Goal: Task Accomplishment & Management: Manage account settings

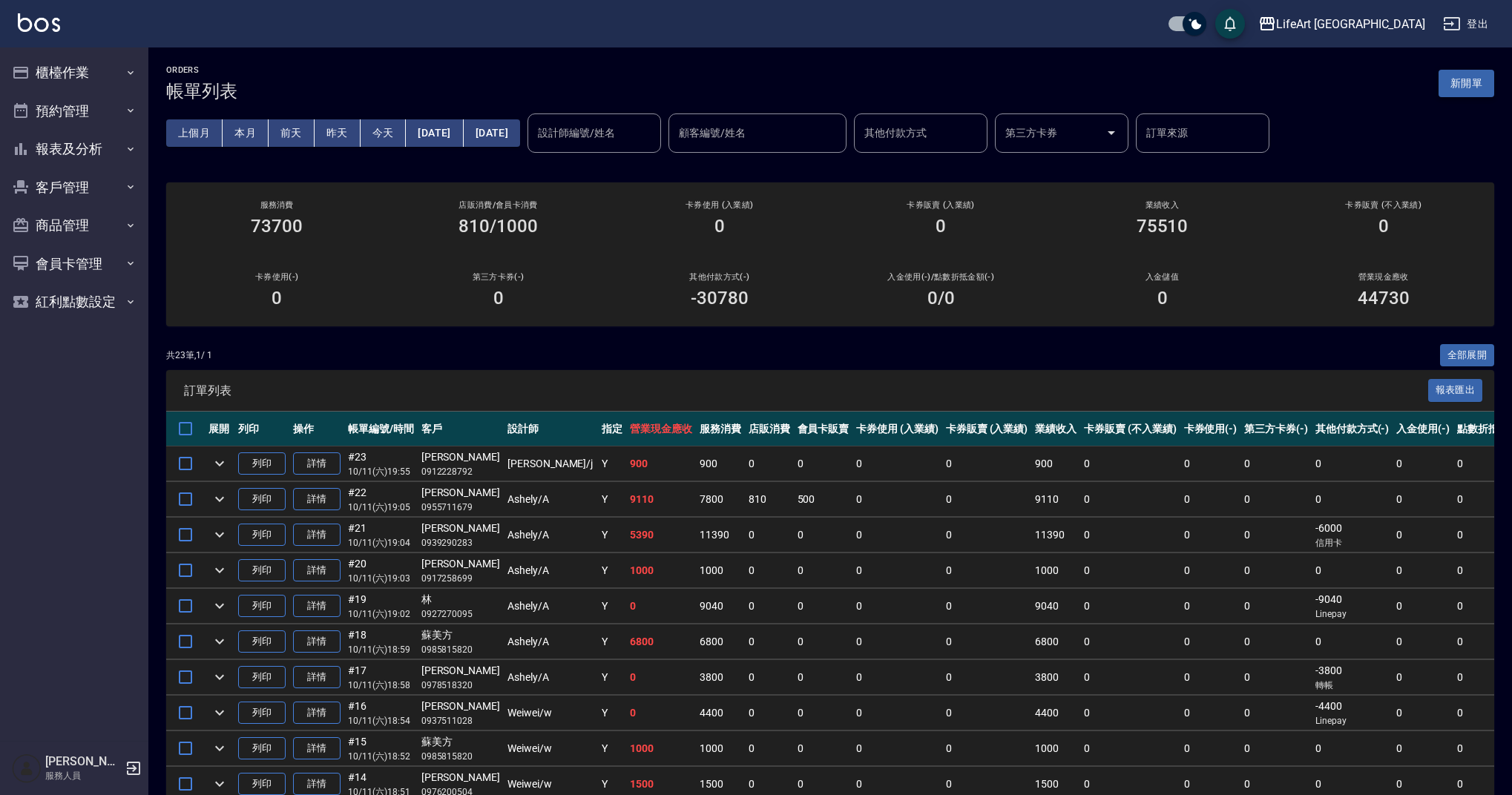
click at [1483, 84] on button "新開單" at bounding box center [1466, 83] width 55 height 28
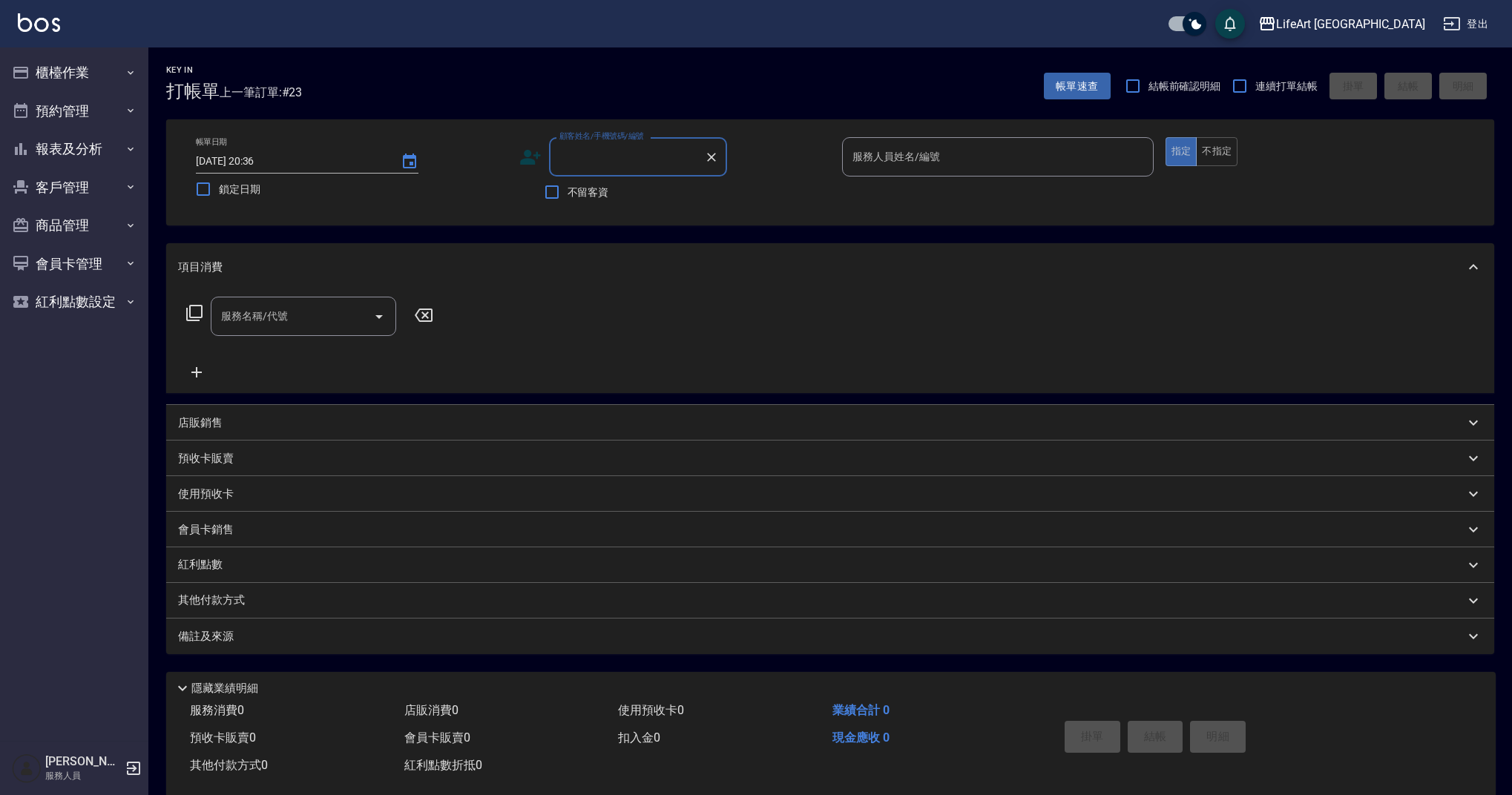
click at [616, 163] on input "顧客姓名/手機號碼/編號" at bounding box center [627, 156] width 142 height 26
click at [660, 199] on li "高菱萱/0930460353/null" at bounding box center [638, 195] width 178 height 25
type input "高菱萱/0930460353/null"
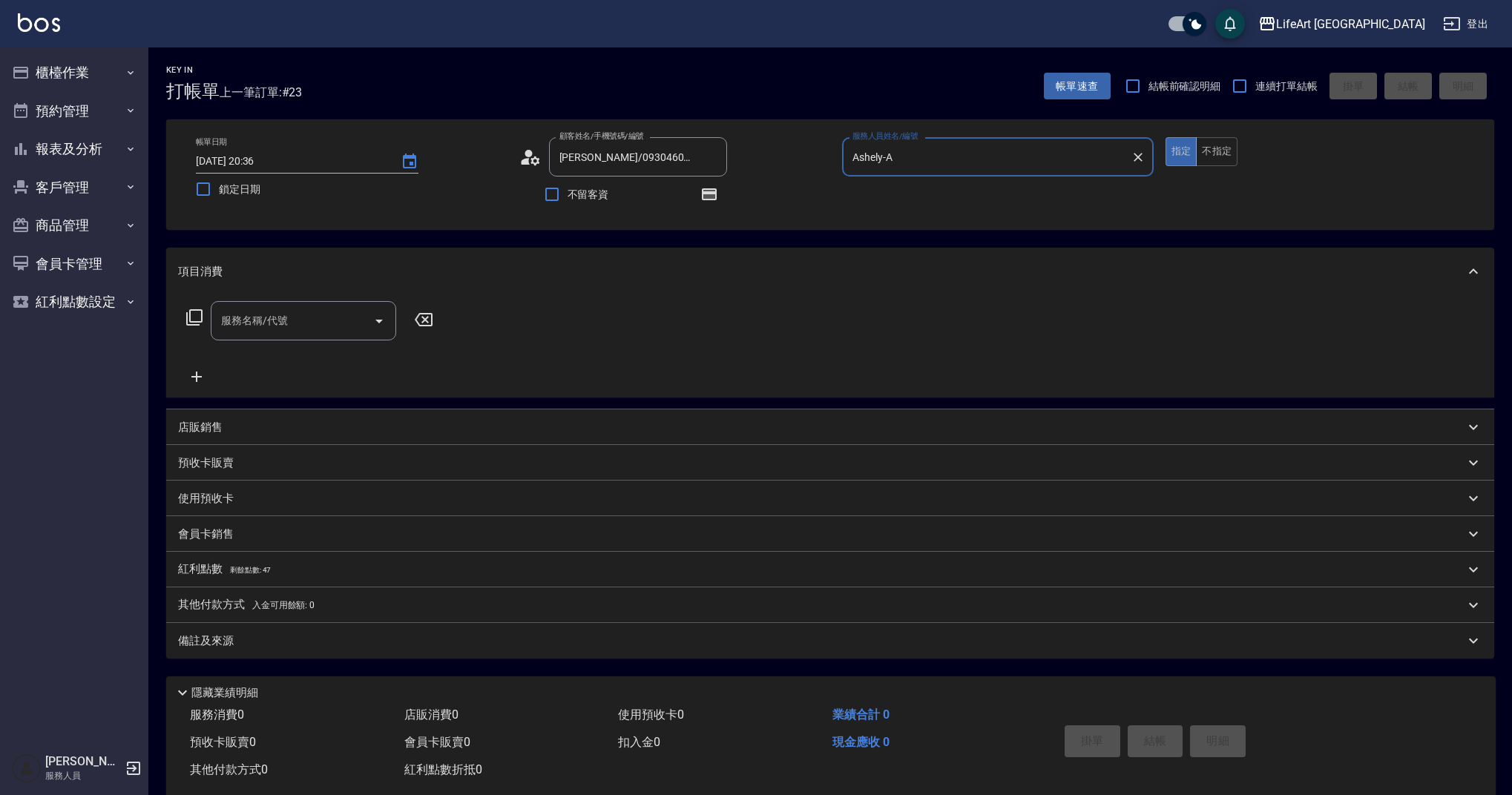
type input "Ashely-A"
click at [270, 338] on div "服務名稱/代號" at bounding box center [303, 320] width 186 height 40
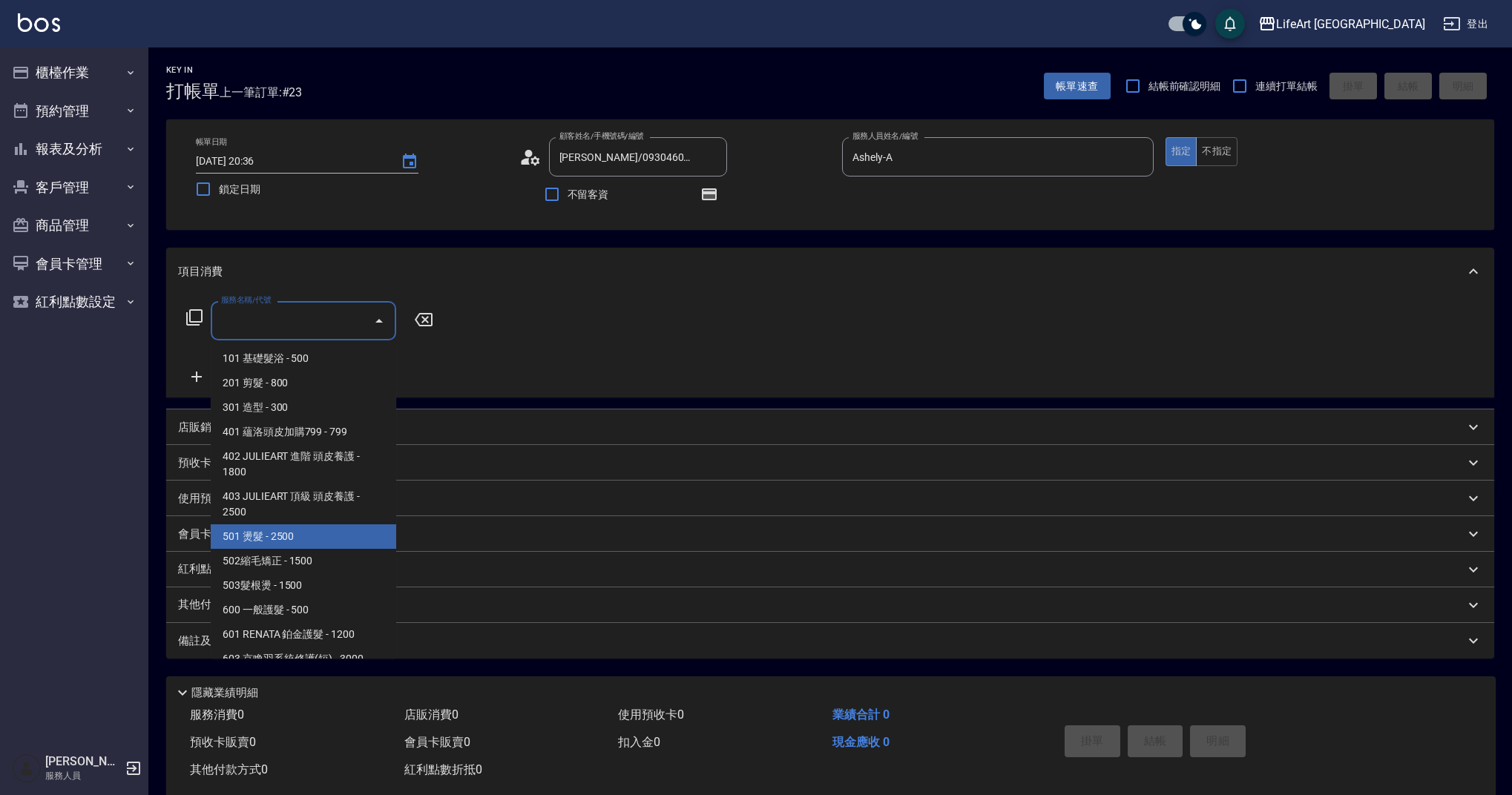
click at [341, 544] on span "501 燙髮 - 2500" at bounding box center [303, 536] width 186 height 25
type input "501 燙髮(501)"
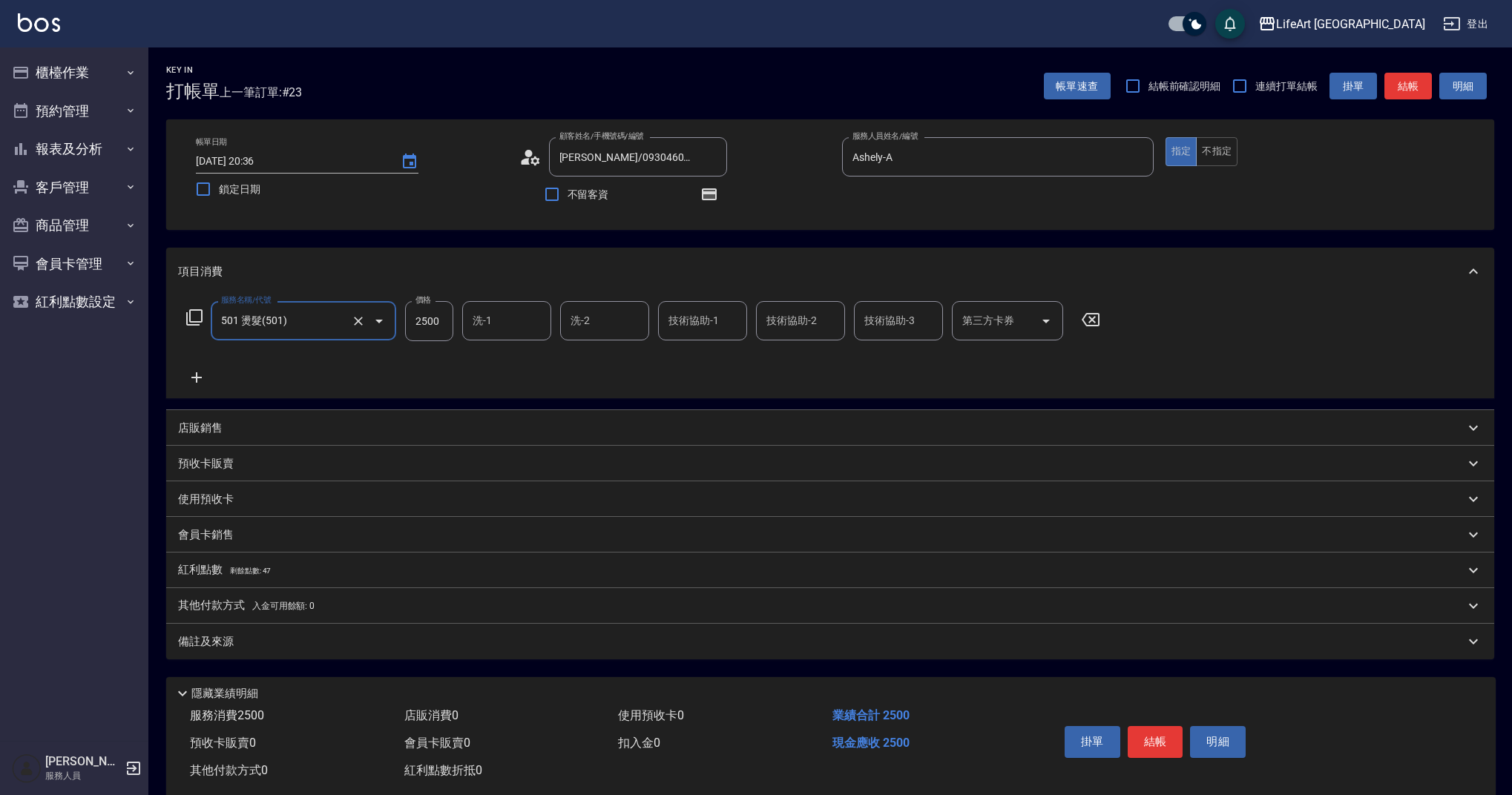
click at [204, 380] on icon at bounding box center [197, 377] width 37 height 18
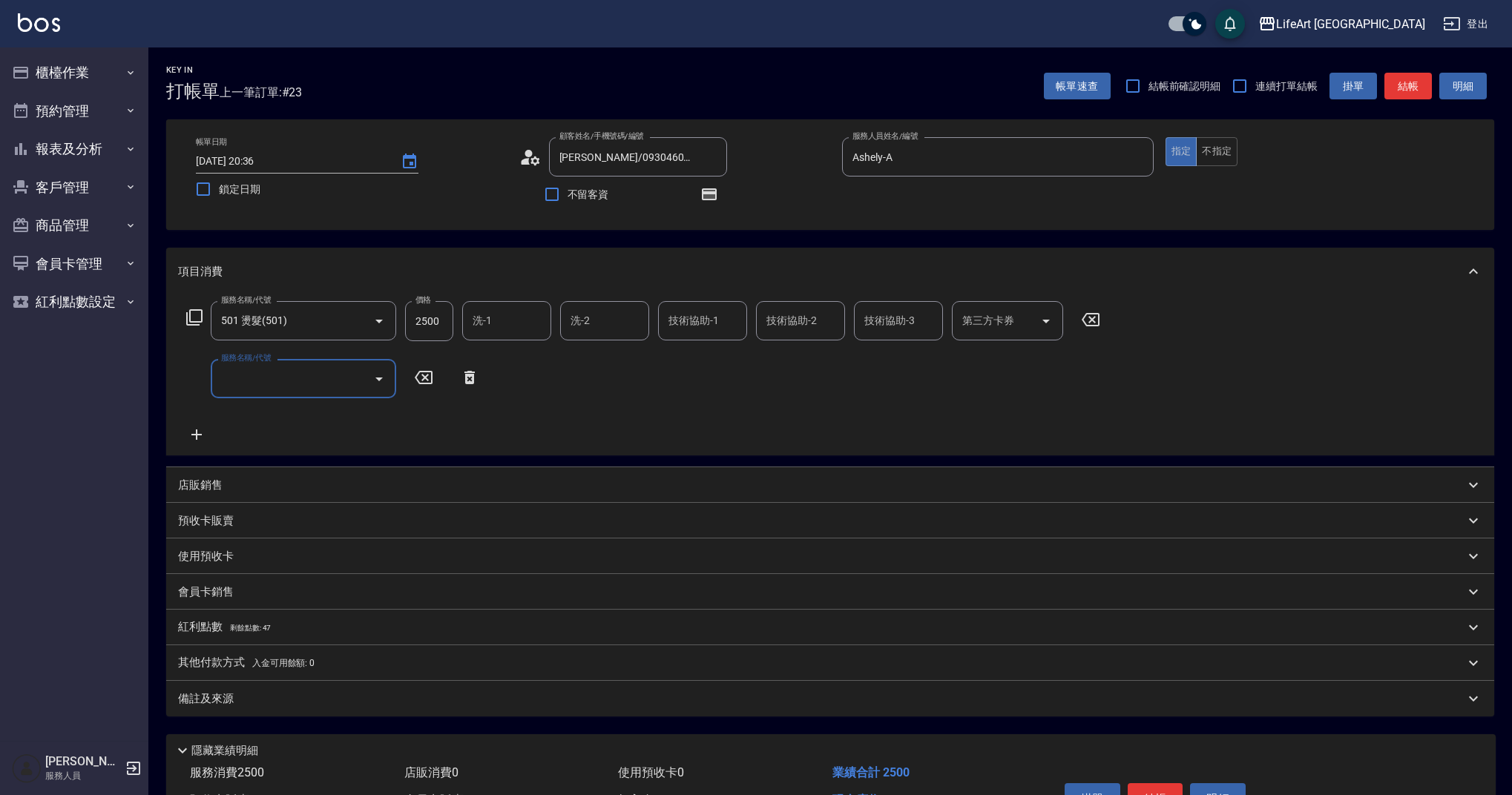
click at [273, 390] on input "服務名稱/代號" at bounding box center [292, 378] width 150 height 26
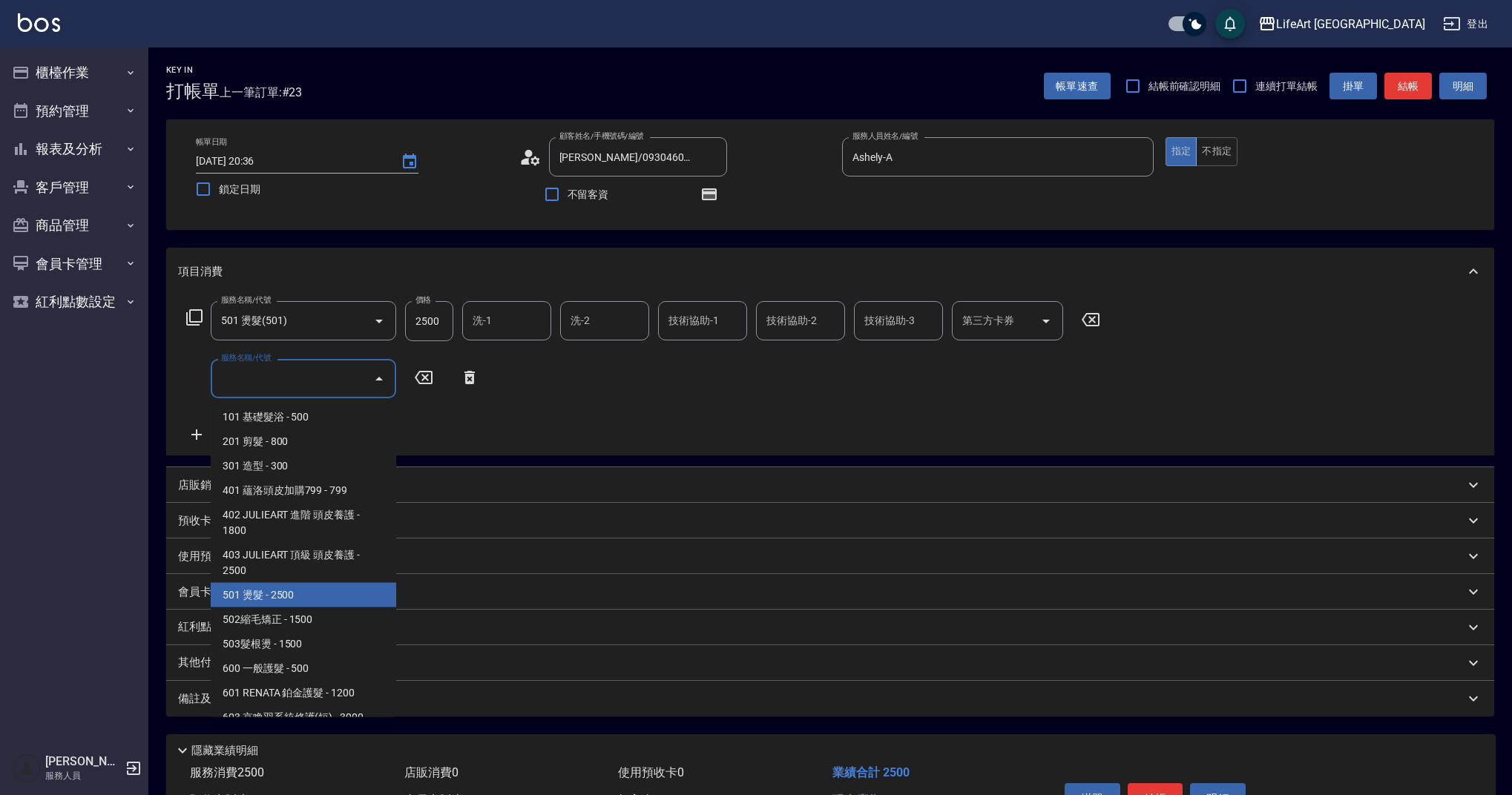
scroll to position [190, 0]
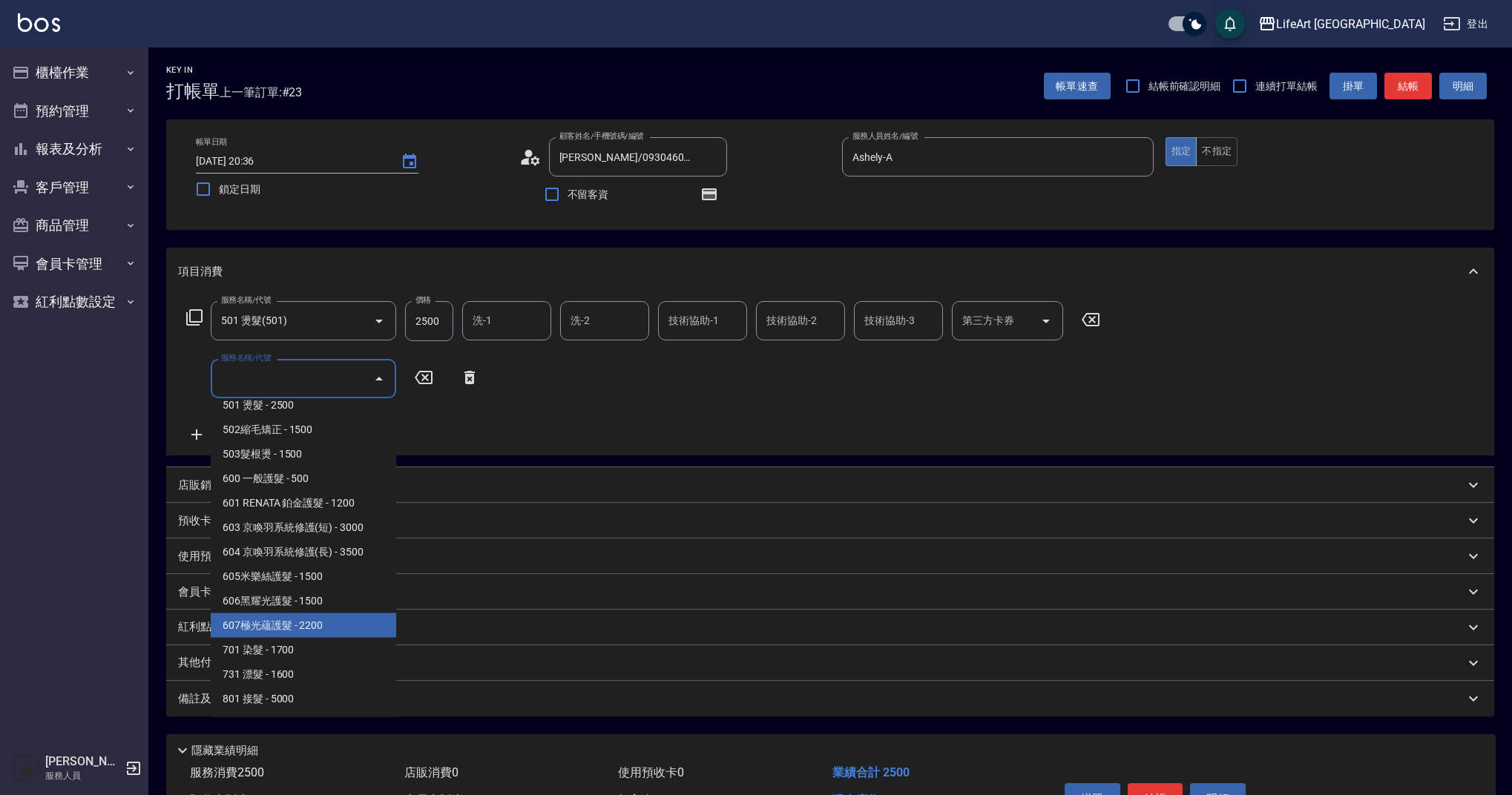
click at [356, 621] on span "607極光蘊護髮 - 2200" at bounding box center [303, 625] width 186 height 25
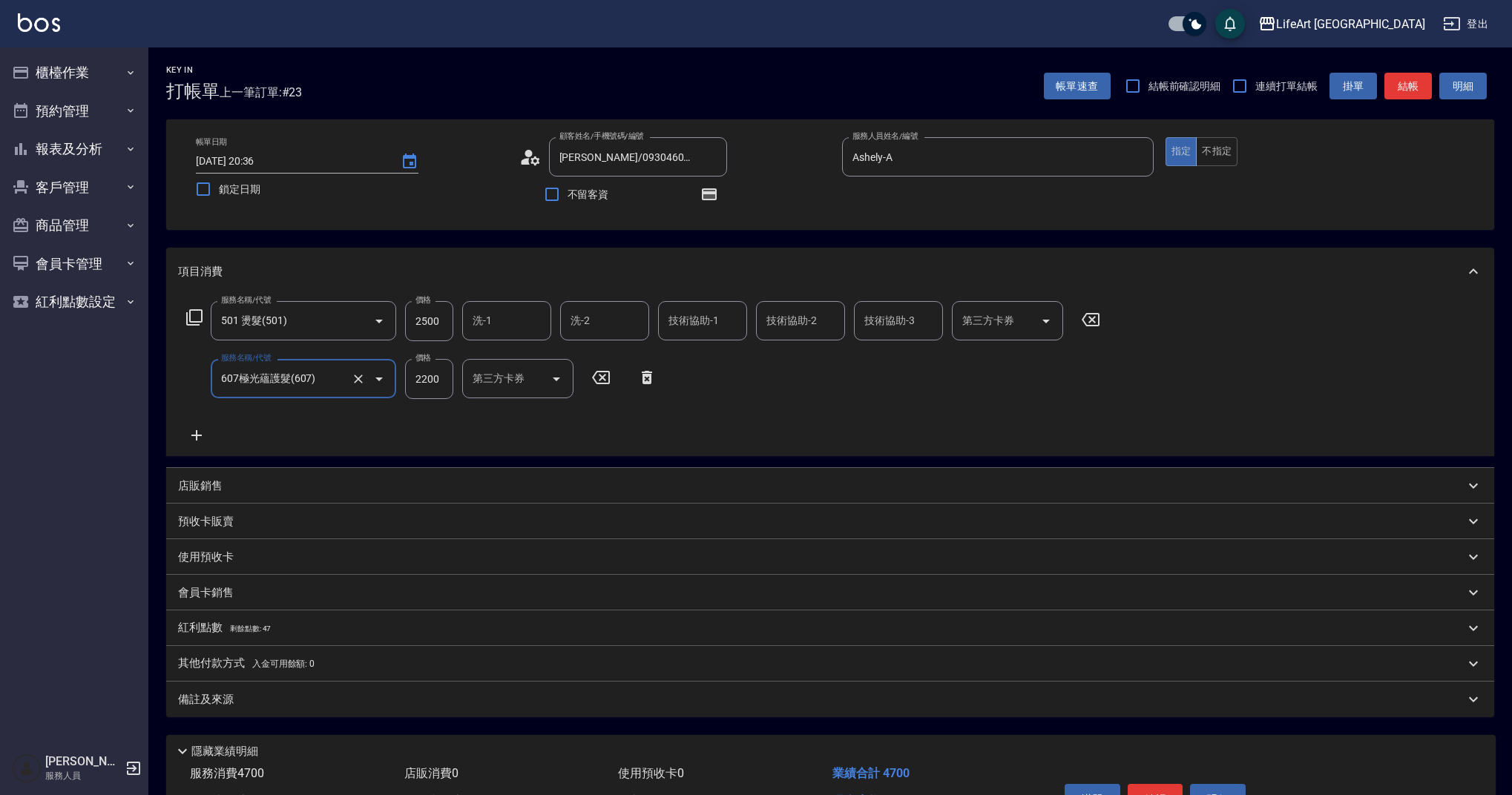
type input "607極光蘊護髮(607)"
click at [429, 324] on input "2500" at bounding box center [429, 321] width 48 height 40
type input "2200"
click at [441, 305] on input "2500" at bounding box center [429, 321] width 48 height 40
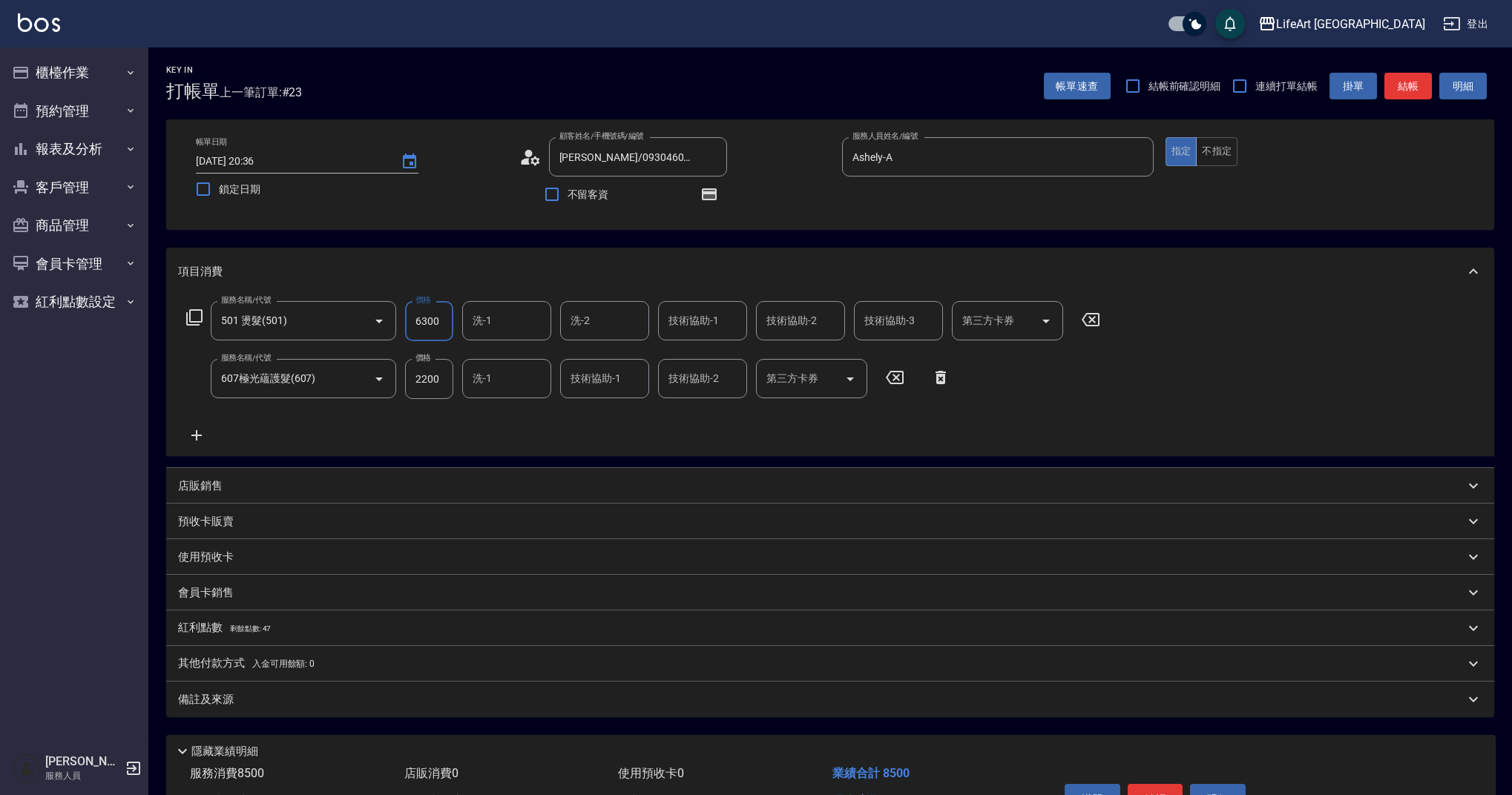
click at [437, 335] on input "6300" at bounding box center [429, 321] width 48 height 40
type input "6200"
click at [689, 323] on input "技術協助-1" at bounding box center [702, 320] width 76 height 26
drag, startPoint x: 689, startPoint y: 368, endPoint x: 715, endPoint y: 361, distance: 26.9
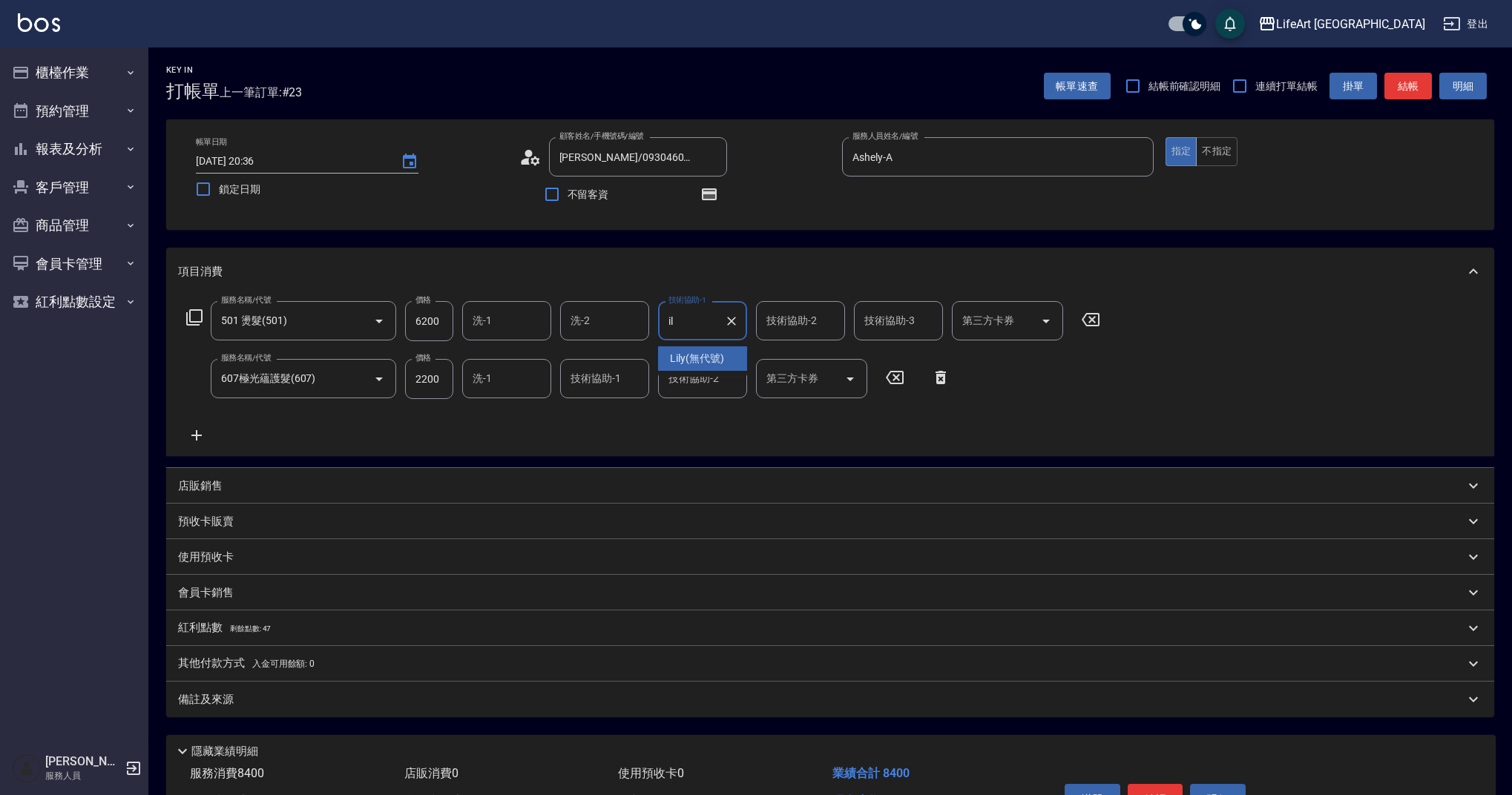
click at [689, 368] on div "Lily (無代號)" at bounding box center [702, 359] width 89 height 25
type input "Lily(無代號)"
click at [789, 335] on div "技術協助-2" at bounding box center [801, 320] width 89 height 40
drag, startPoint x: 792, startPoint y: 354, endPoint x: 800, endPoint y: 353, distance: 8.1
click at [792, 354] on span "Lily (無代號)" at bounding box center [795, 359] width 54 height 16
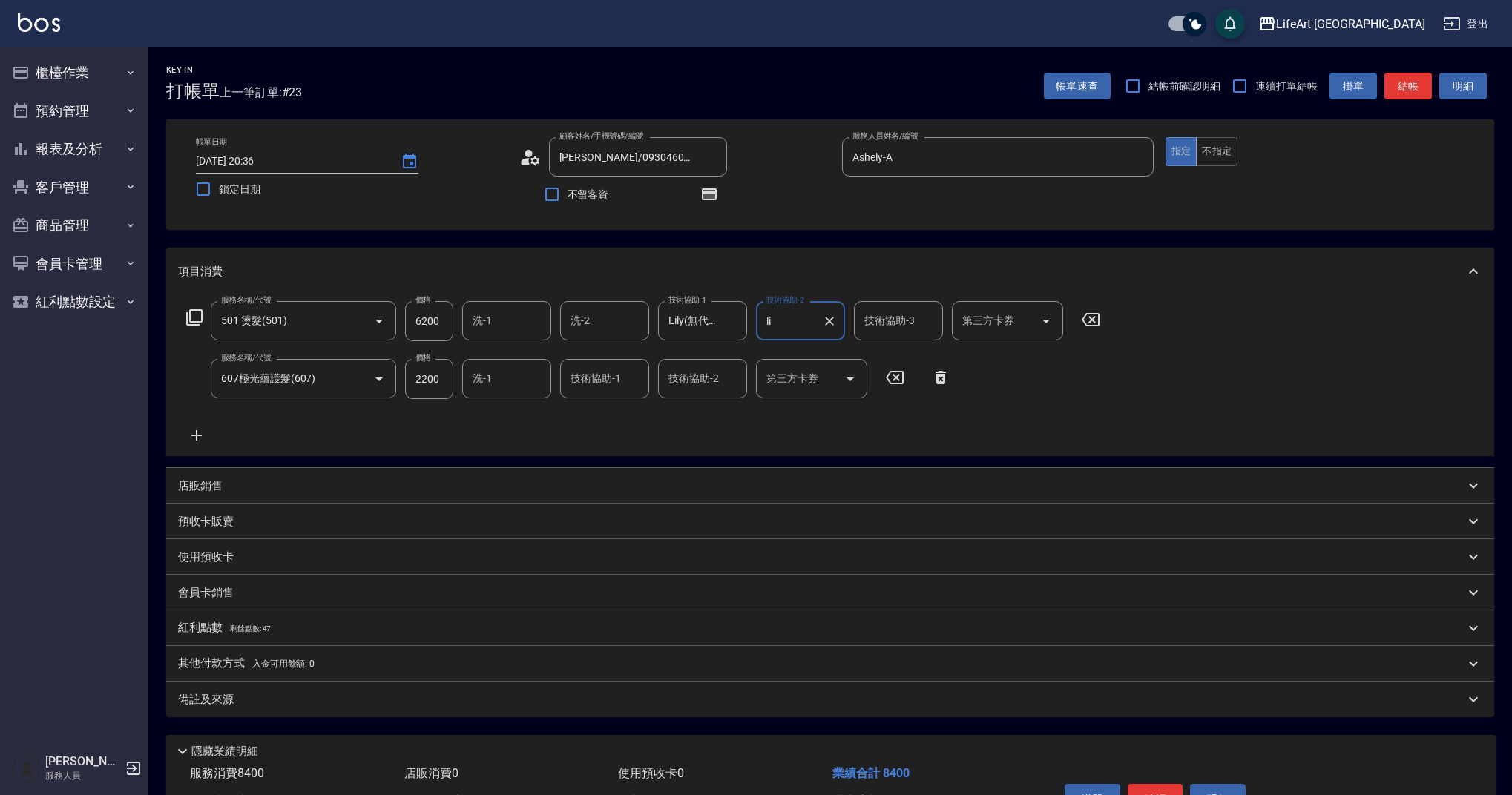
type input "Lily(無代號)"
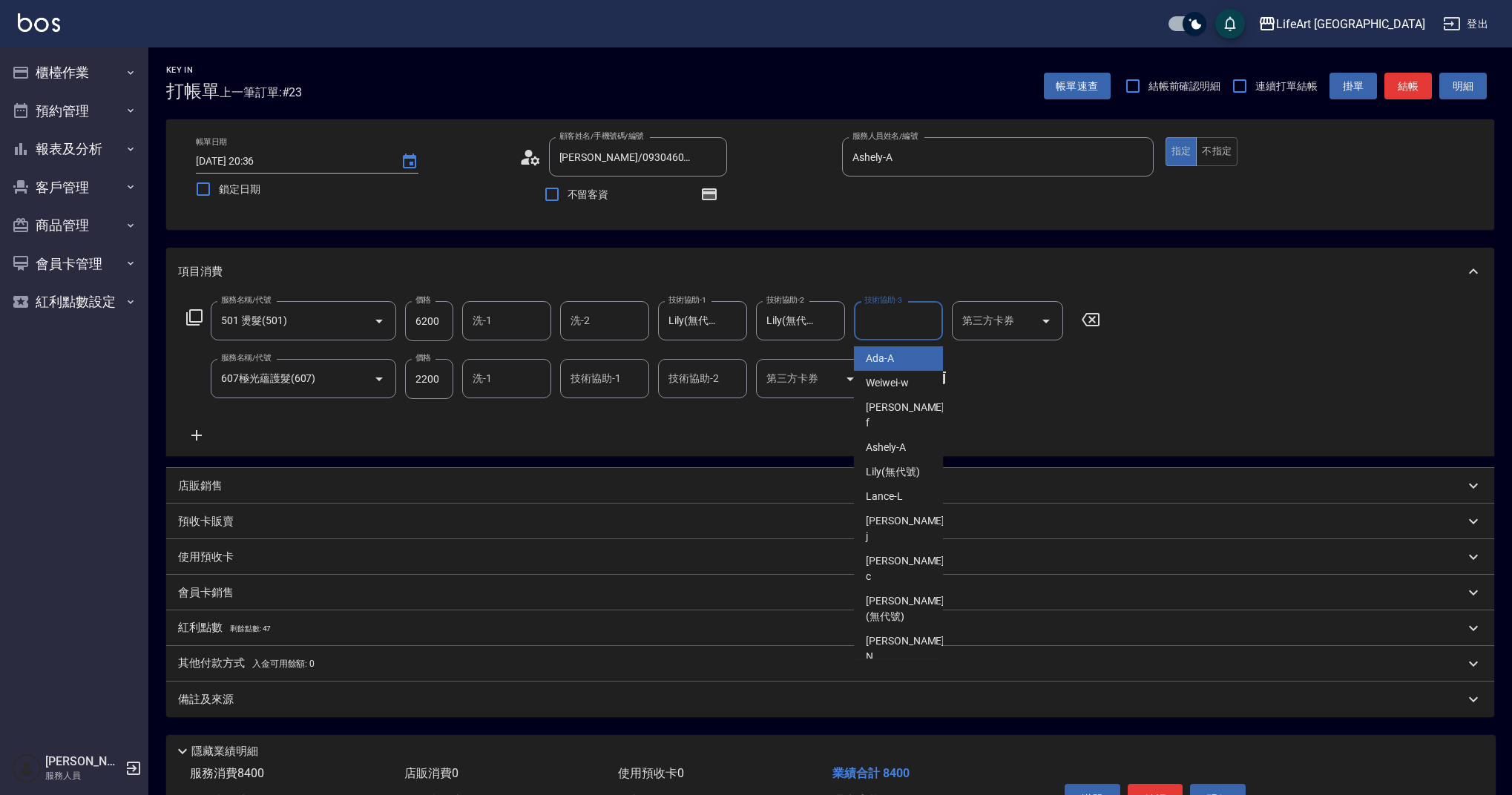
drag, startPoint x: 881, startPoint y: 323, endPoint x: 882, endPoint y: 340, distance: 17.0
click at [881, 323] on div "技術協助-3 技術協助-3" at bounding box center [898, 320] width 89 height 40
click at [884, 350] on div "Lily (無代號)" at bounding box center [898, 359] width 89 height 25
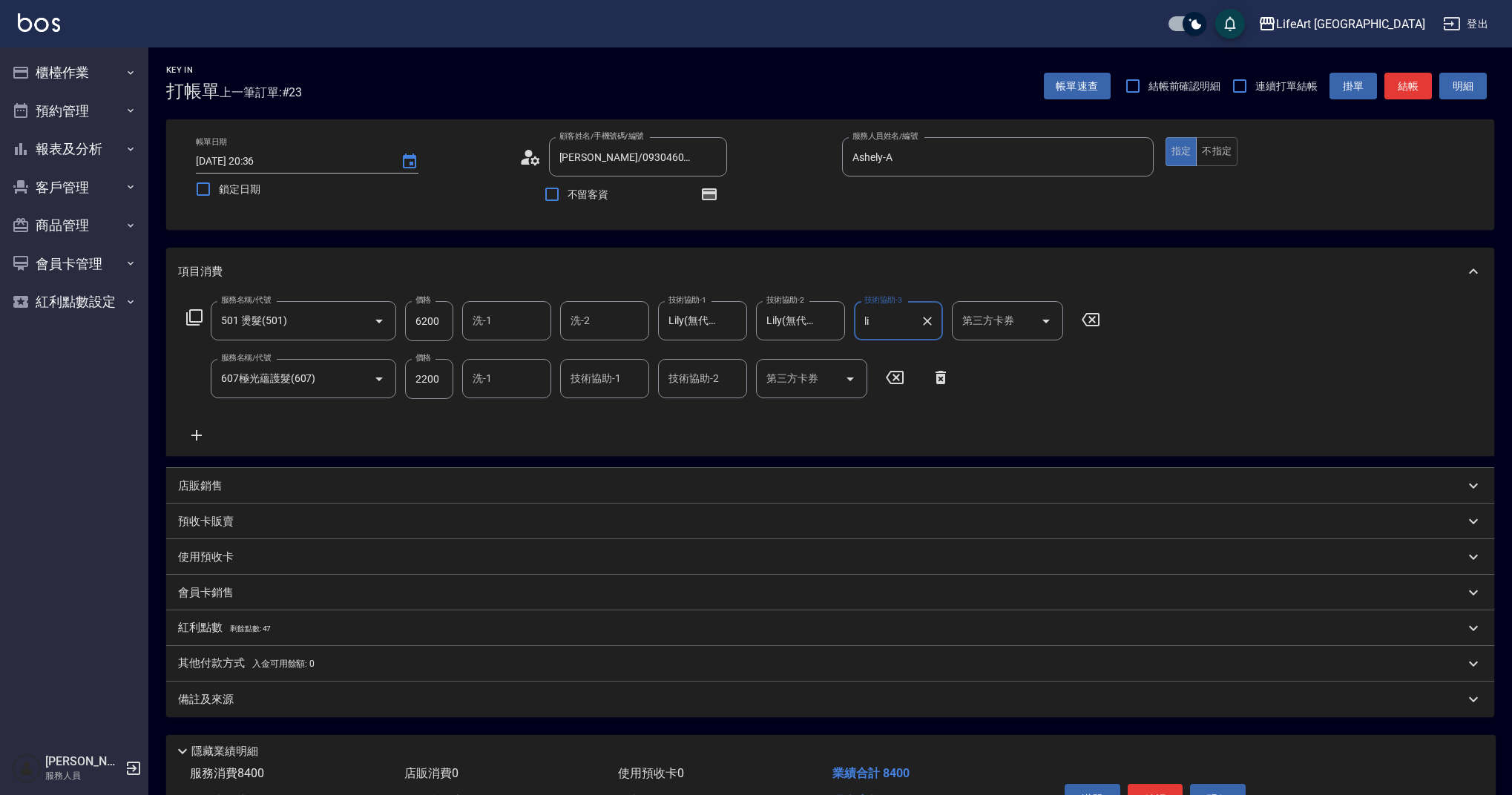
type input "Lily(無代號)"
click at [550, 381] on div "洗-1" at bounding box center [506, 379] width 89 height 40
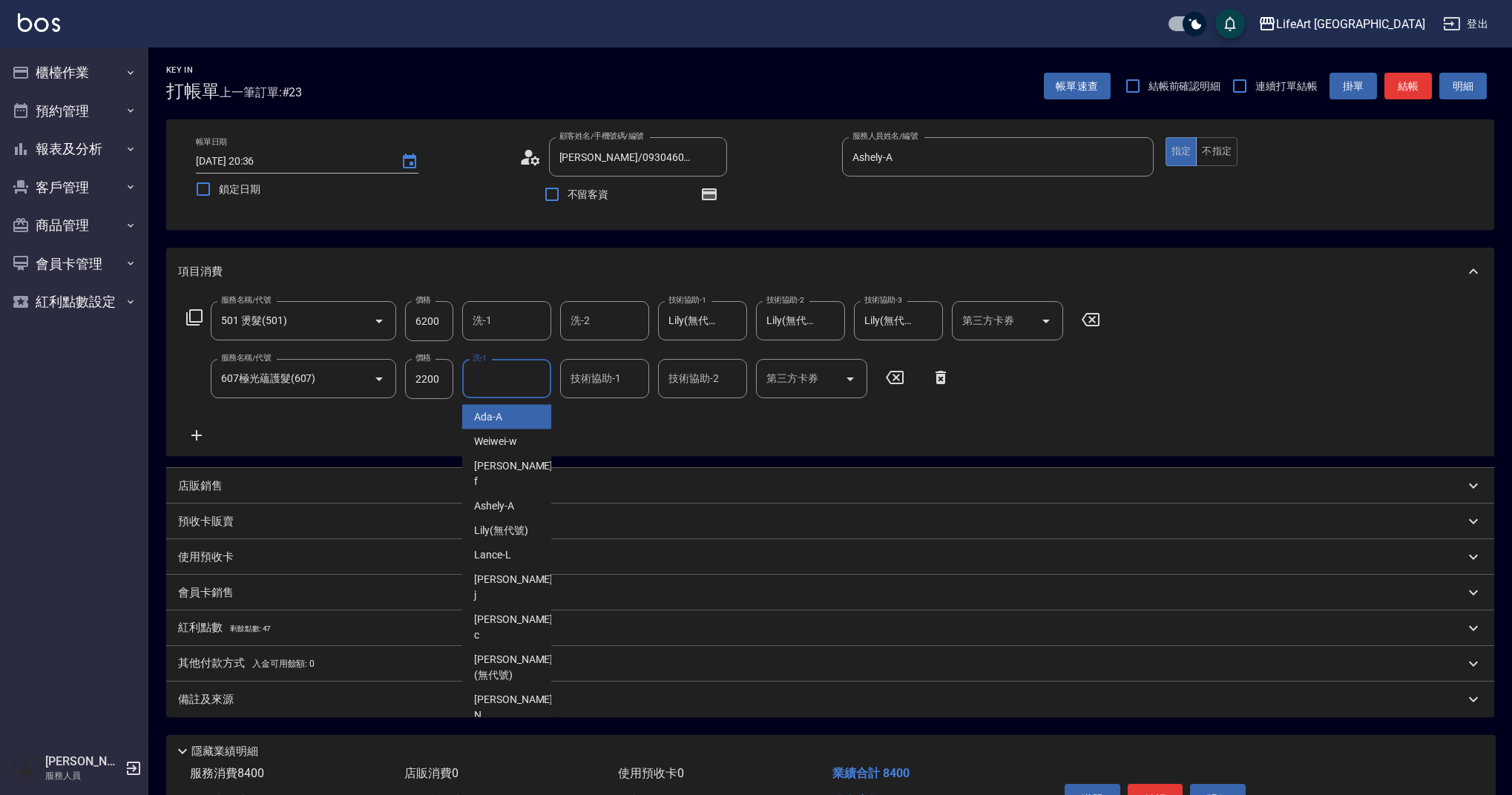
click at [586, 383] on input "技術協助-1" at bounding box center [604, 378] width 76 height 26
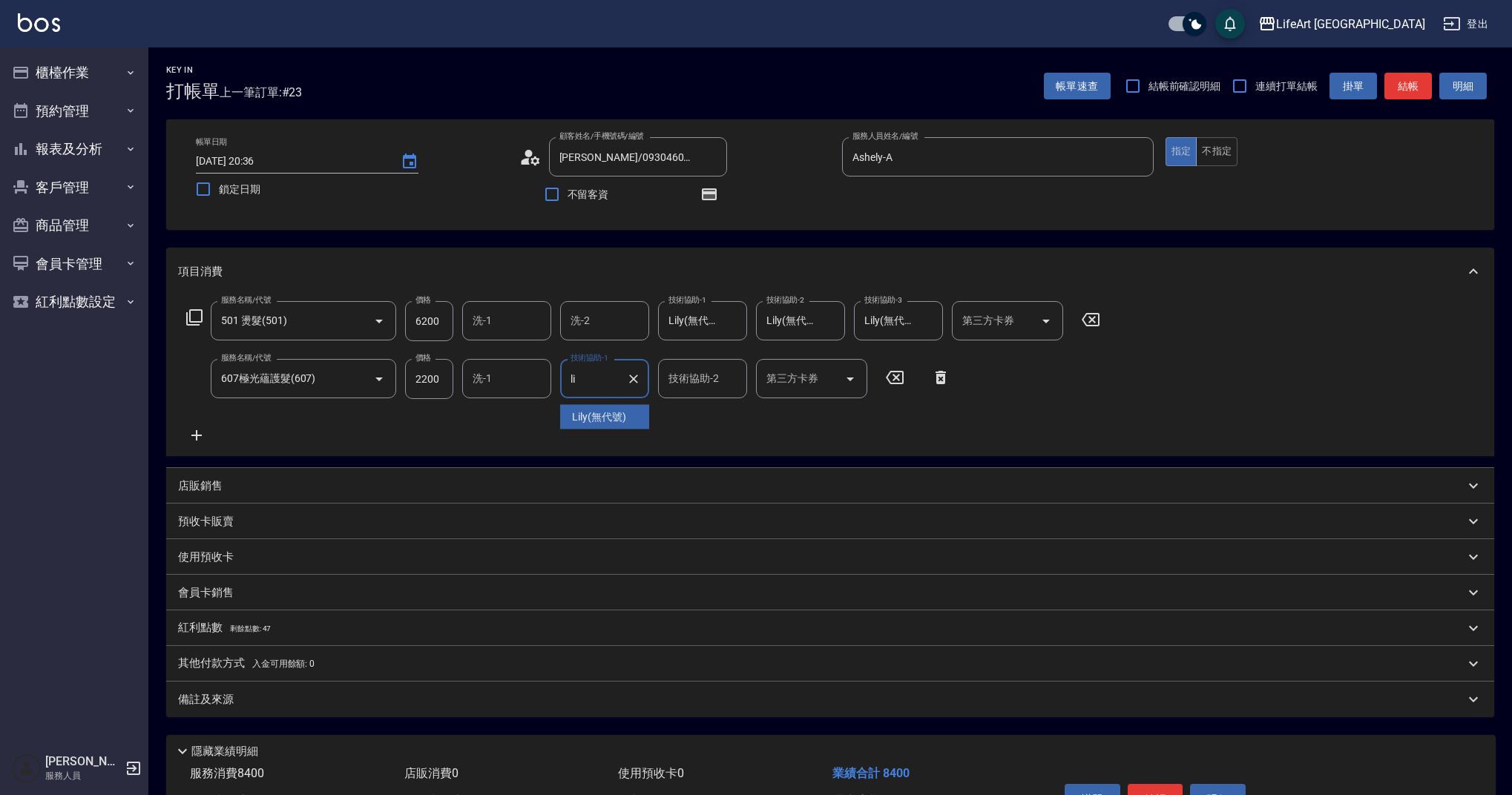
click at [598, 412] on span "Lily (無代號)" at bounding box center [599, 417] width 54 height 16
type input "Lily(無代號)"
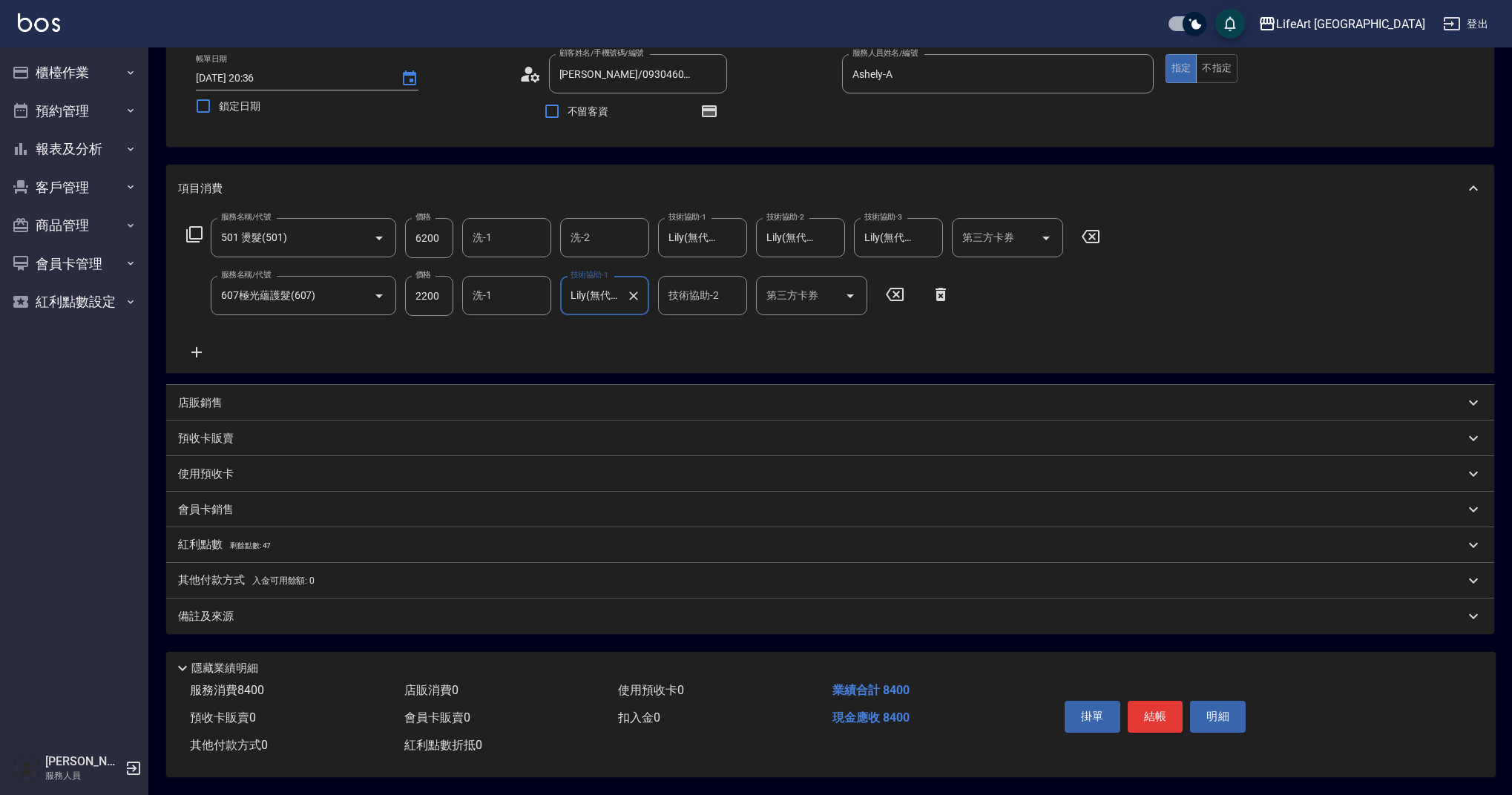
click at [317, 601] on div "備註及來源" at bounding box center [830, 617] width 1328 height 36
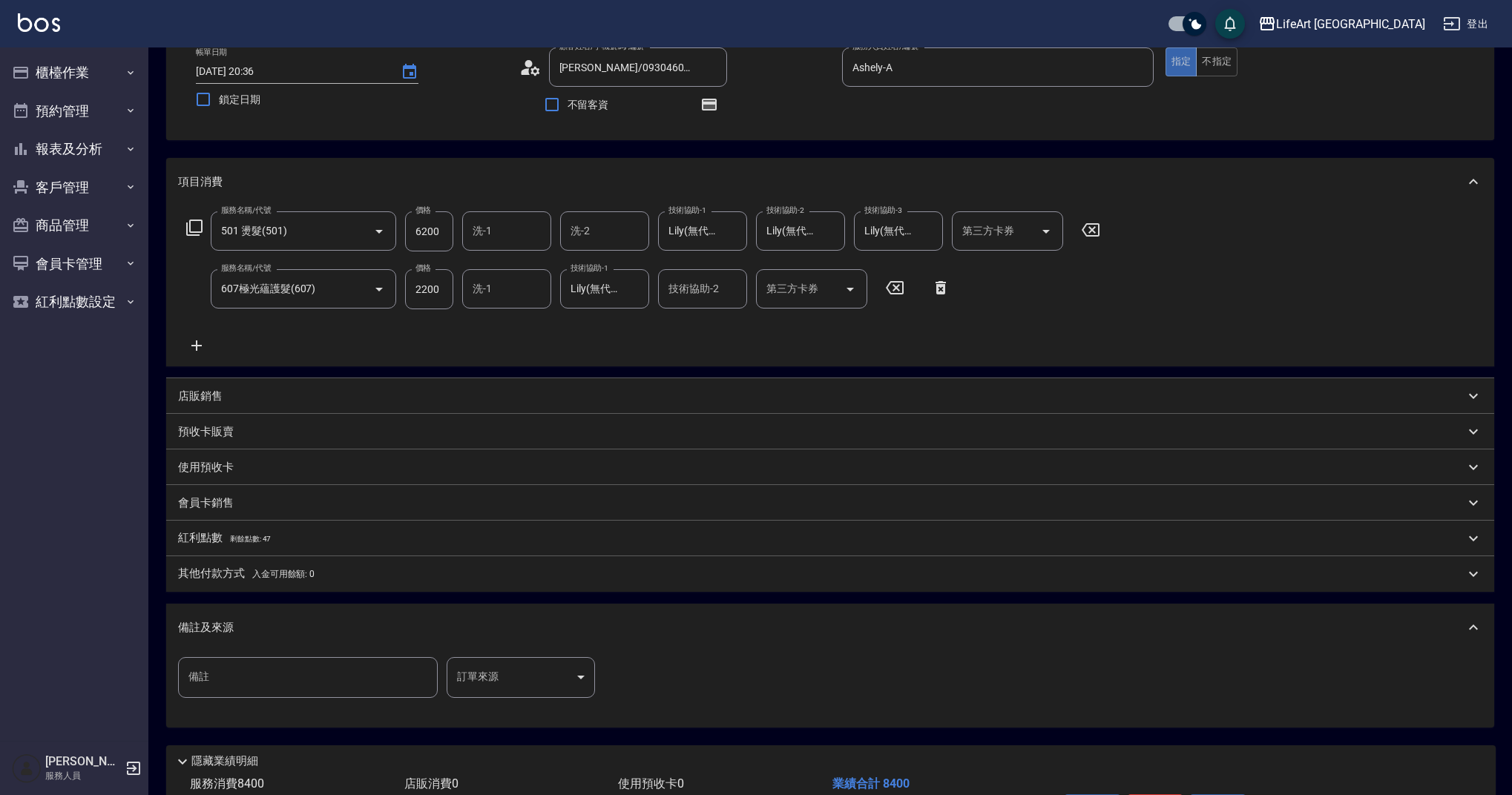
click at [498, 659] on body "LifeArt 蘆洲 登出 櫃檯作業 打帳單 帳單列表 現金收支登錄 高階收支登錄 材料自購登錄 每日結帳 排班表 現場電腦打卡 預約管理 預約管理 單日預約…" at bounding box center [756, 399] width 1512 height 978
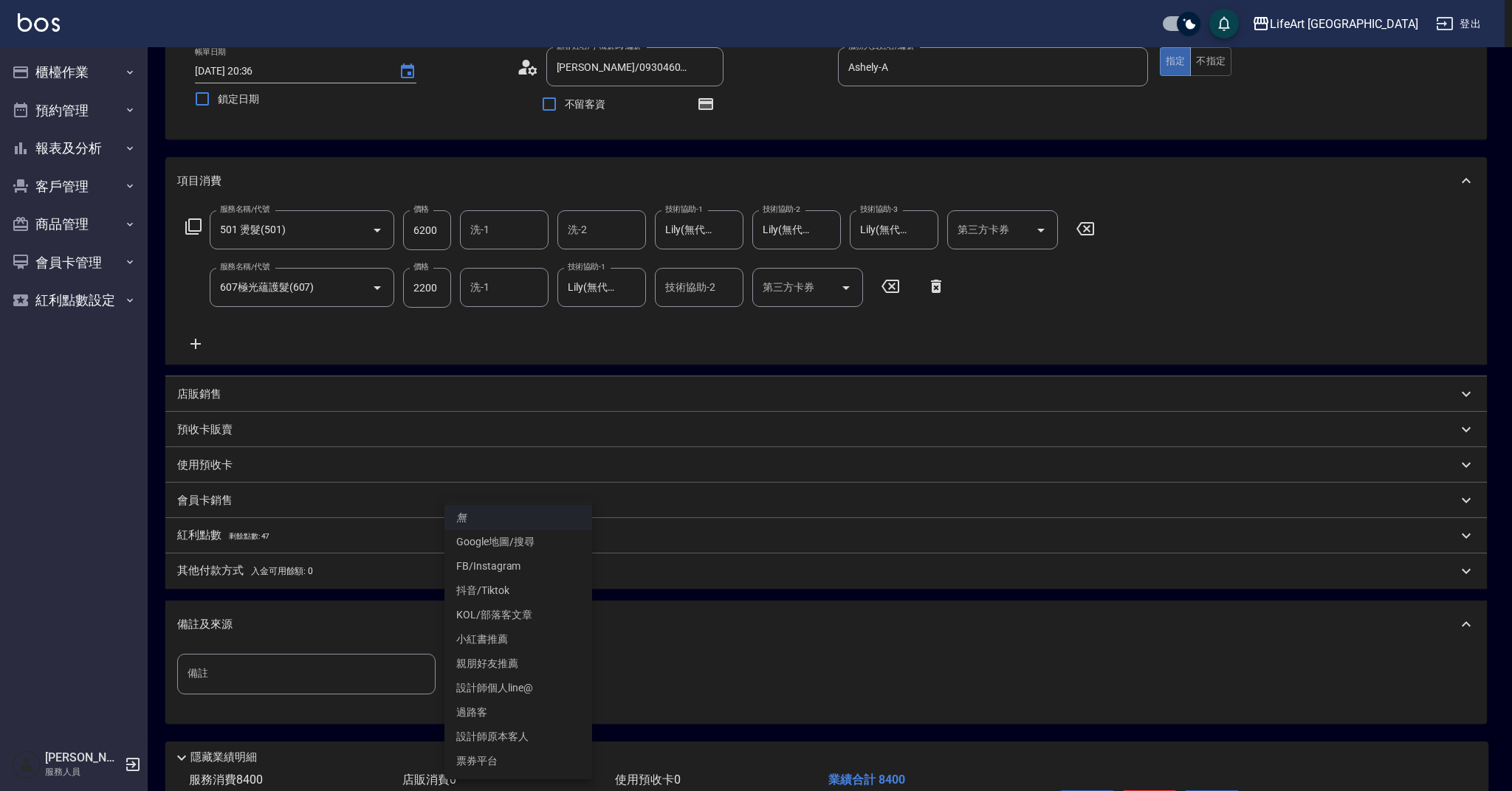
click at [507, 743] on li "設計師原本客人" at bounding box center [518, 737] width 148 height 25
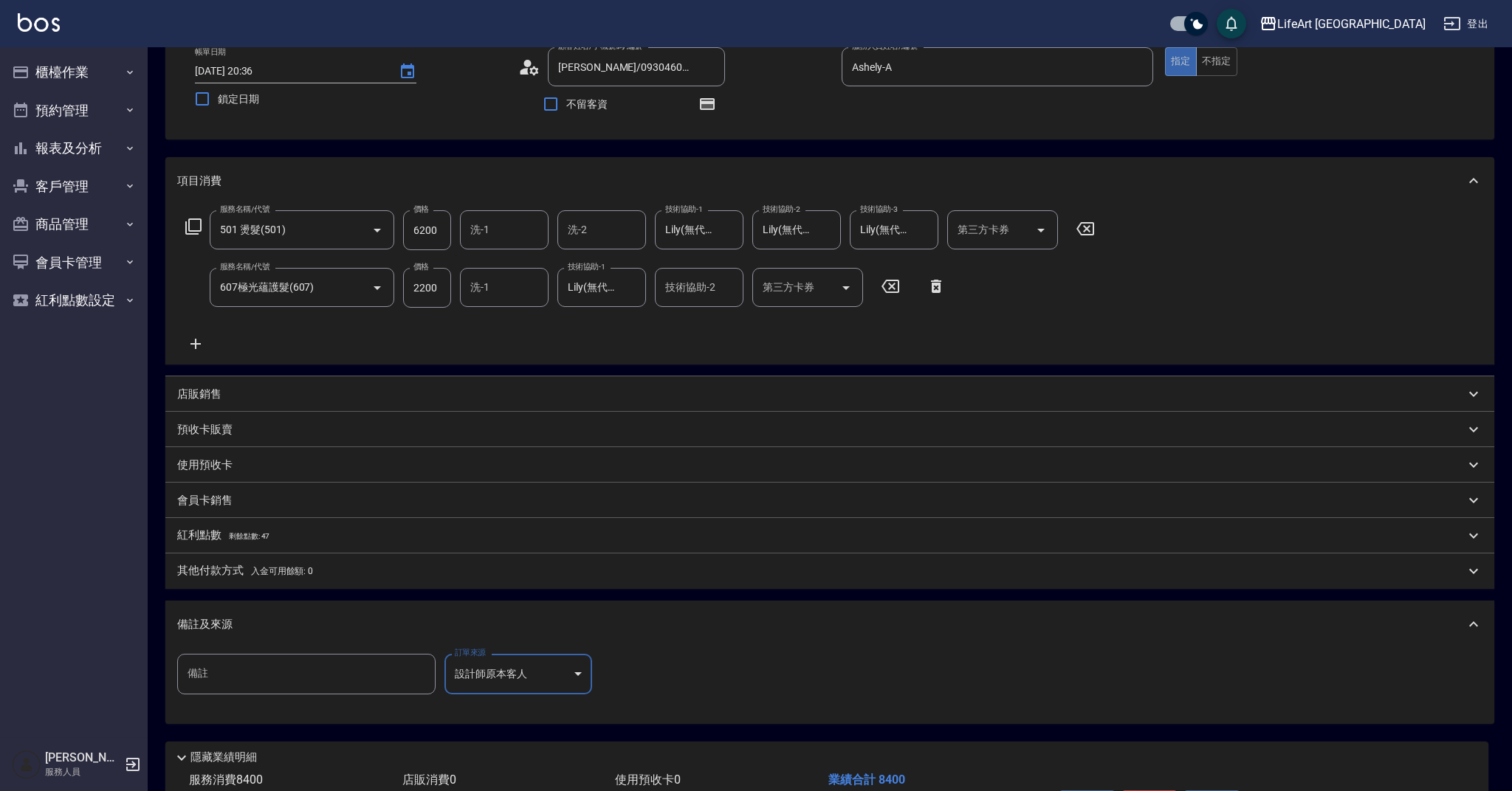
type input "設計師原本客人"
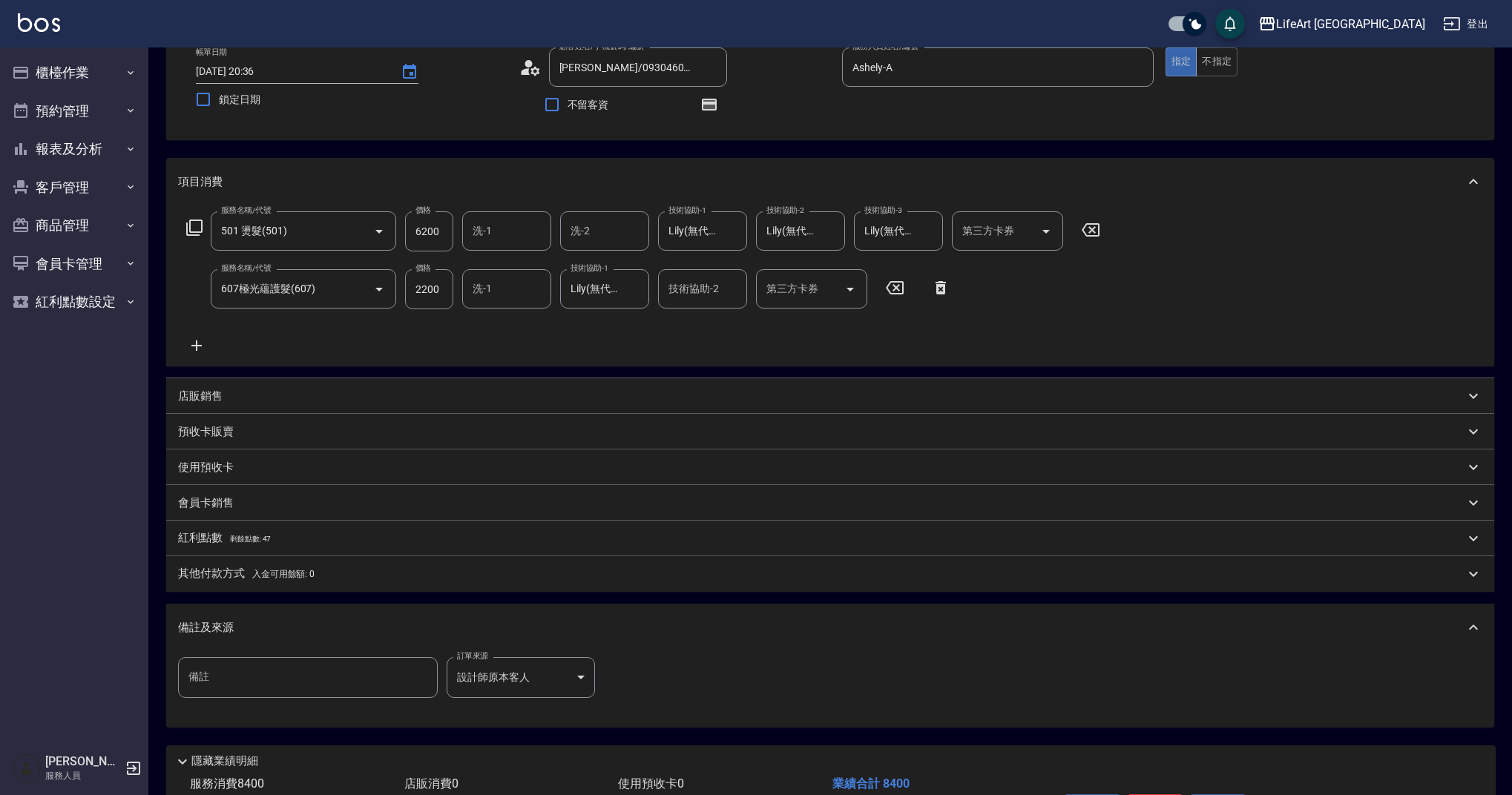
click at [249, 529] on div "紅利點數 剩餘點數: 47" at bounding box center [830, 539] width 1328 height 36
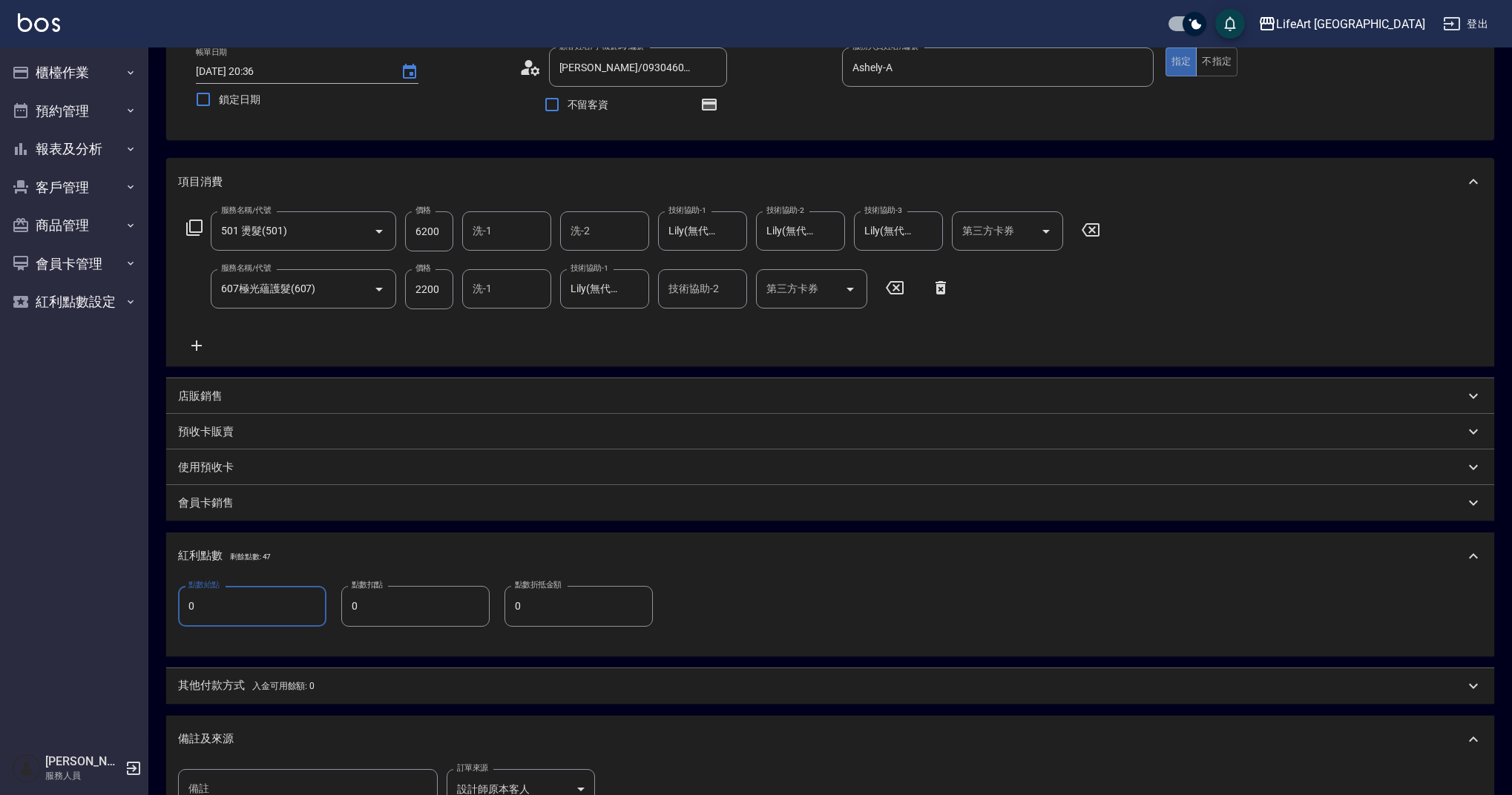
click at [265, 589] on input "0" at bounding box center [252, 606] width 148 height 40
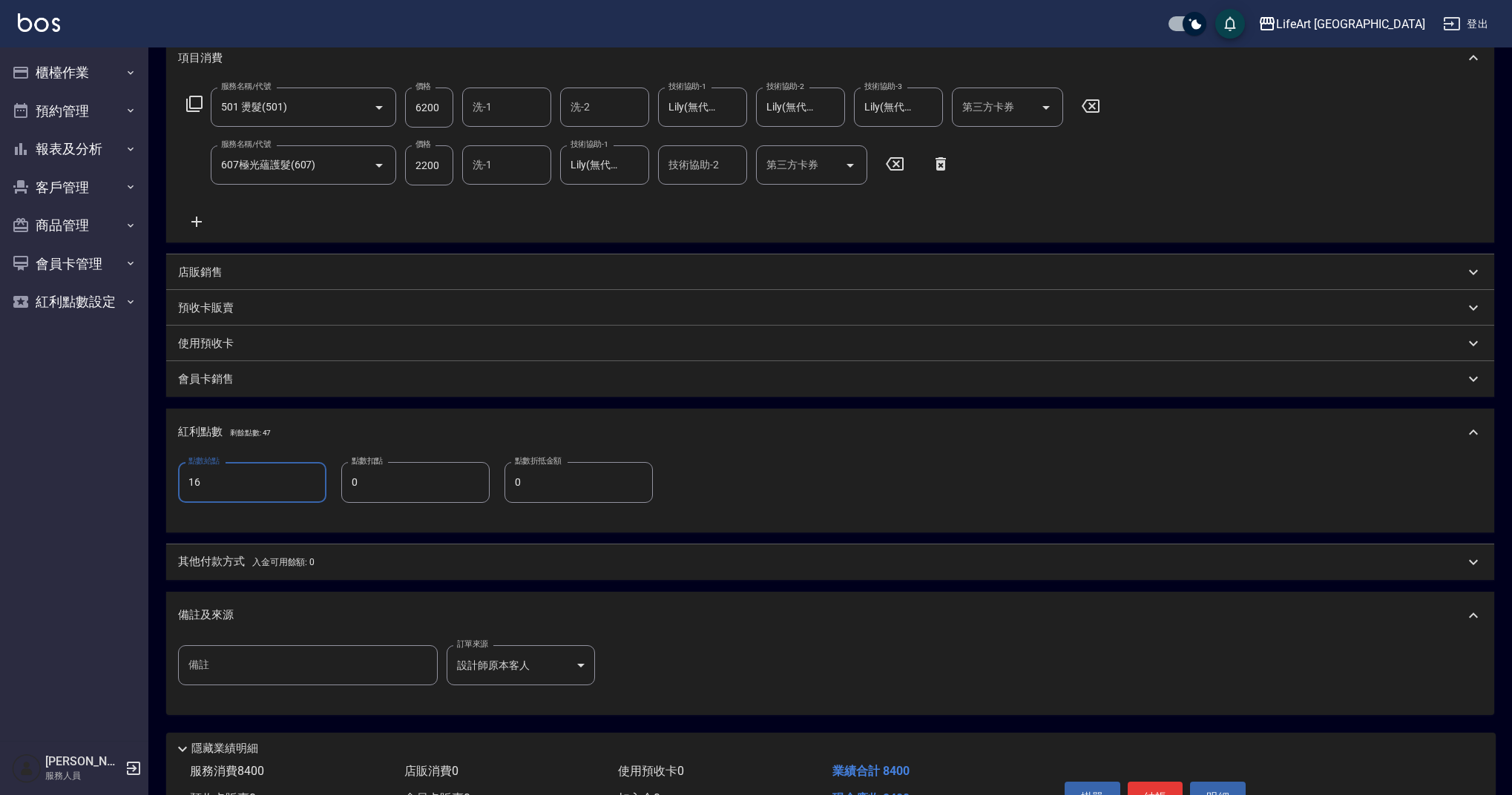
scroll to position [301, 0]
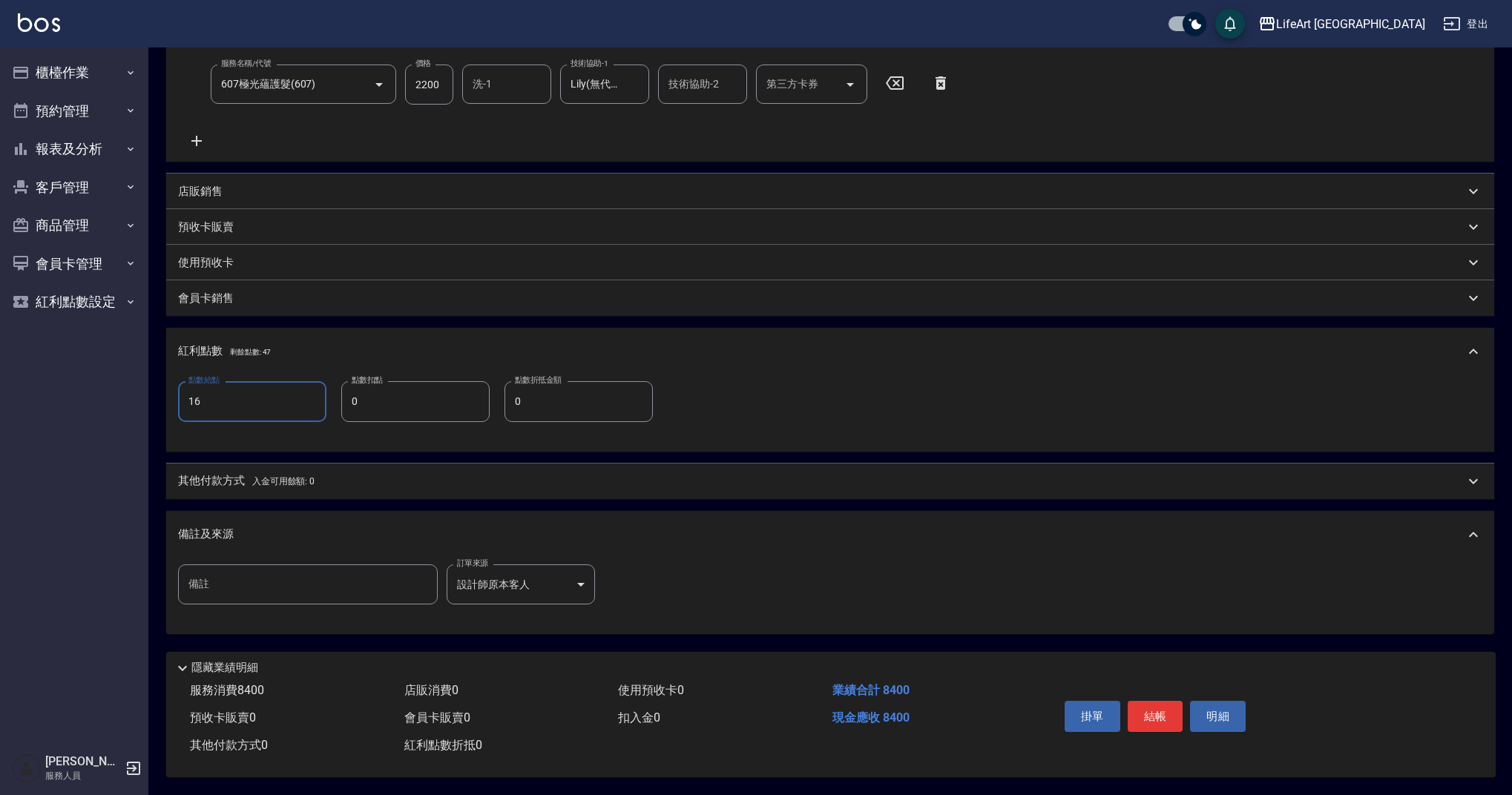
type input "16"
click at [367, 473] on div "其他付款方式 入金可用餘額: 0" at bounding box center [822, 481] width 1287 height 16
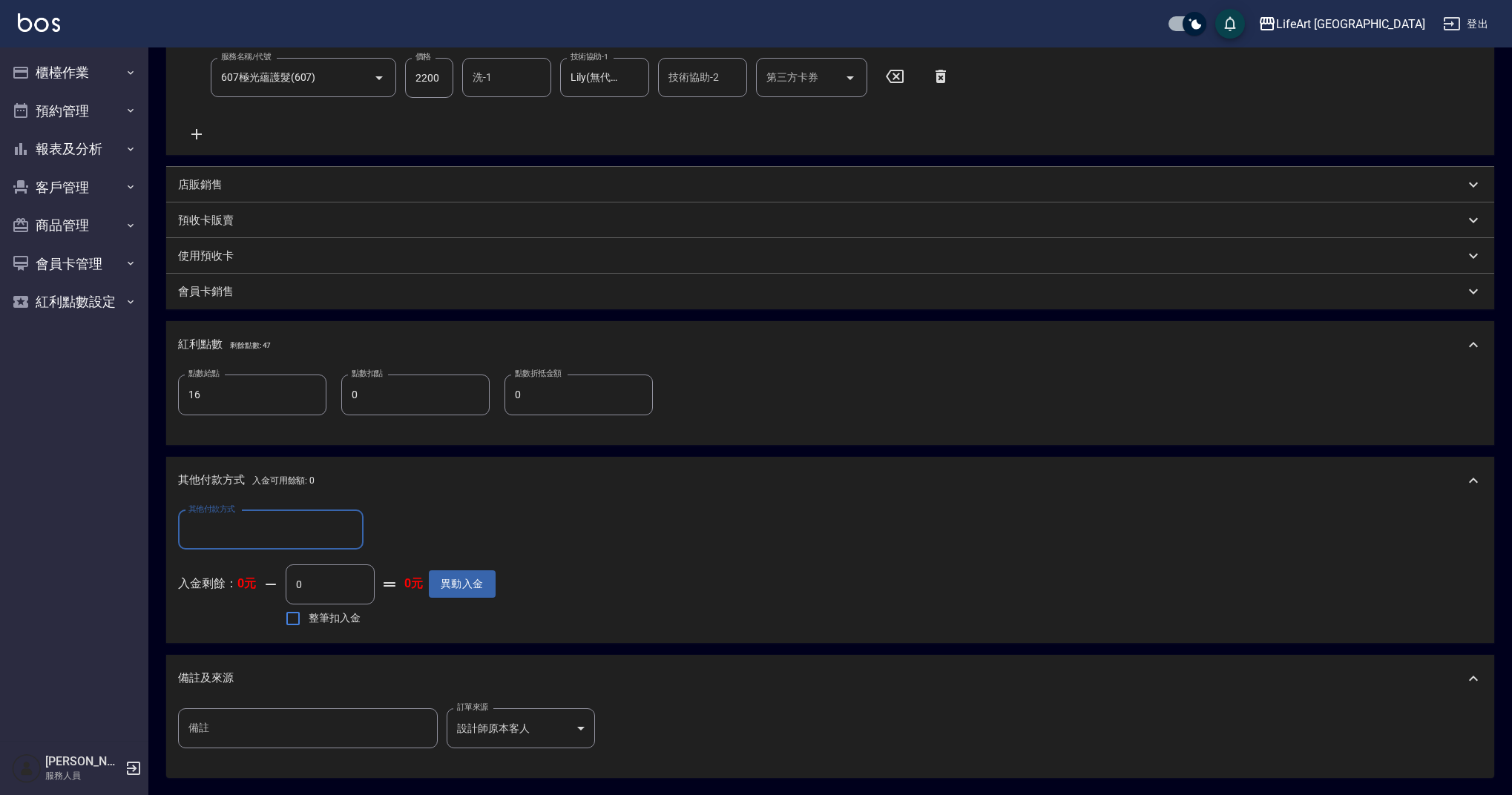
click at [307, 538] on input "其他付款方式" at bounding box center [271, 530] width 172 height 26
click at [306, 541] on input "其他付款方式" at bounding box center [271, 530] width 172 height 26
type input "8400"
click at [342, 532] on icon "Clear" at bounding box center [348, 529] width 15 height 15
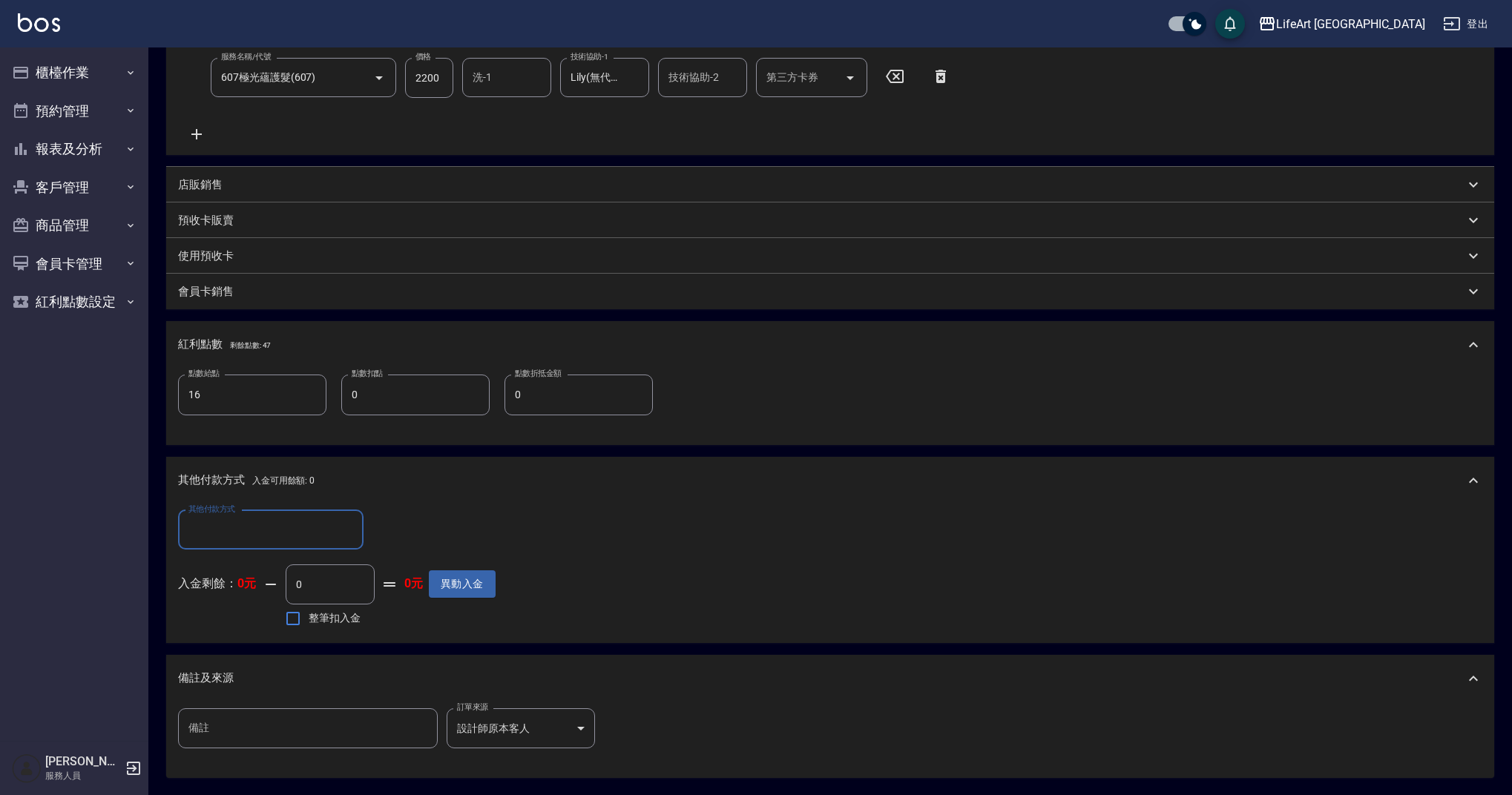
click at [310, 534] on input "其他付款方式" at bounding box center [271, 530] width 172 height 26
click at [291, 539] on input "其他付款方式" at bounding box center [271, 530] width 172 height 26
click at [286, 585] on span "Linepay" at bounding box center [271, 592] width 186 height 25
type input "Linepay"
click at [439, 542] on input "0" at bounding box center [428, 531] width 112 height 40
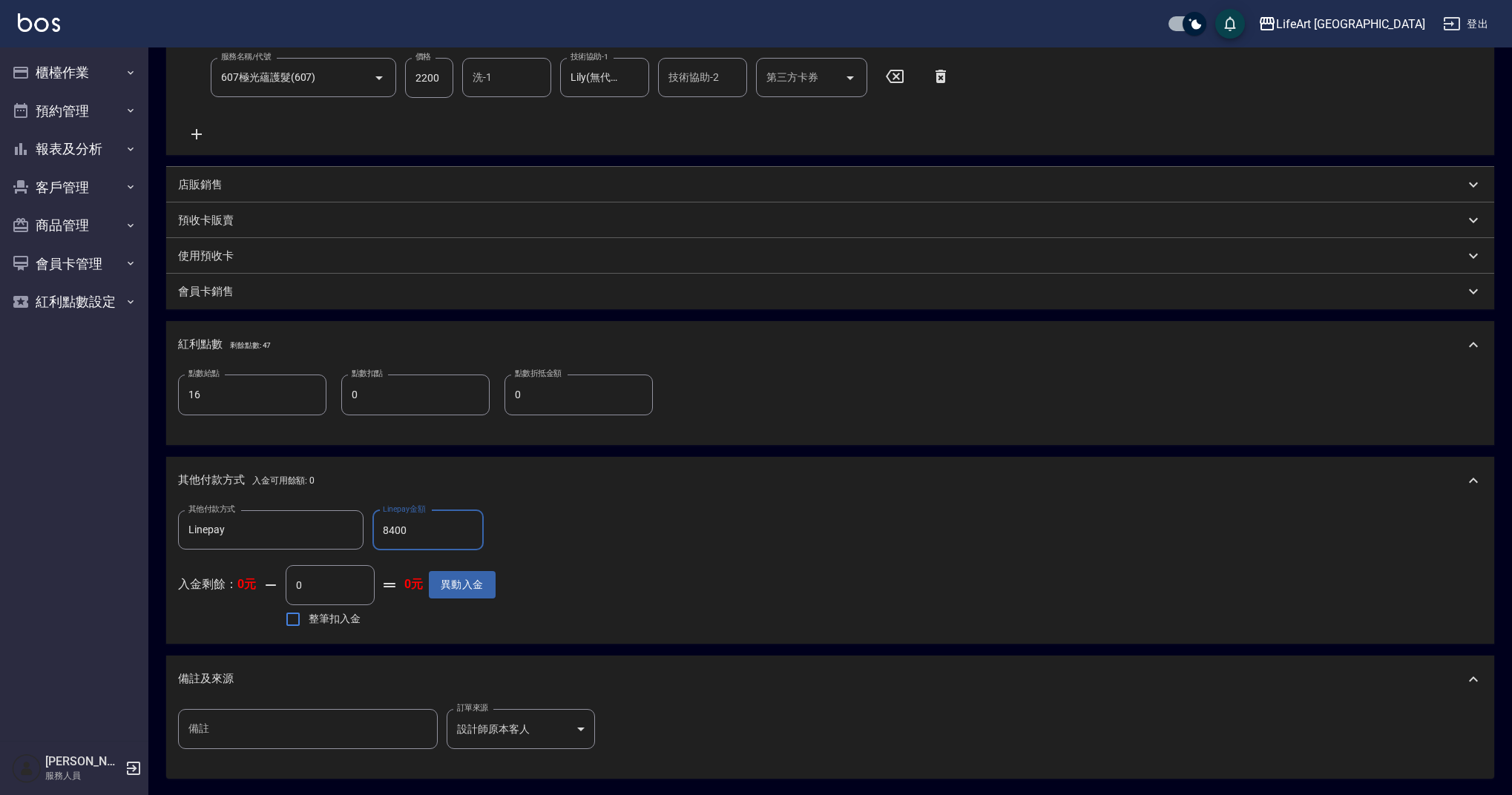
scroll to position [452, 0]
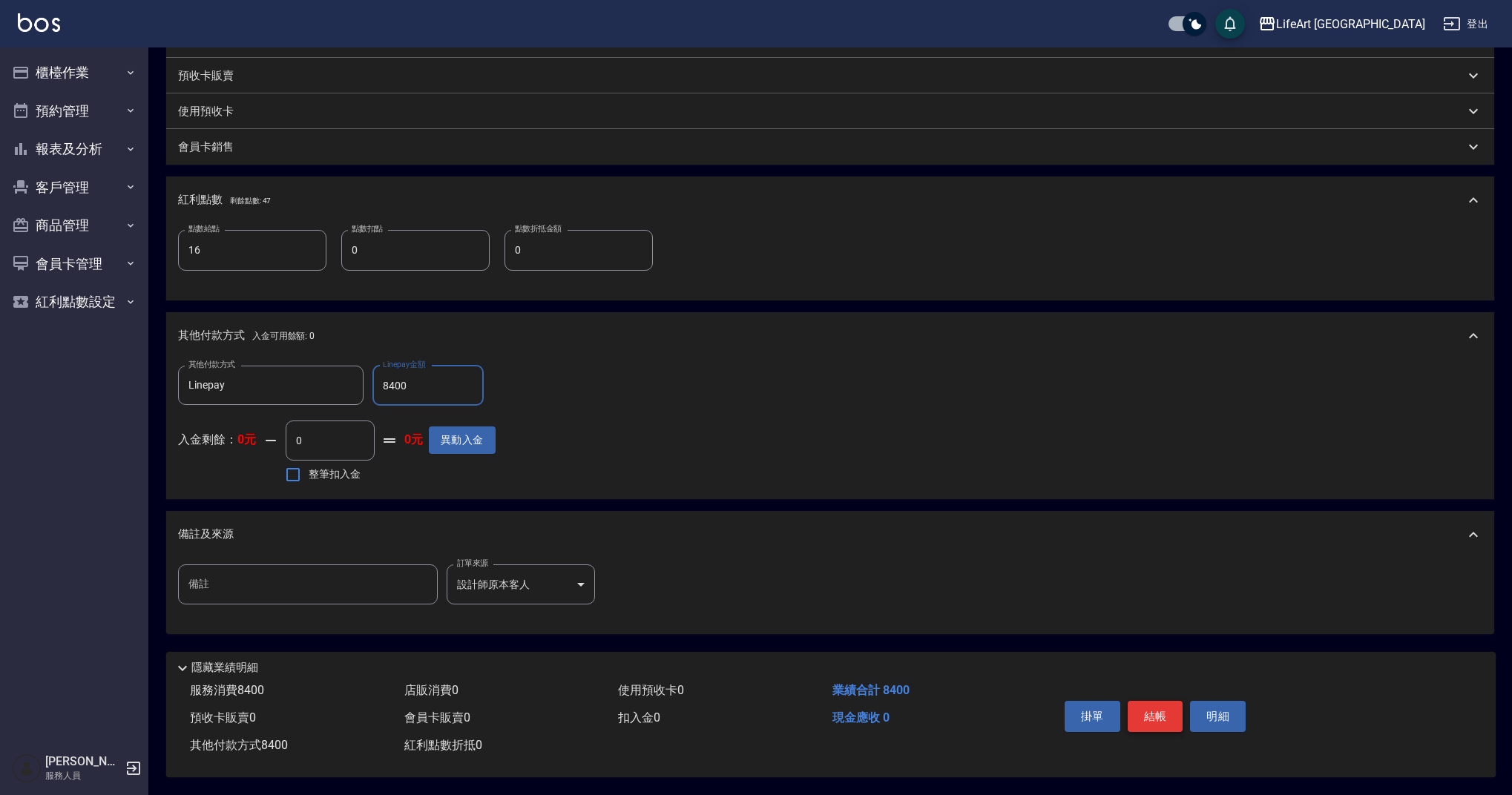
type input "8400"
click at [1158, 719] on button "結帳" at bounding box center [1156, 716] width 55 height 31
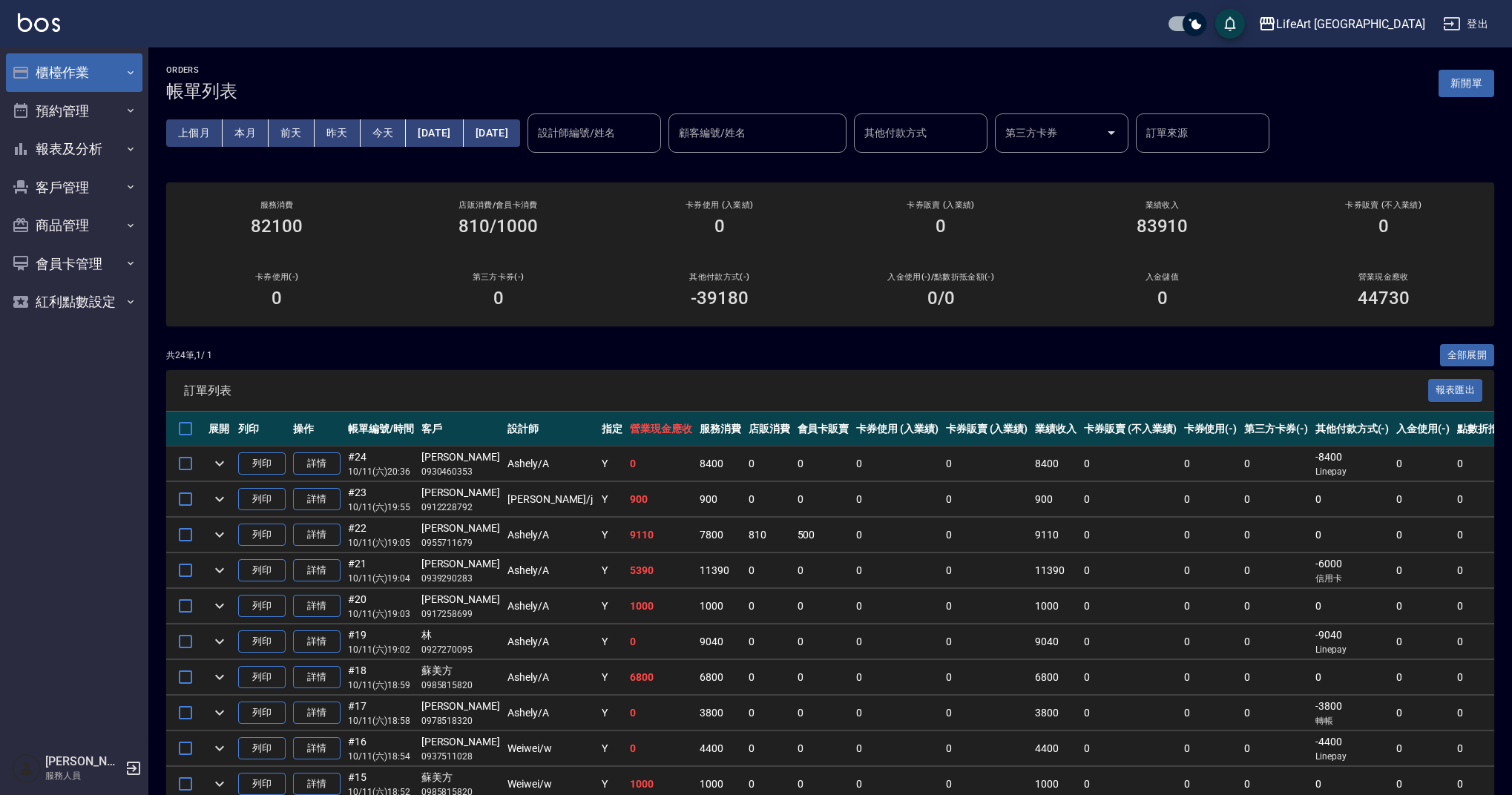
click at [112, 71] on button "櫃檯作業" at bounding box center [74, 73] width 136 height 39
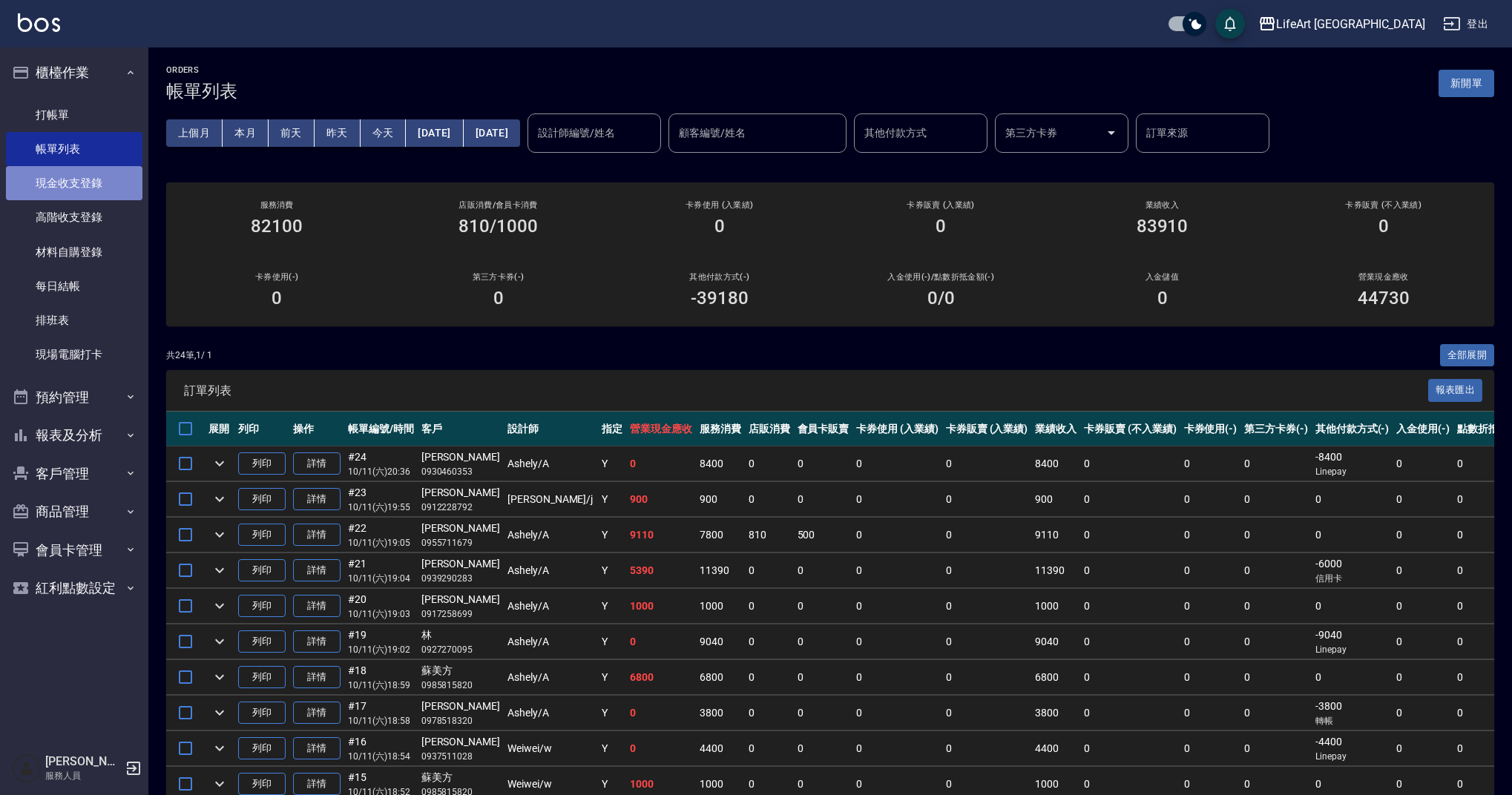
click at [103, 180] on link "現金收支登錄" at bounding box center [74, 183] width 136 height 34
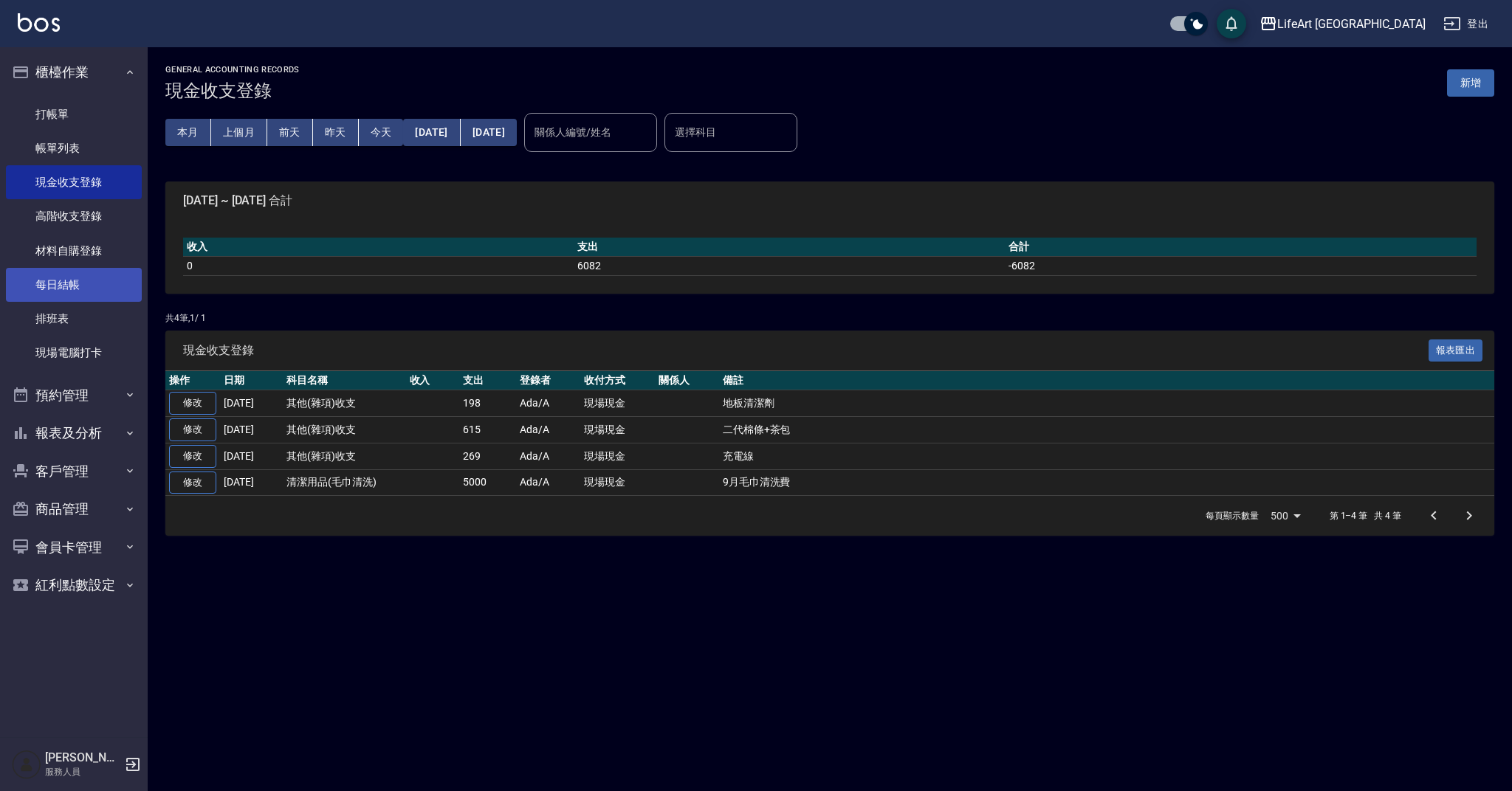
click at [69, 279] on link "每日結帳" at bounding box center [74, 285] width 136 height 34
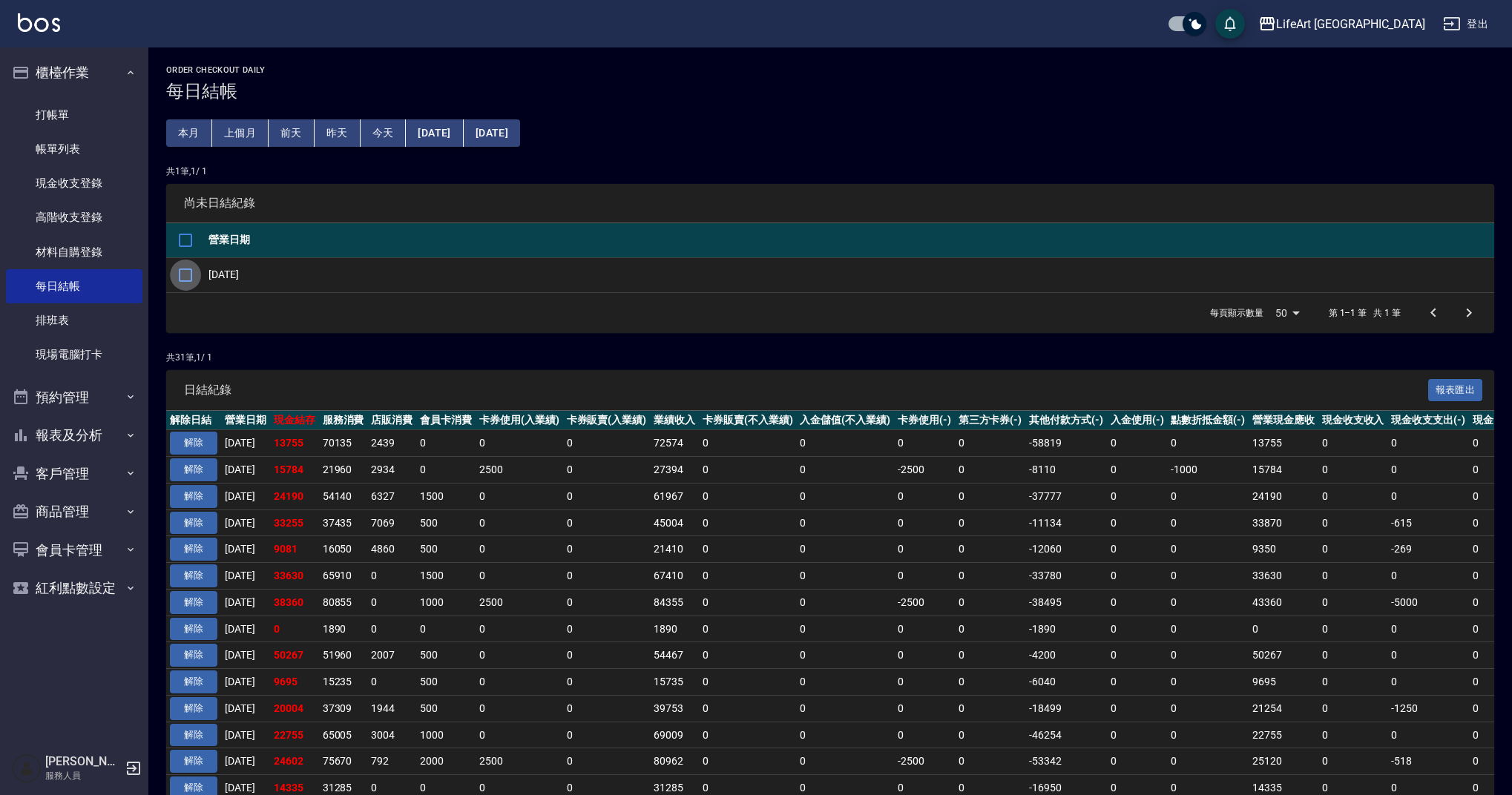
click at [190, 282] on input "checkbox" at bounding box center [186, 275] width 31 height 31
checkbox input "true"
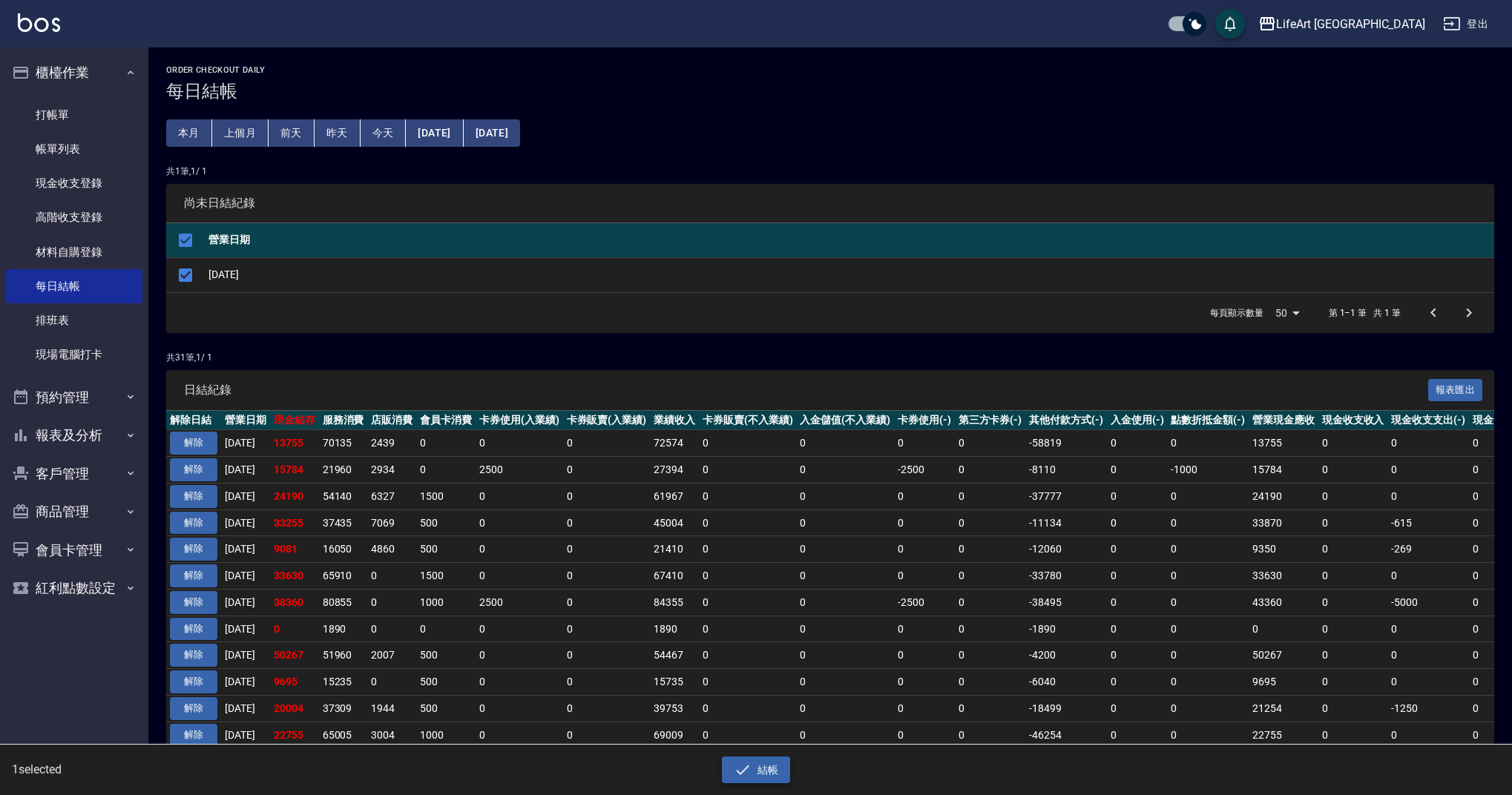
drag, startPoint x: 781, startPoint y: 778, endPoint x: 768, endPoint y: 769, distance: 15.8
click at [780, 778] on button "結帳" at bounding box center [756, 770] width 69 height 28
click at [768, 769] on button "結帳" at bounding box center [756, 770] width 69 height 28
click at [762, 768] on button "結帳" at bounding box center [756, 770] width 69 height 28
click at [707, 61] on button "確定" at bounding box center [702, 59] width 47 height 23
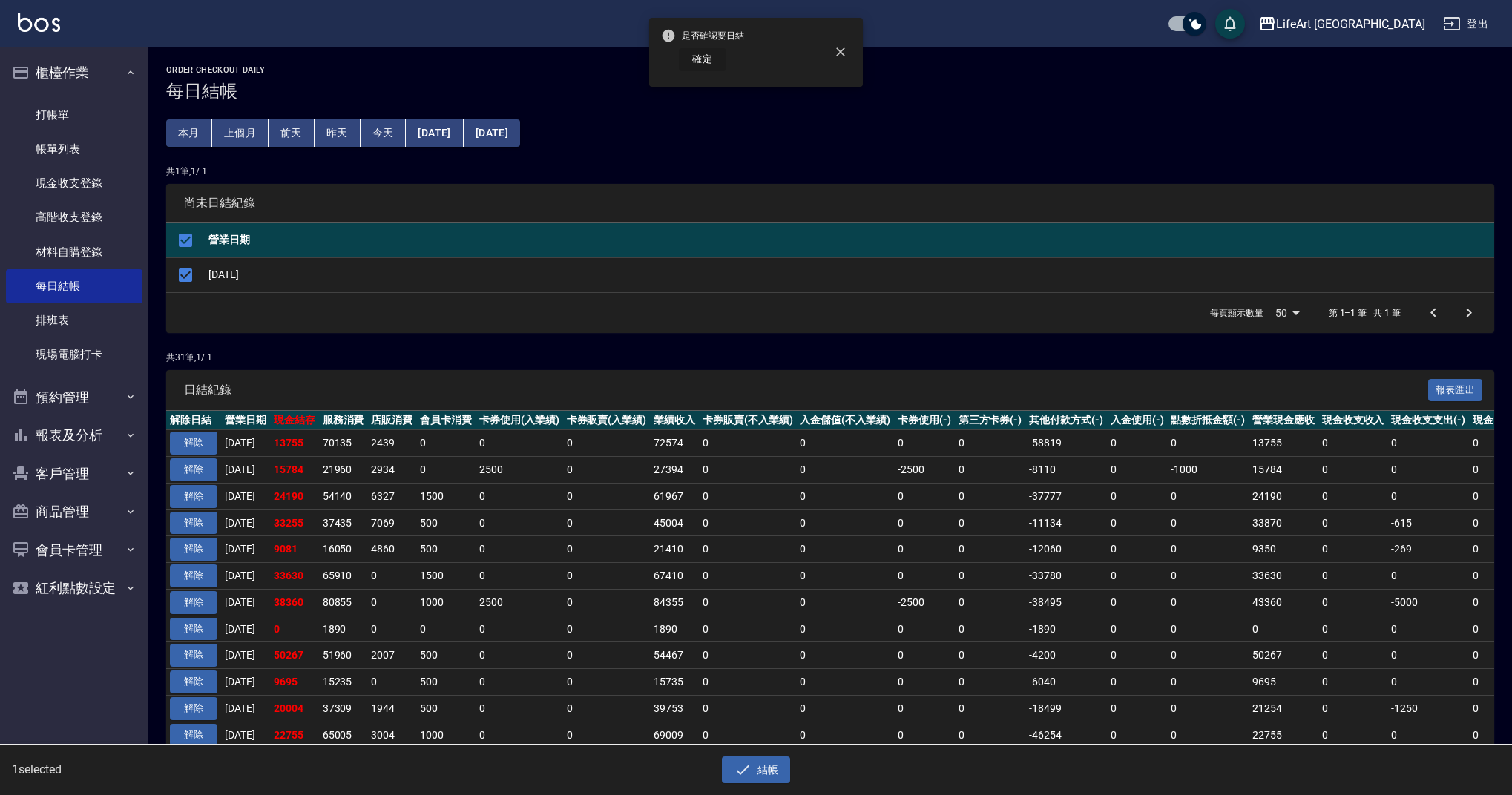
checkbox input "false"
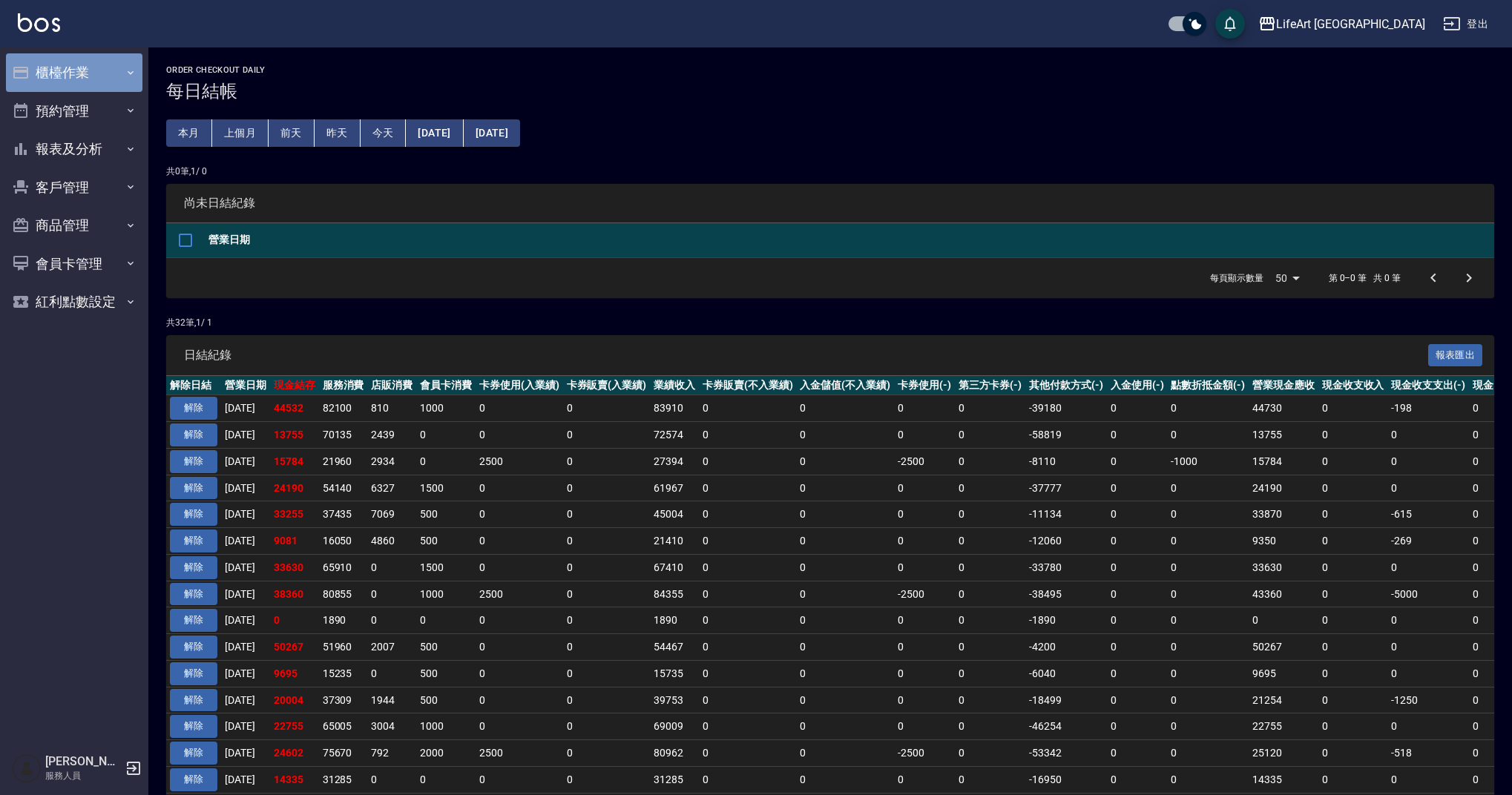
click at [75, 76] on button "櫃檯作業" at bounding box center [74, 73] width 136 height 39
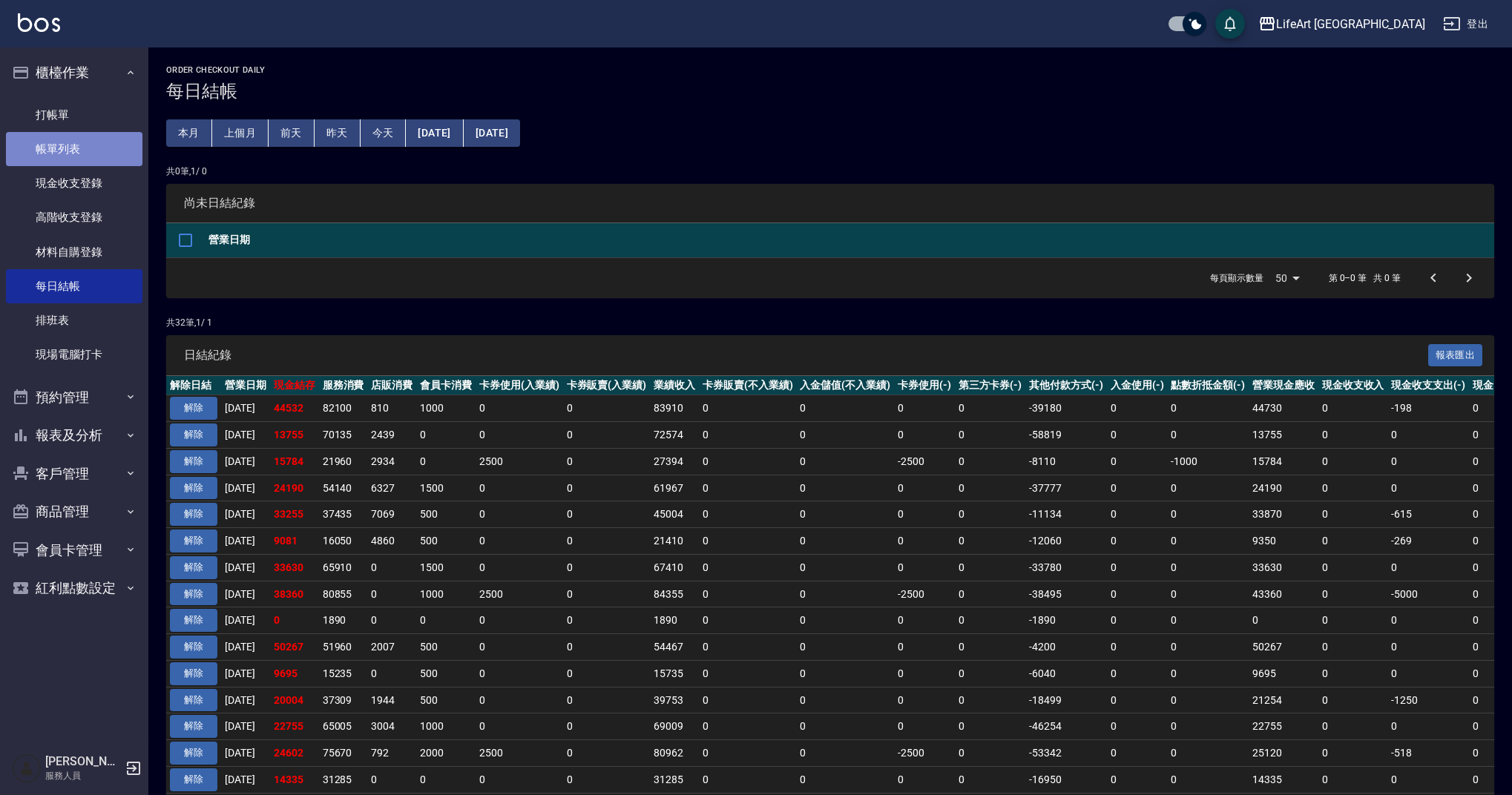
click at [80, 147] on link "帳單列表" at bounding box center [74, 149] width 136 height 34
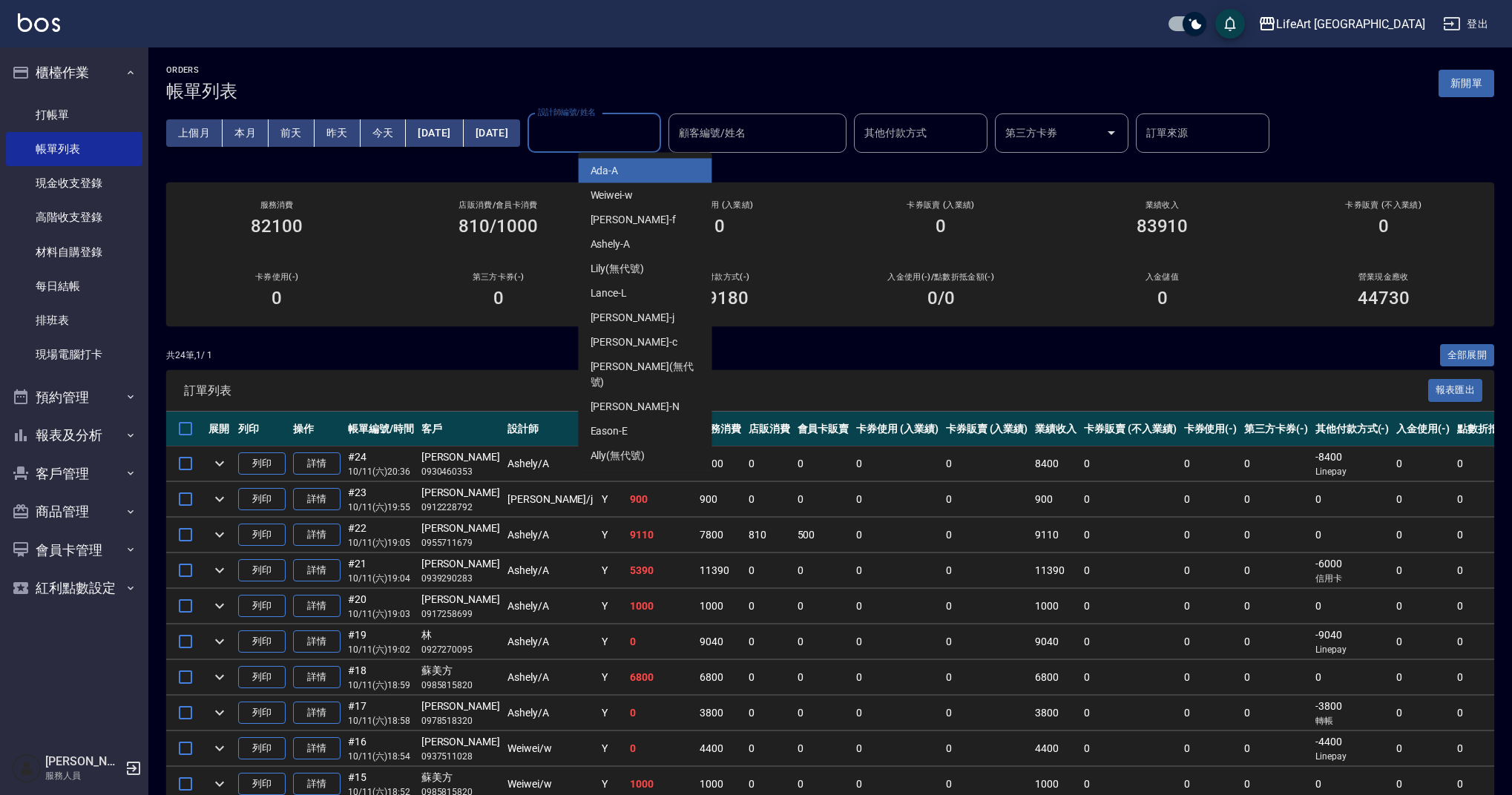
click at [651, 137] on input "設計師編號/姓名" at bounding box center [594, 133] width 121 height 26
click at [643, 204] on div "Weiwei -w" at bounding box center [646, 195] width 133 height 25
type input "Weiwei-w"
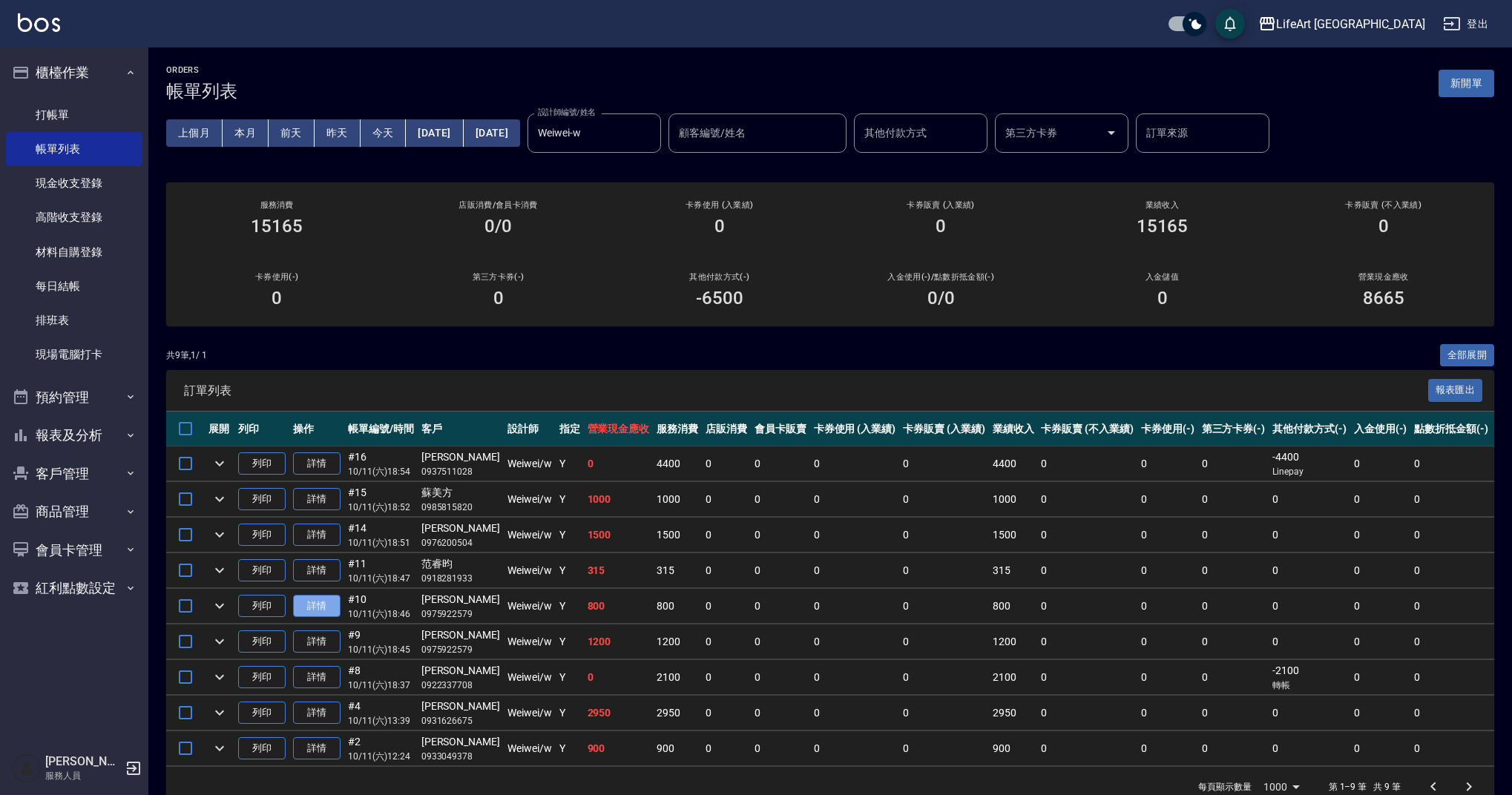
click at [320, 602] on link "詳情" at bounding box center [316, 606] width 47 height 23
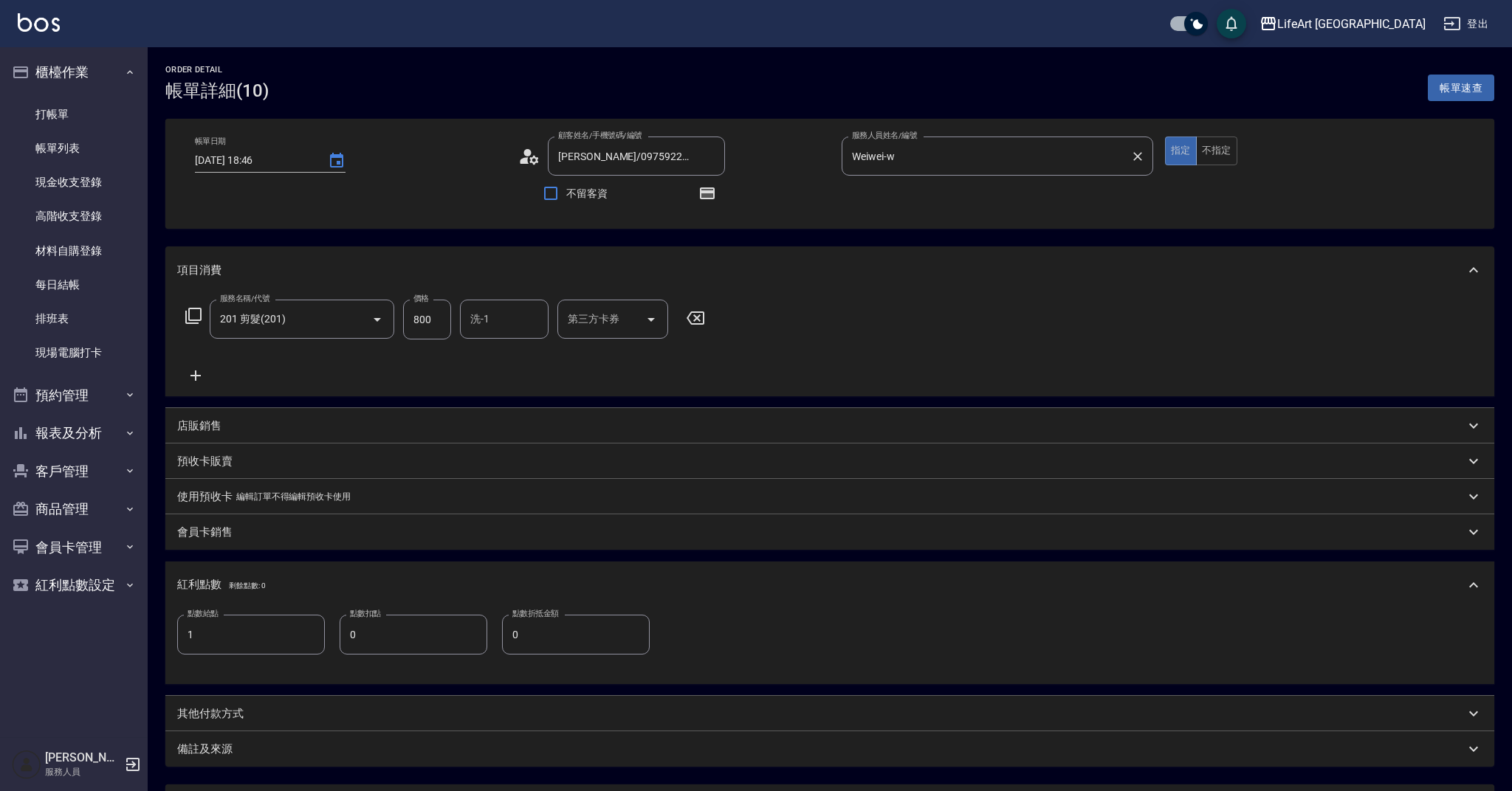
type input "[DATE] 18:46"
type input "[PERSON_NAME]/0975922579/"
type input "Weiwei-w"
type input "1"
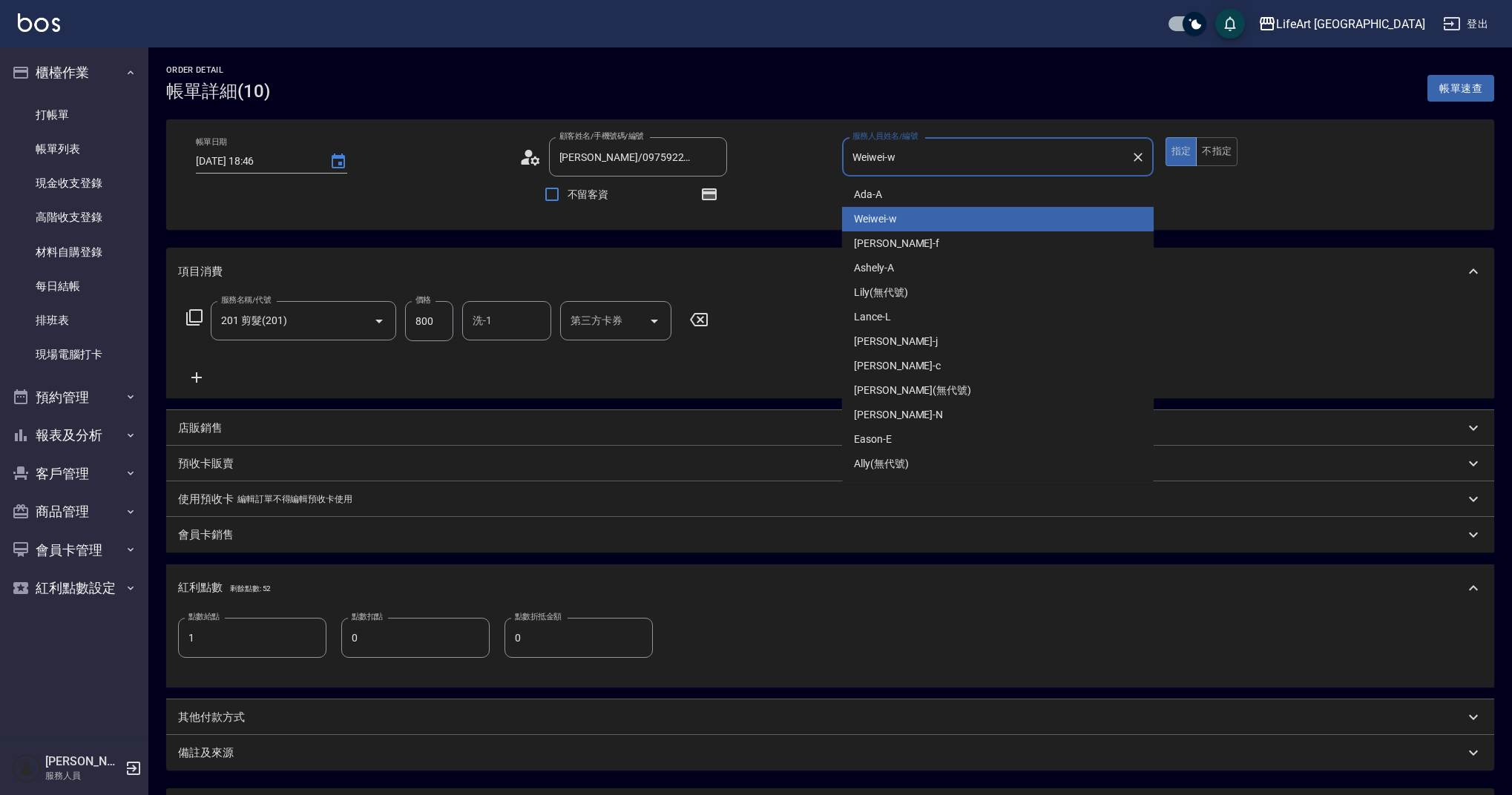
click at [929, 160] on input "Weiwei-w" at bounding box center [986, 156] width 276 height 26
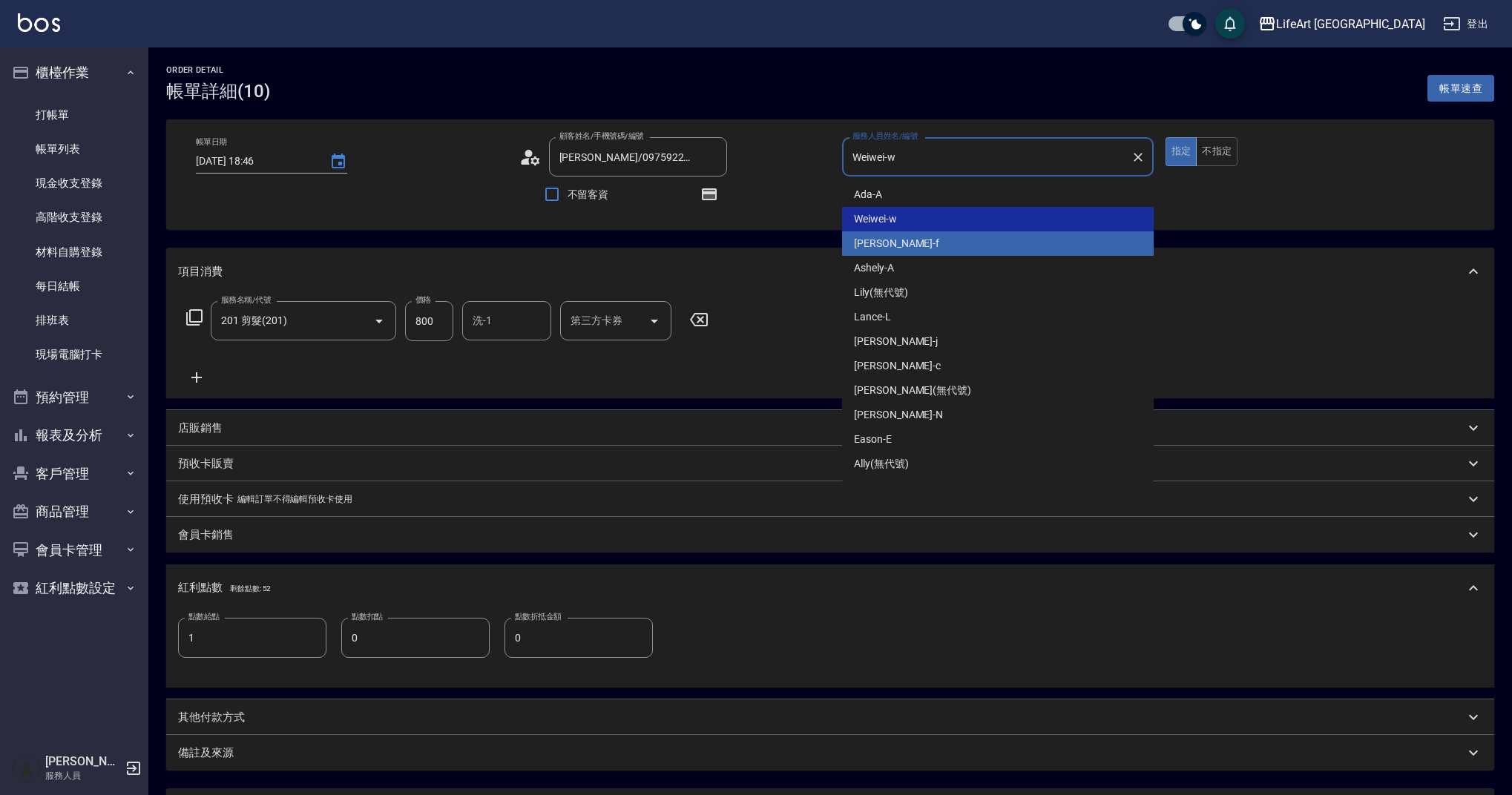
click at [918, 243] on div "Finney -f" at bounding box center [998, 243] width 312 height 25
type input "Finney-f"
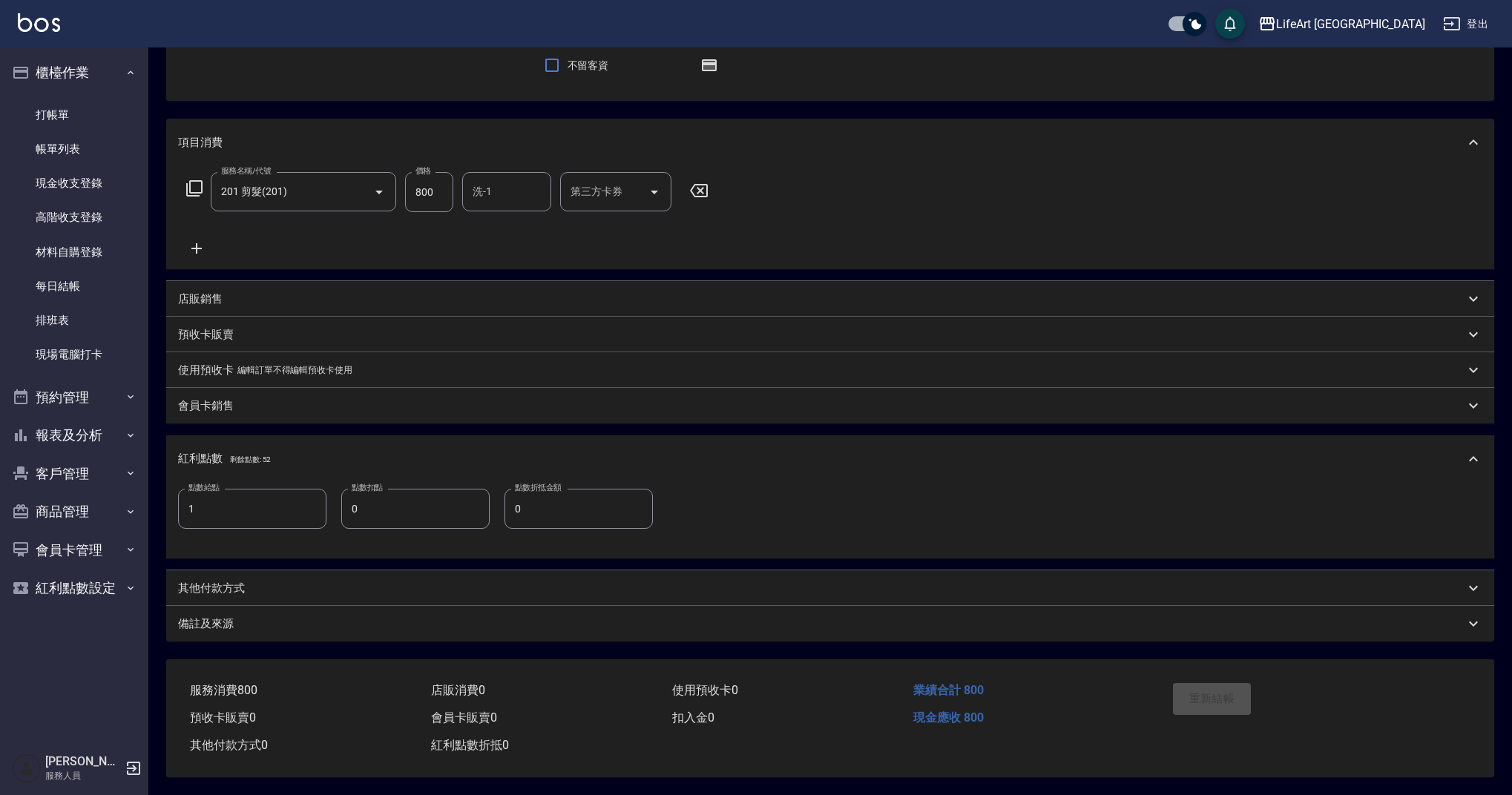
scroll to position [24, 0]
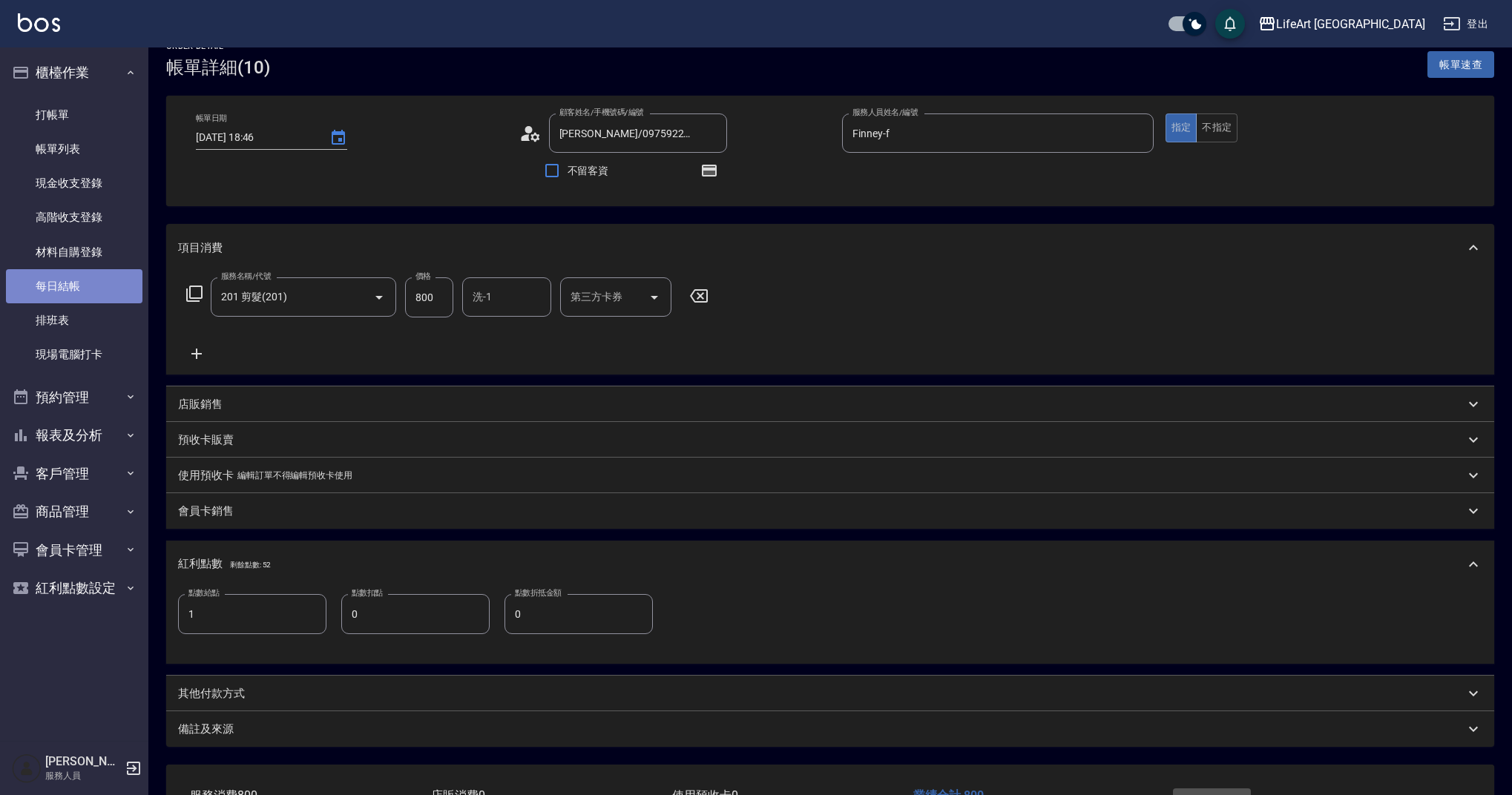
click at [107, 288] on link "每日結帳" at bounding box center [74, 287] width 136 height 34
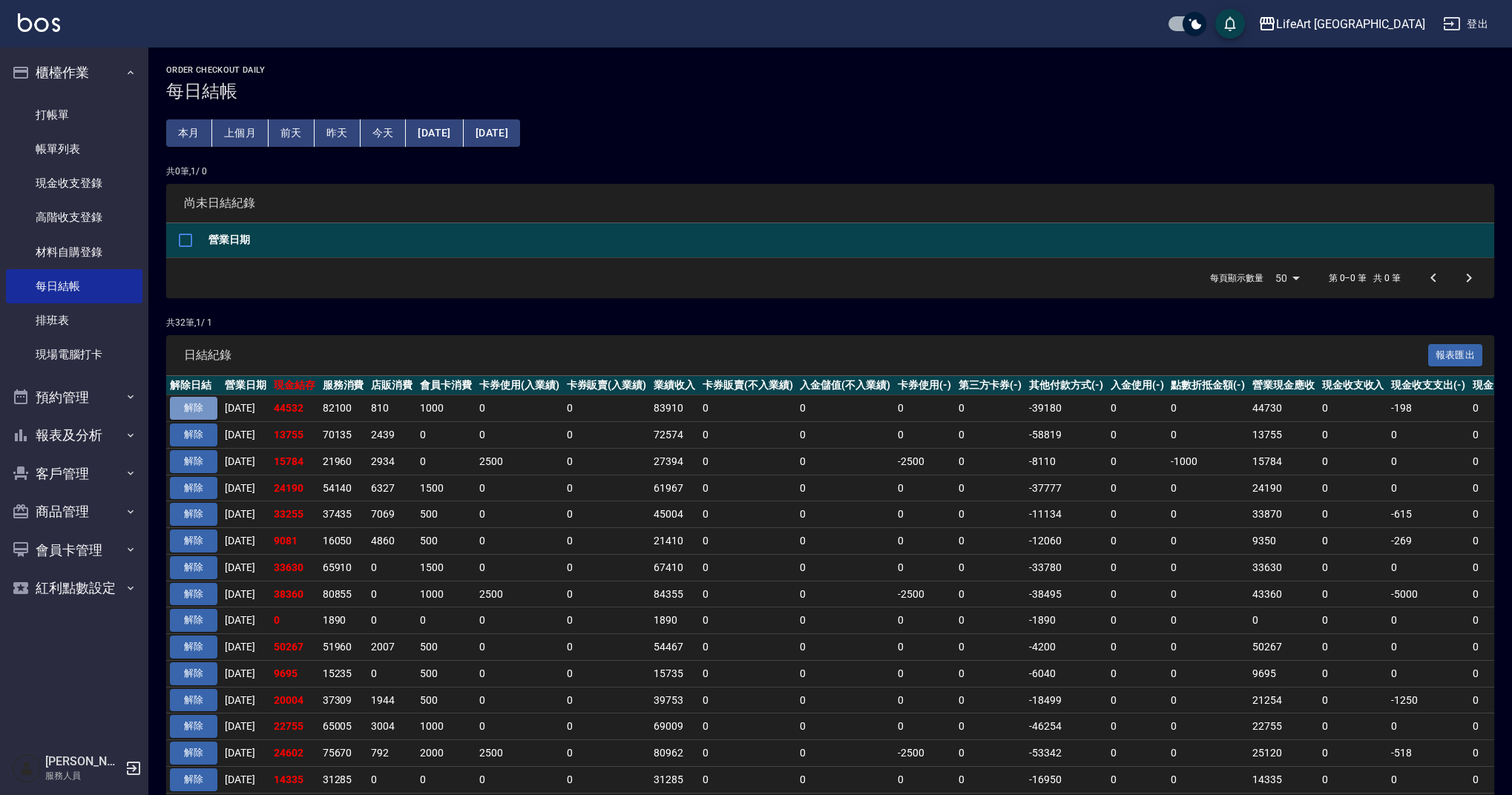
click at [204, 401] on button "解除" at bounding box center [193, 408] width 47 height 23
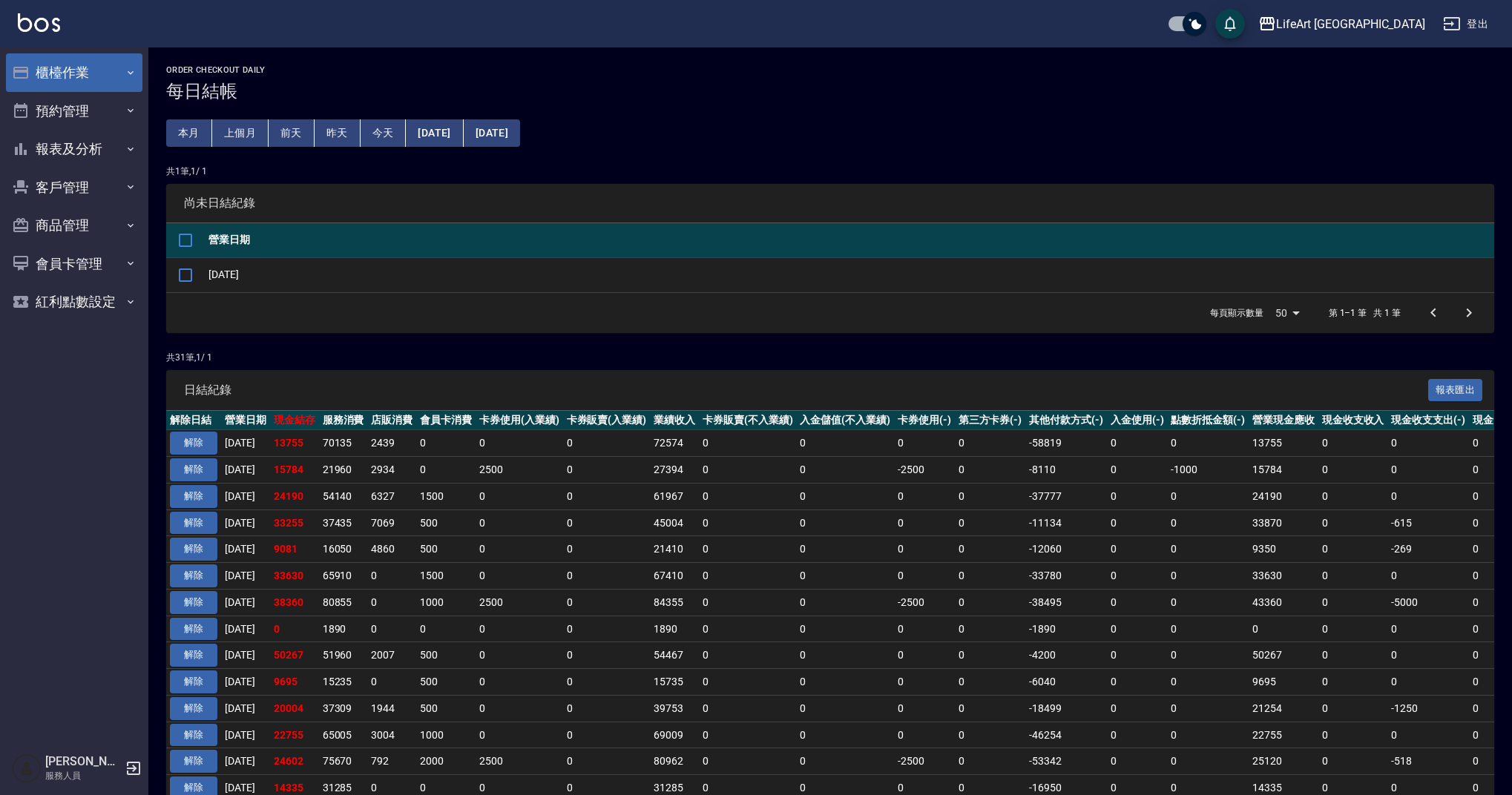
click at [98, 73] on button "櫃檯作業" at bounding box center [74, 73] width 136 height 39
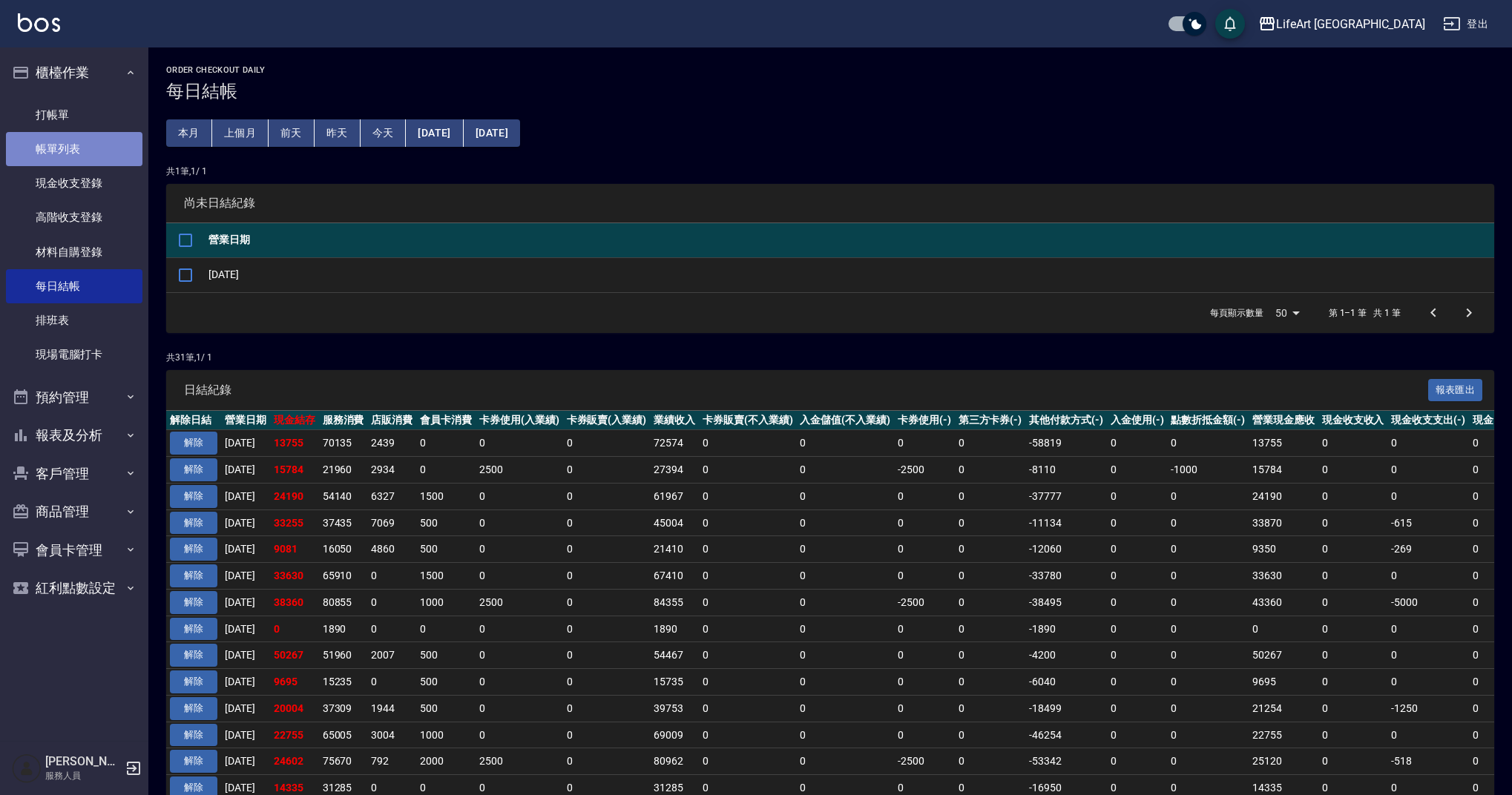
click at [121, 157] on link "帳單列表" at bounding box center [74, 149] width 136 height 34
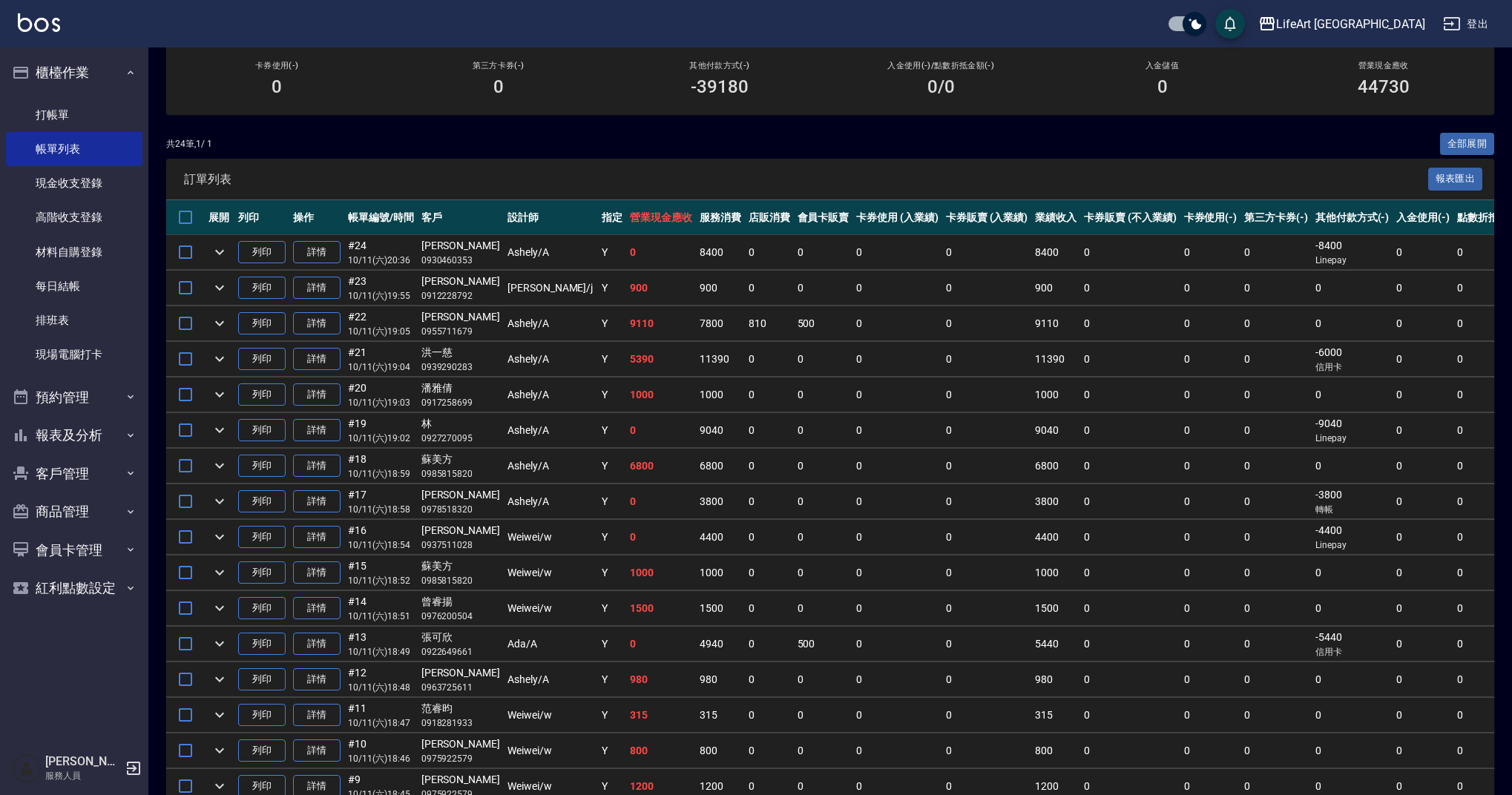
scroll to position [227, 0]
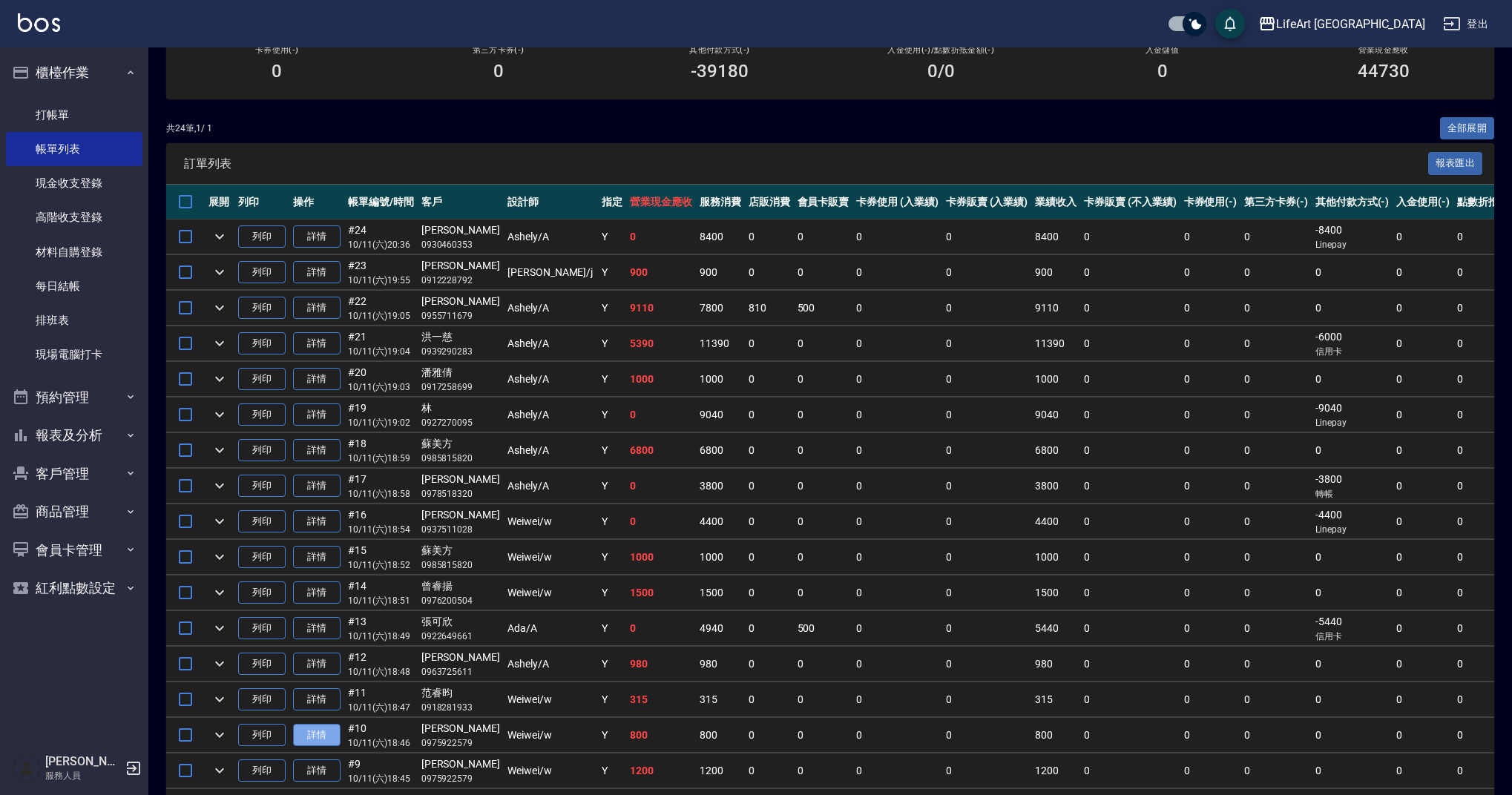
click at [330, 733] on link "詳情" at bounding box center [316, 735] width 47 height 23
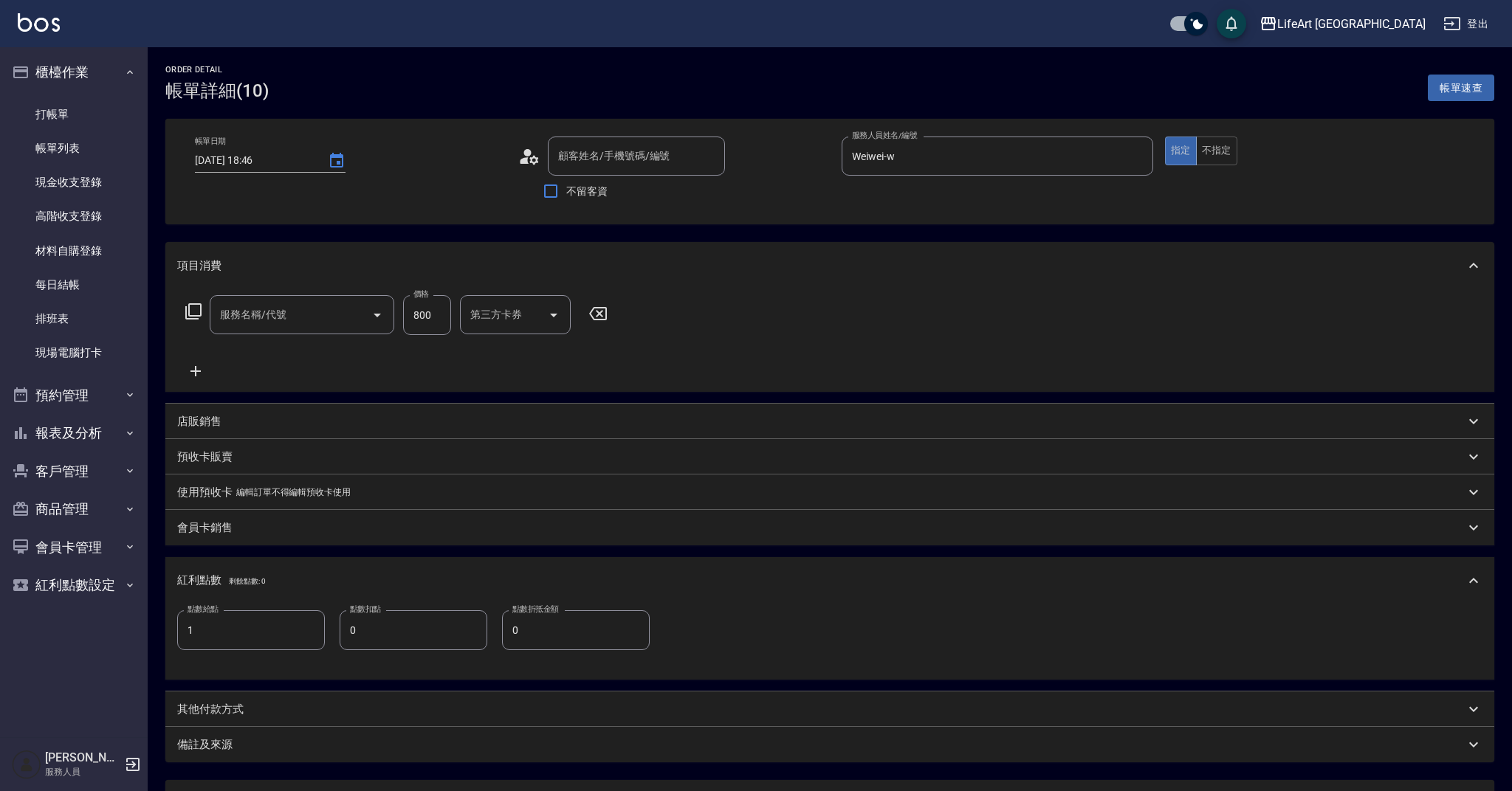
type input "[DATE] 18:46"
type input "Weiwei-w"
type input "1"
type input "201 剪髮(201)"
type input "[PERSON_NAME]/0975922579/"
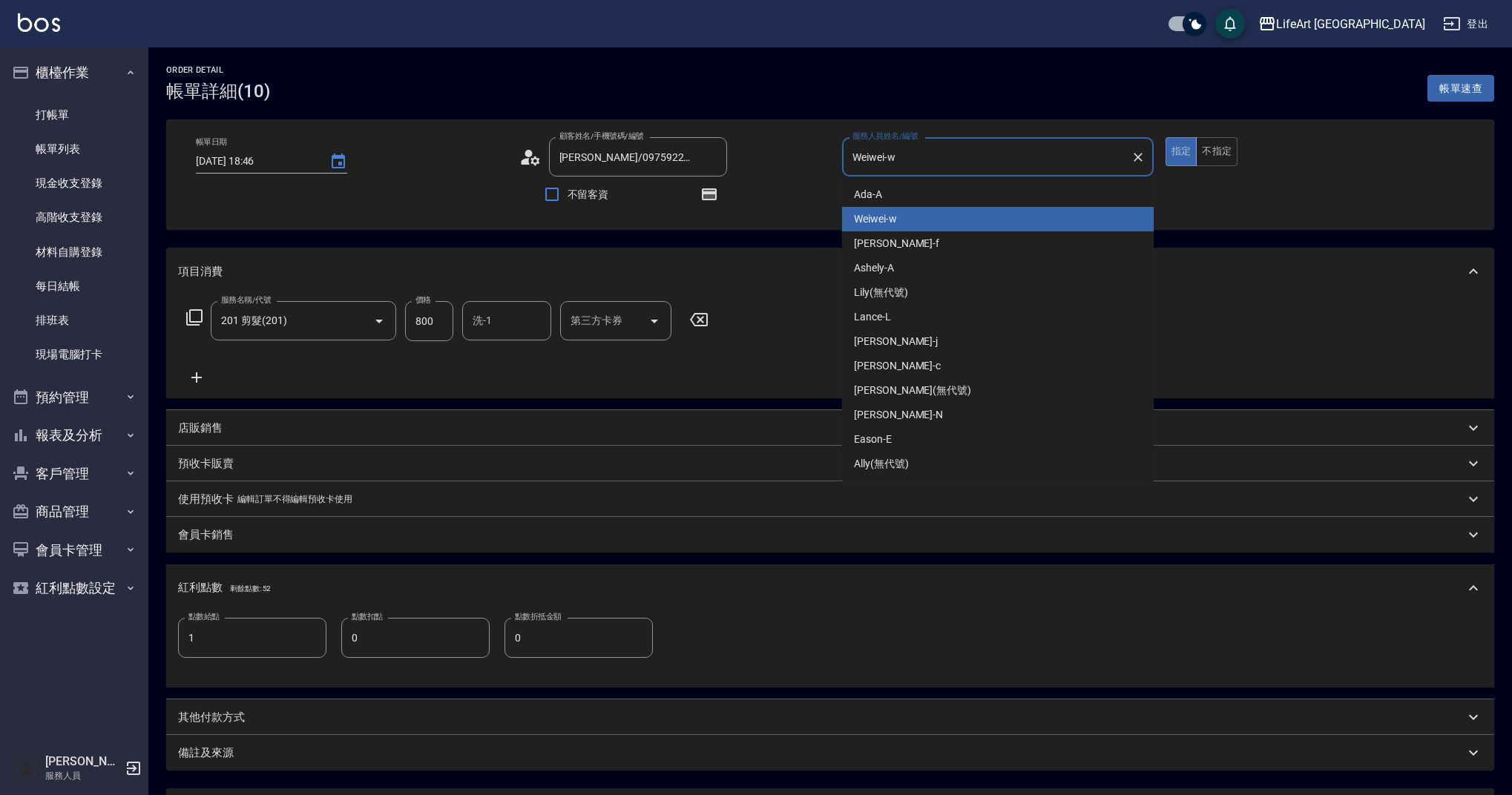
click at [928, 161] on input "Weiwei-w" at bounding box center [986, 156] width 276 height 26
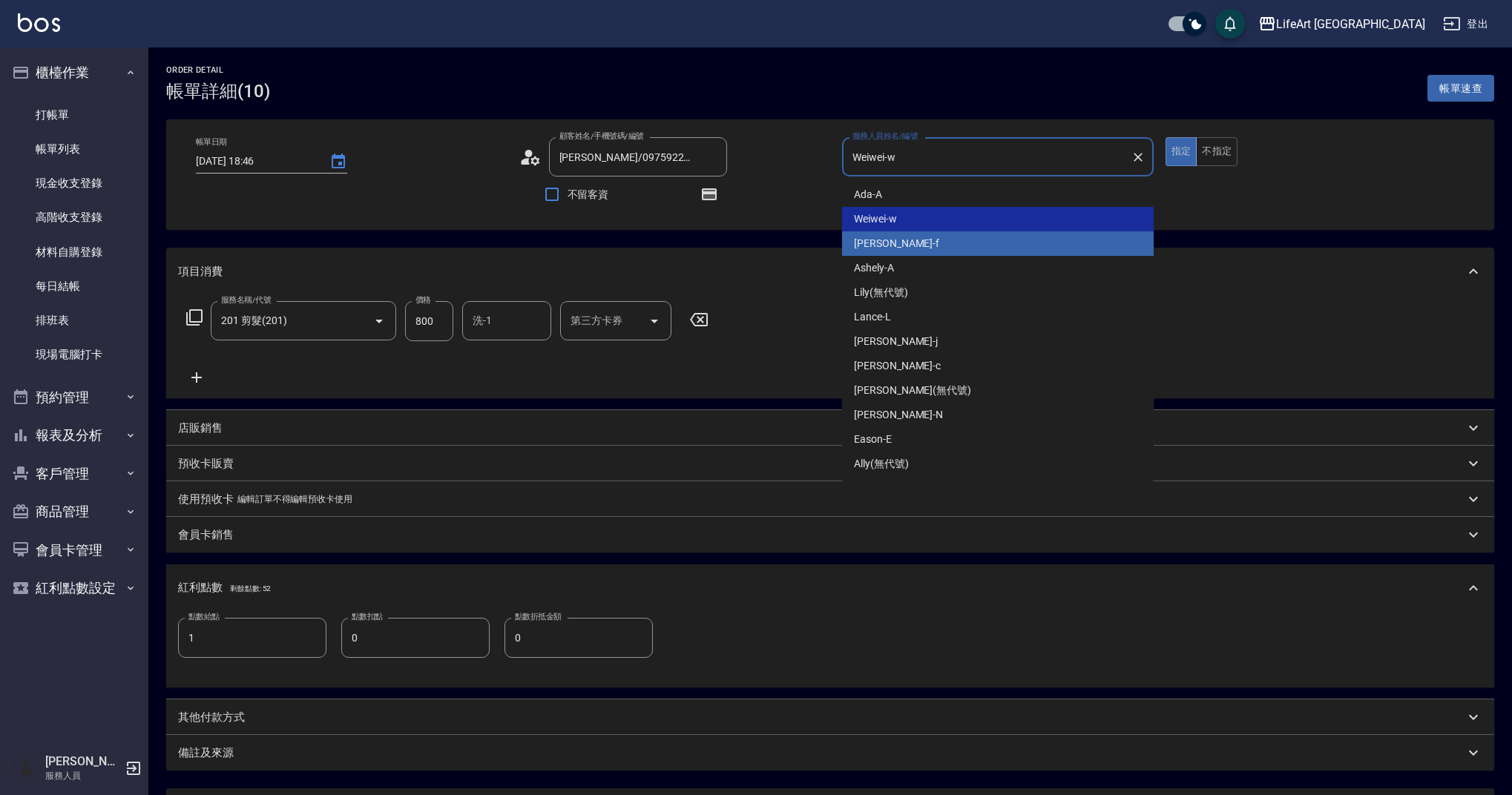
click at [908, 237] on div "Finney -f" at bounding box center [998, 243] width 312 height 25
type input "Finney-f"
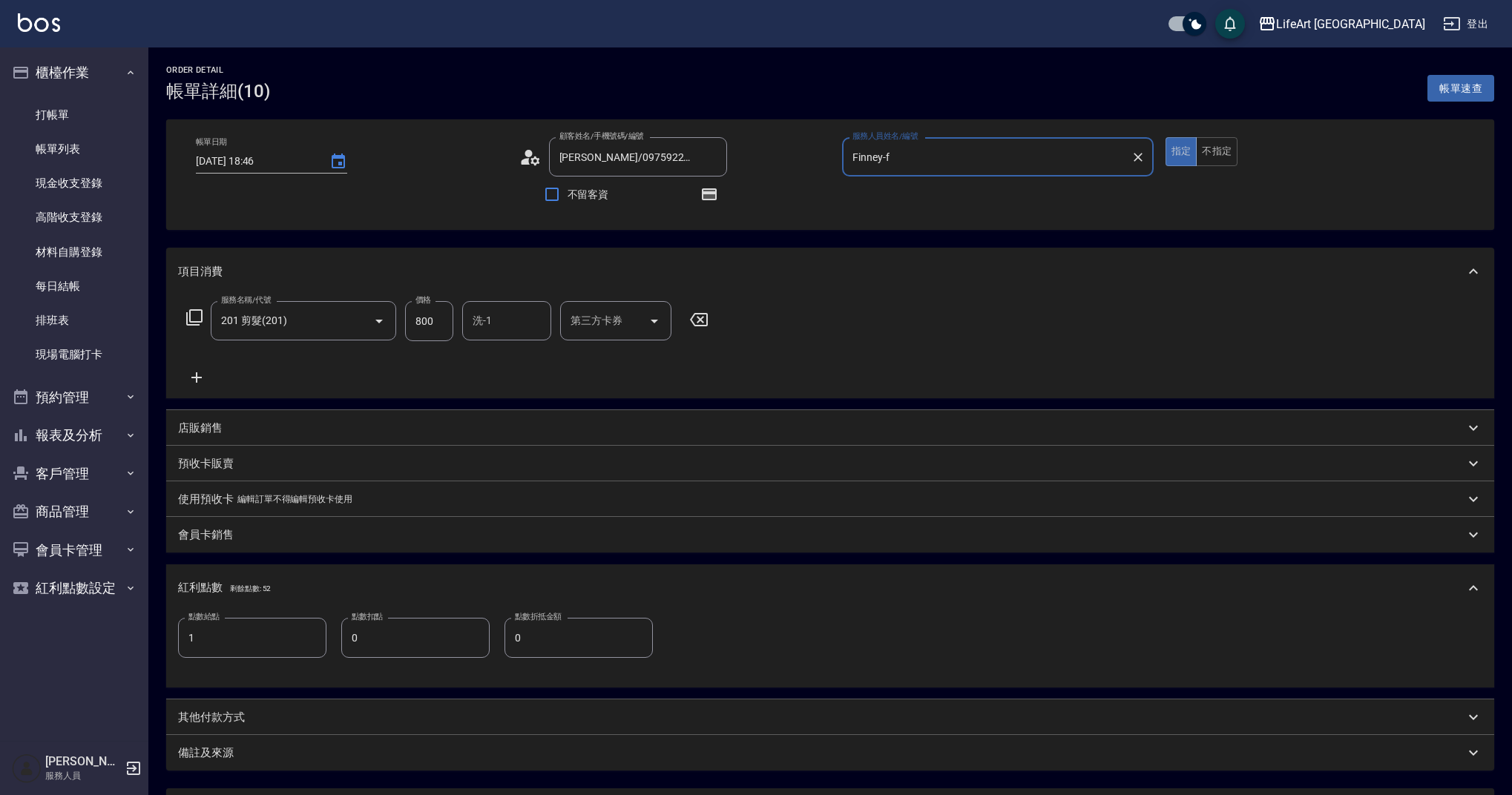
scroll to position [135, 0]
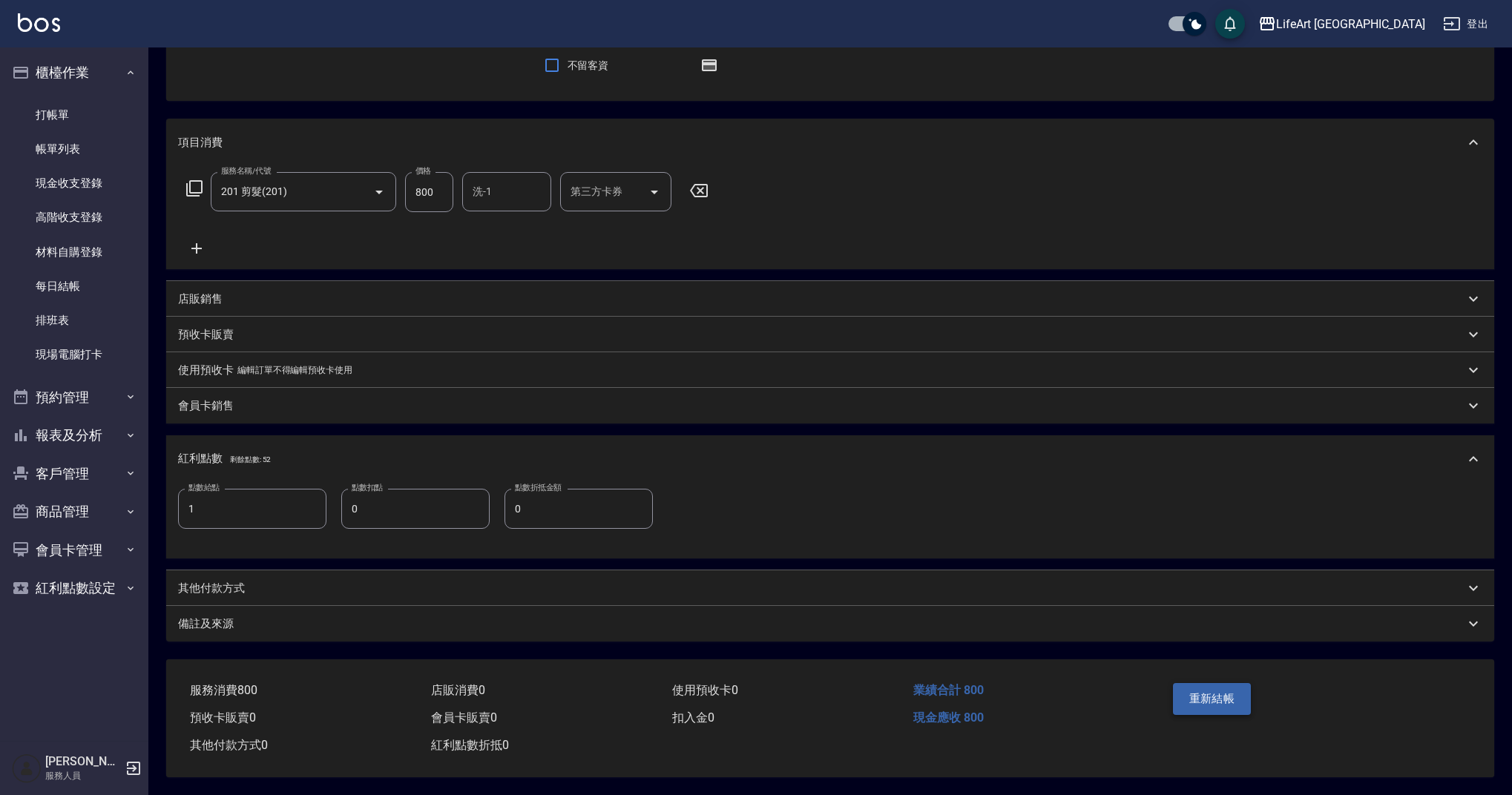
click at [1203, 683] on button "重新結帳" at bounding box center [1212, 698] width 79 height 31
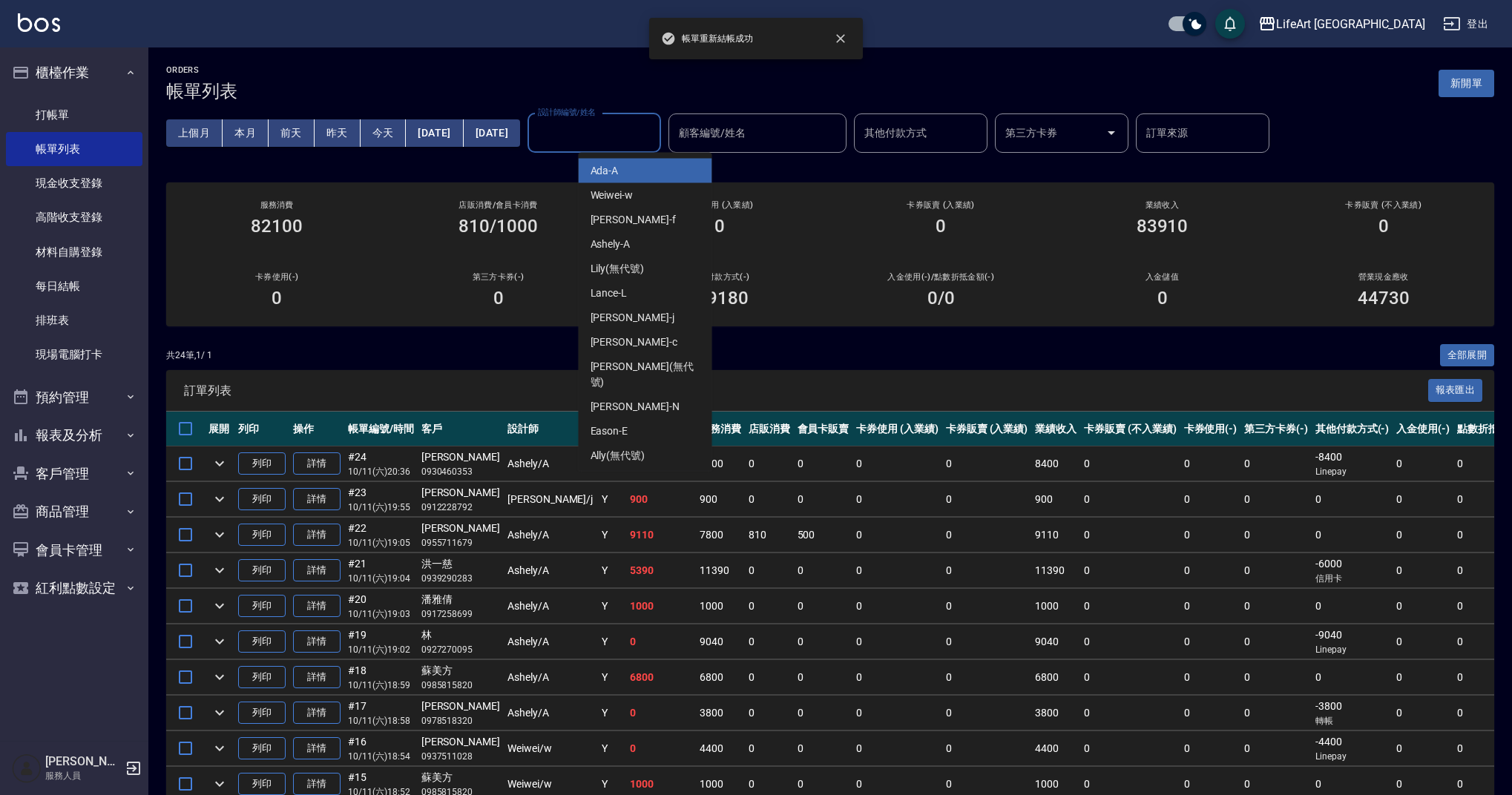
click at [636, 127] on input "設計師編號/姓名" at bounding box center [594, 133] width 121 height 26
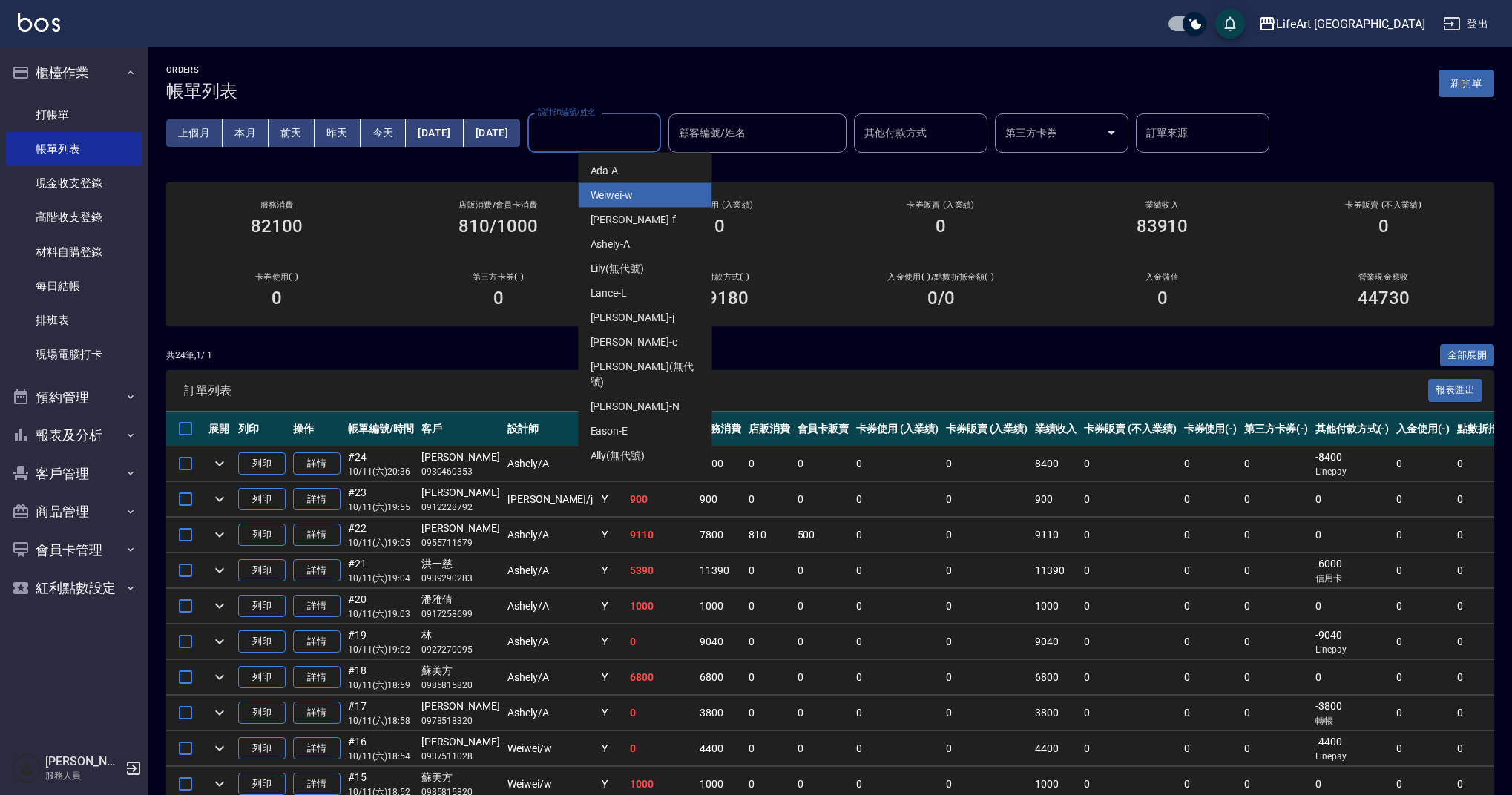
click at [622, 201] on span "Weiwei -w" at bounding box center [612, 195] width 43 height 16
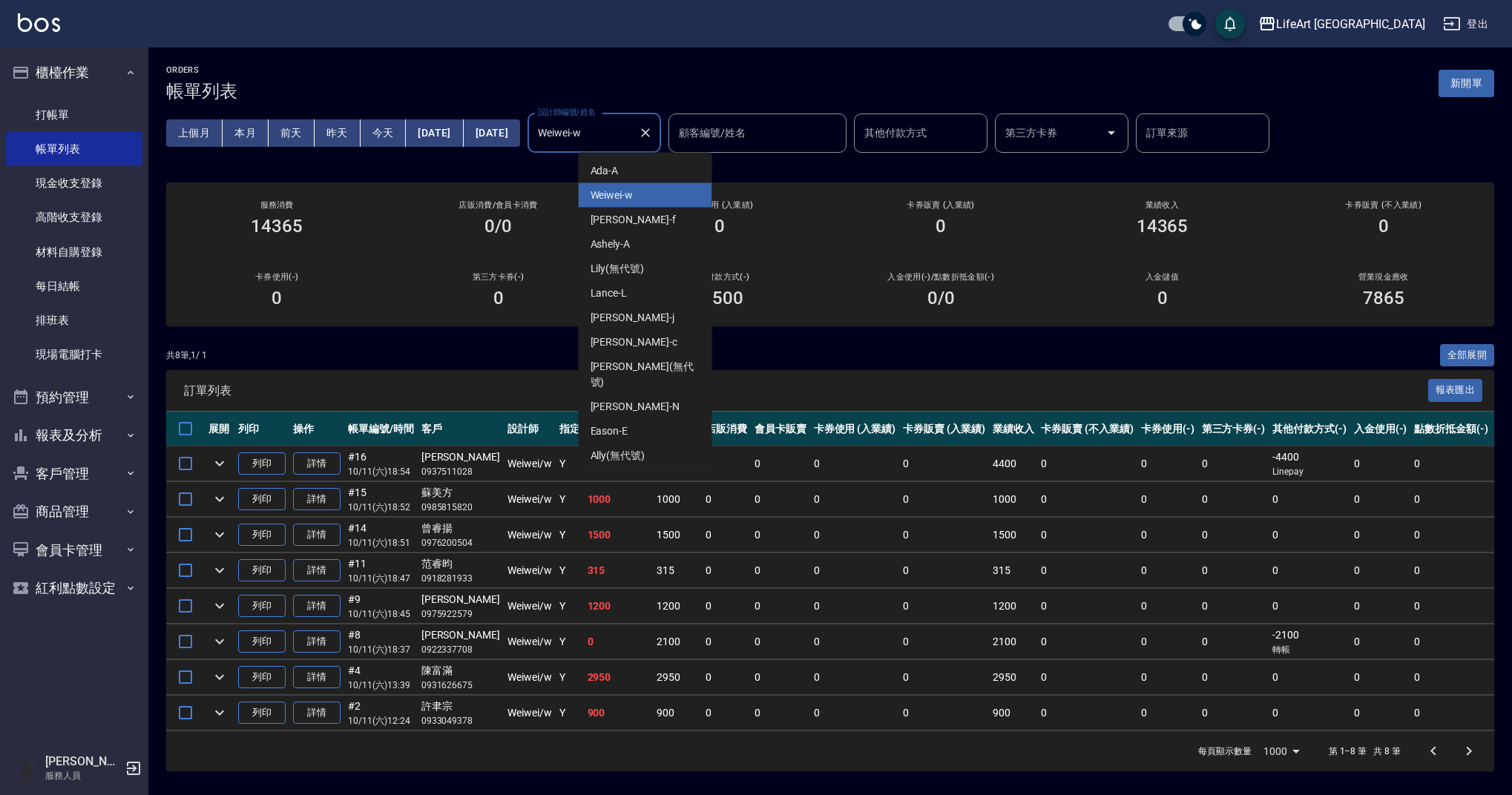
click at [632, 128] on input "Weiwei-w" at bounding box center [583, 133] width 98 height 26
click at [637, 224] on div "Finney -f" at bounding box center [646, 219] width 133 height 25
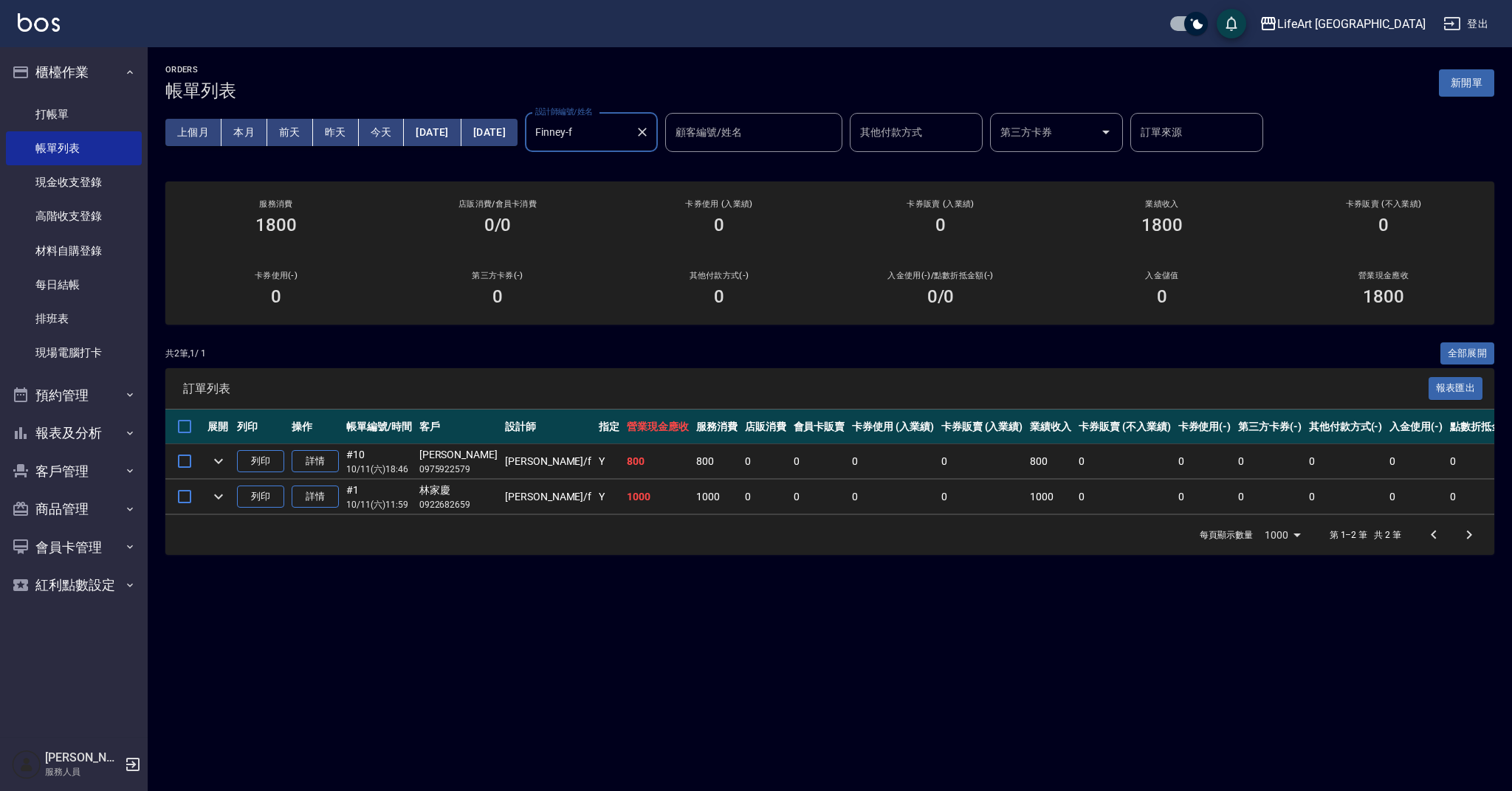
click at [629, 130] on input "Finney-f" at bounding box center [580, 133] width 98 height 26
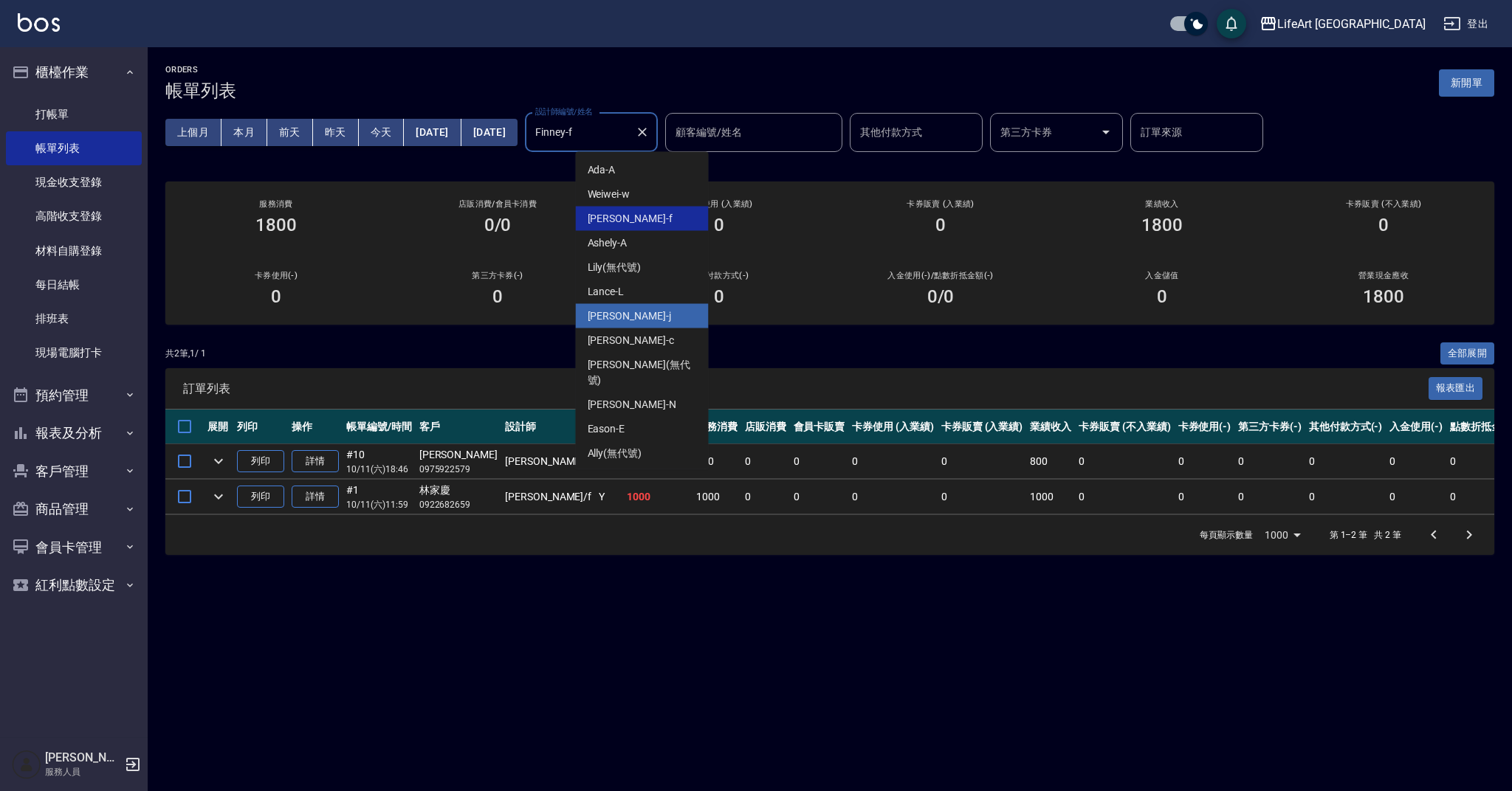
click at [633, 311] on div "[PERSON_NAME]" at bounding box center [642, 316] width 133 height 25
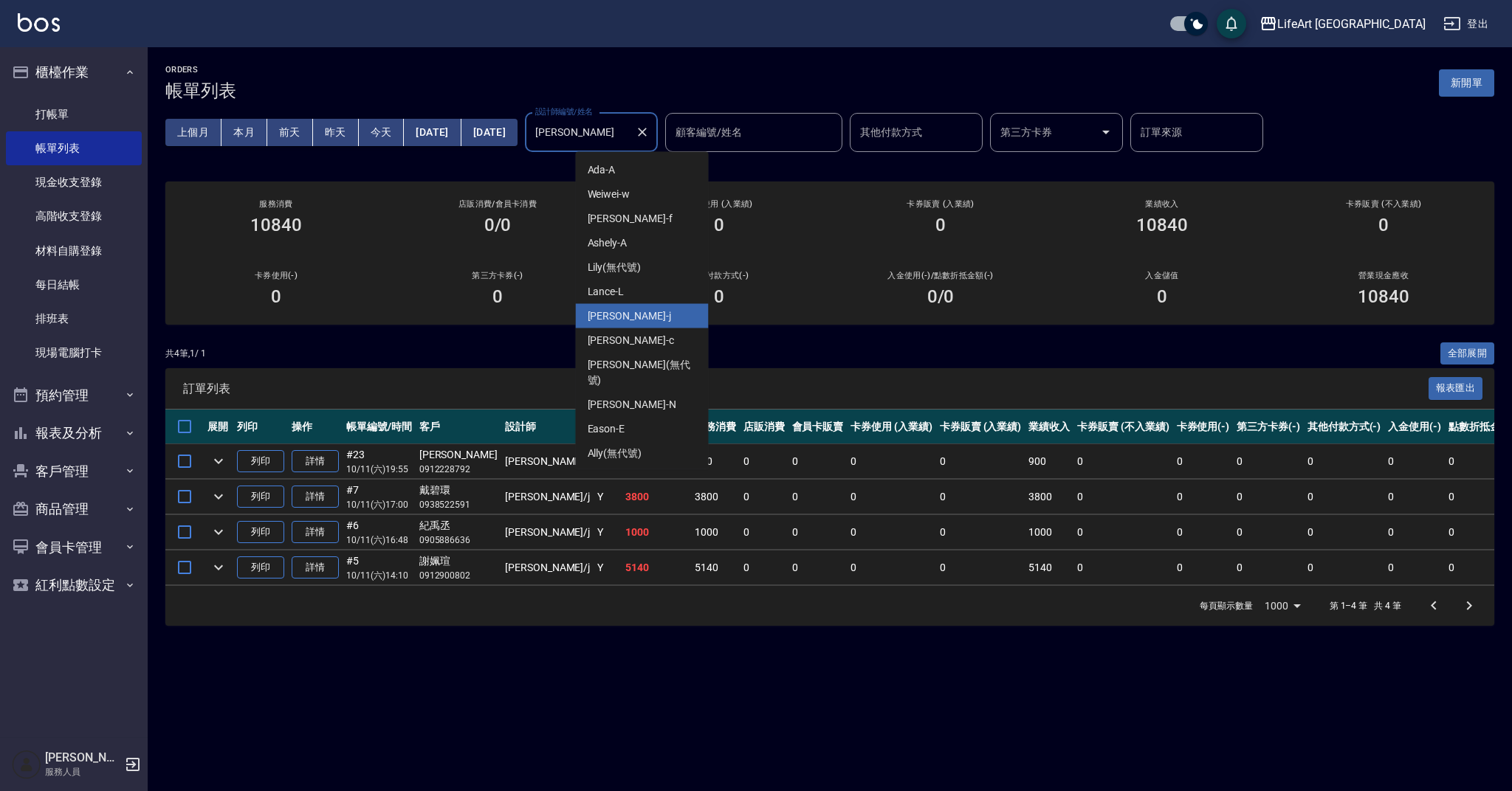
click at [629, 136] on input "[PERSON_NAME]" at bounding box center [580, 133] width 98 height 26
click at [627, 177] on div "Ada -A" at bounding box center [642, 170] width 133 height 25
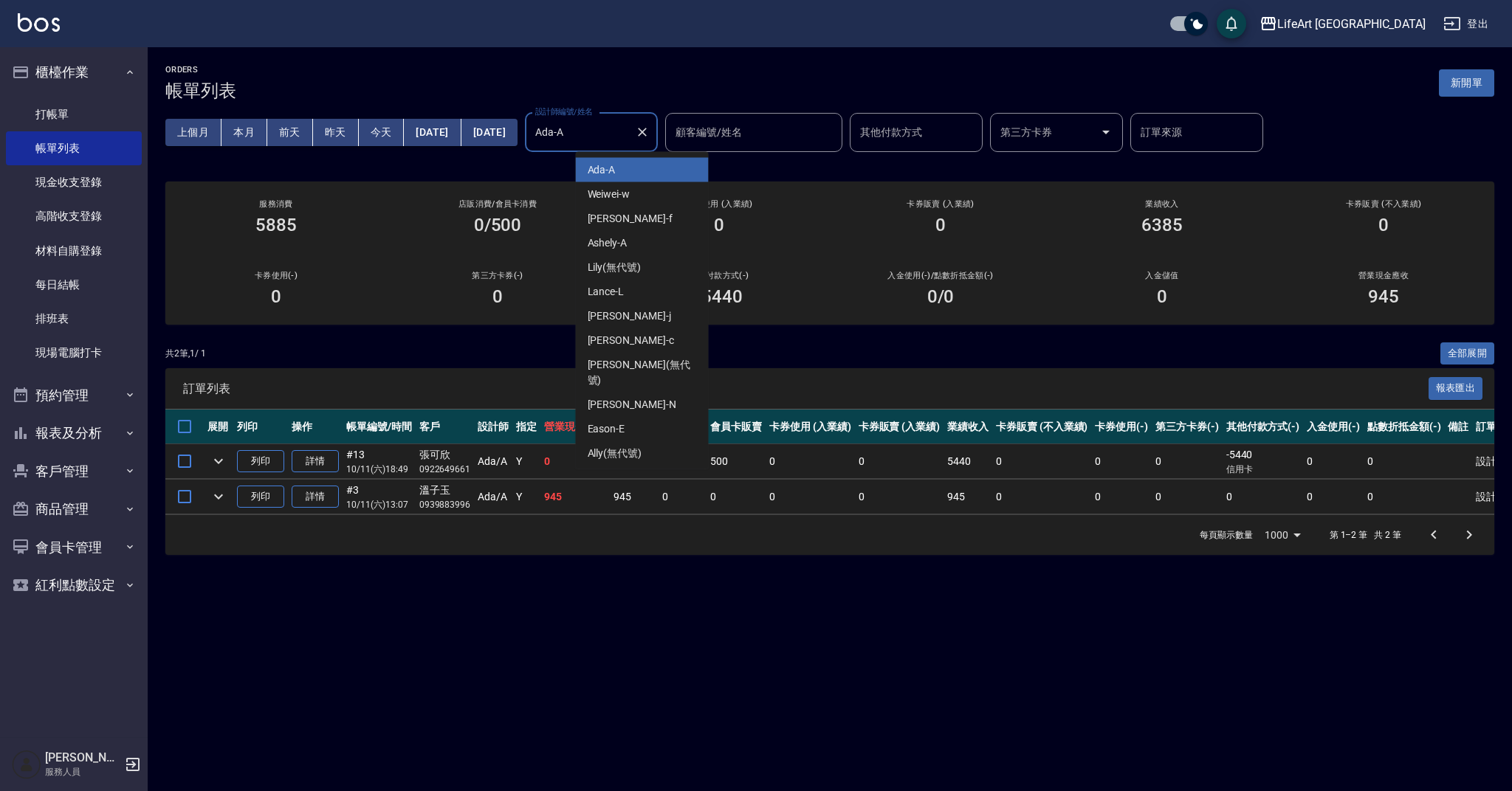
click at [629, 121] on input "Ada-A" at bounding box center [580, 133] width 98 height 26
click at [638, 250] on div "Ashely -A" at bounding box center [642, 243] width 133 height 25
type input "Ashely-A"
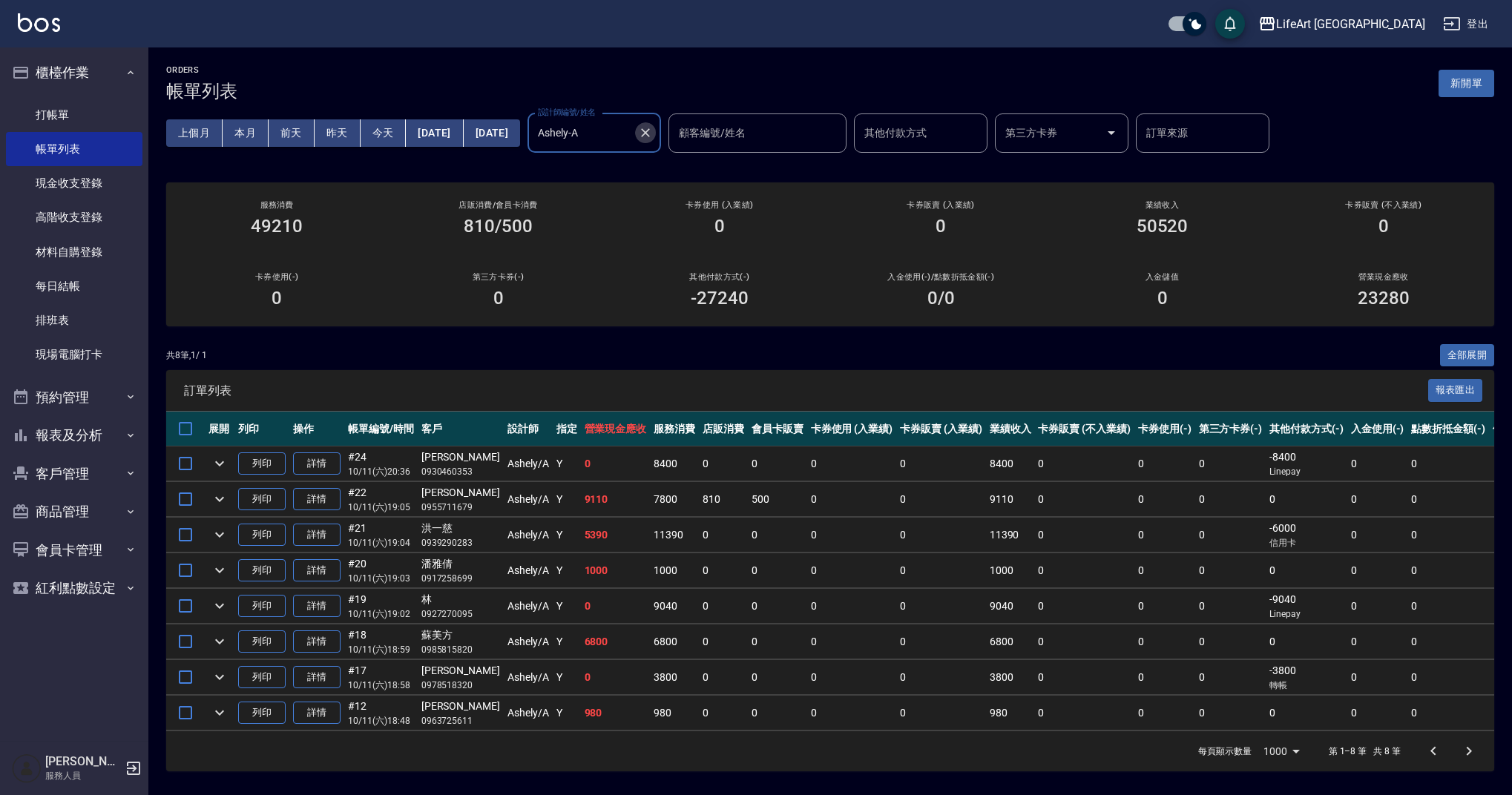
click at [653, 132] on icon "Clear" at bounding box center [646, 132] width 15 height 15
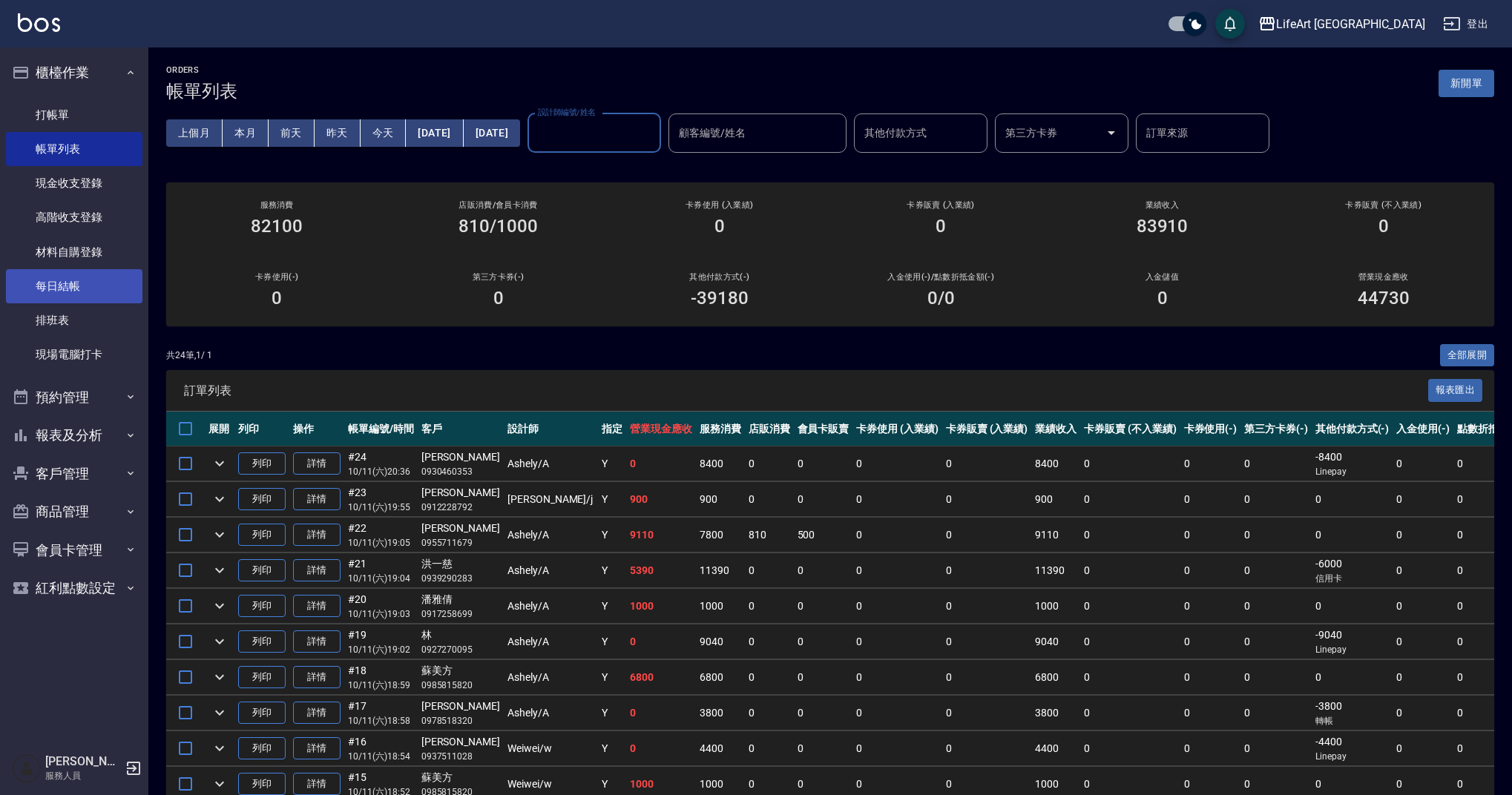
click at [94, 290] on link "每日結帳" at bounding box center [74, 287] width 136 height 34
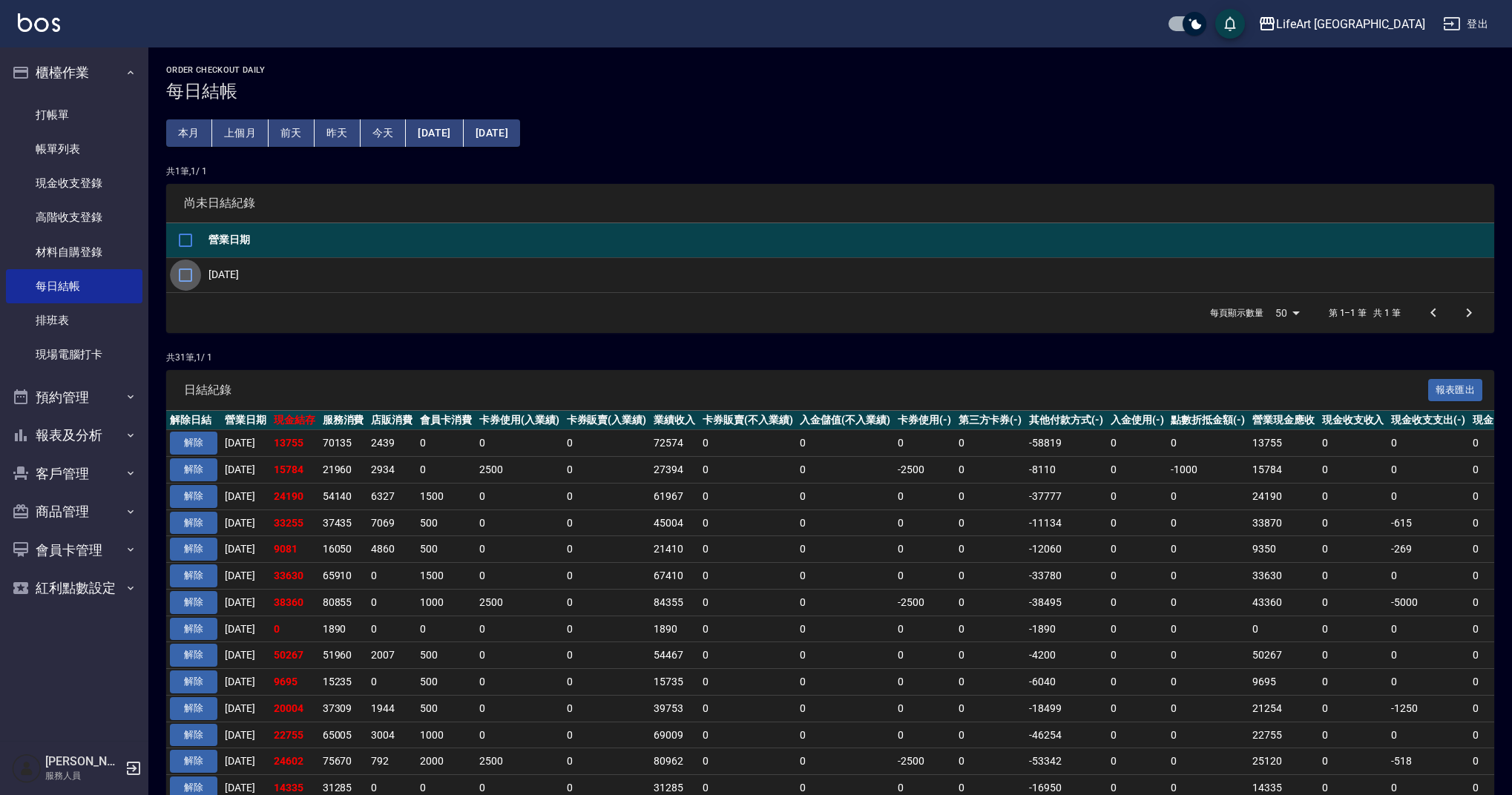
click at [188, 272] on input "checkbox" at bounding box center [186, 275] width 31 height 31
checkbox input "true"
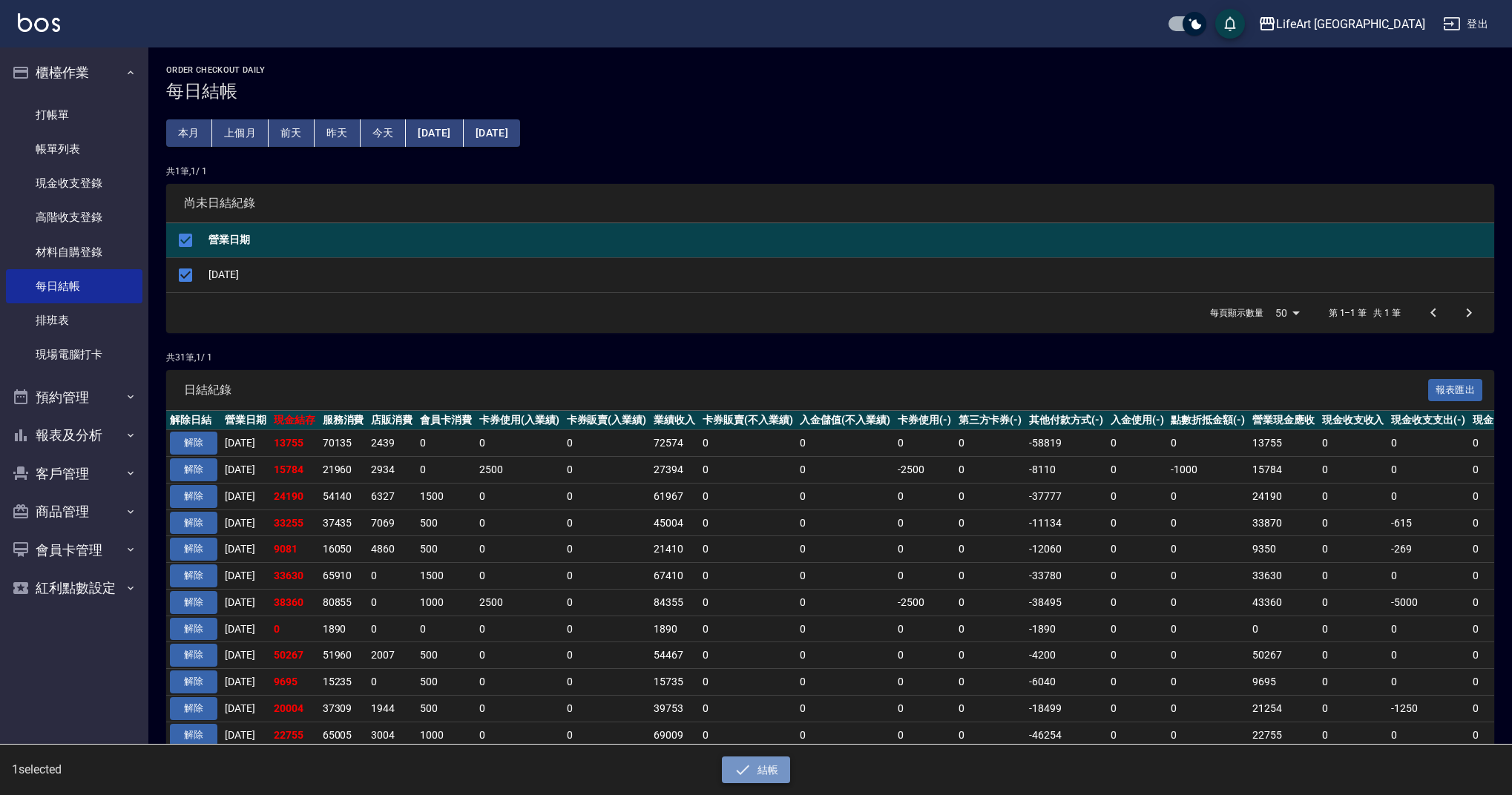
click at [765, 767] on button "結帳" at bounding box center [756, 770] width 69 height 28
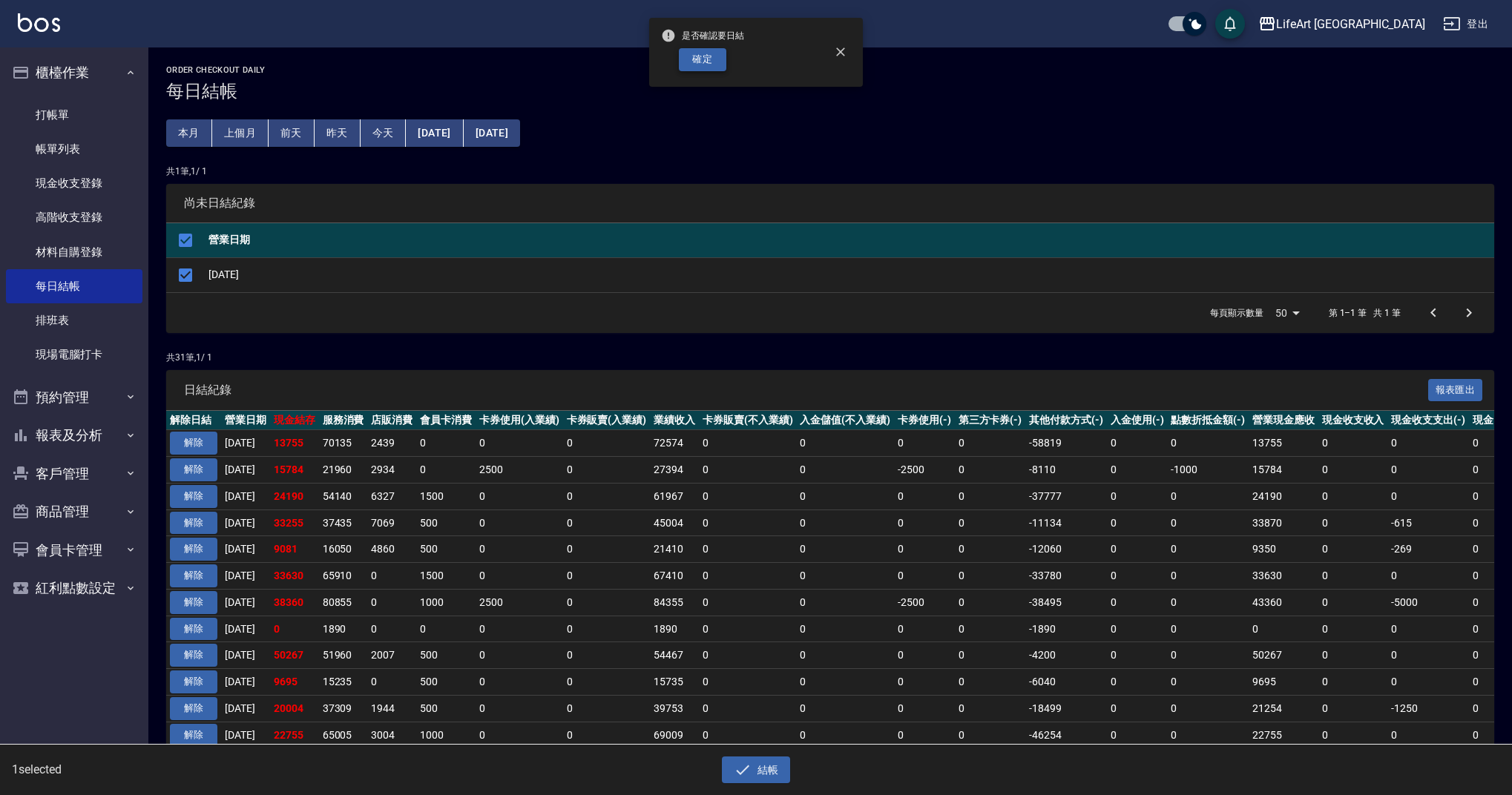
click at [689, 62] on button "確定" at bounding box center [702, 59] width 47 height 23
checkbox input "false"
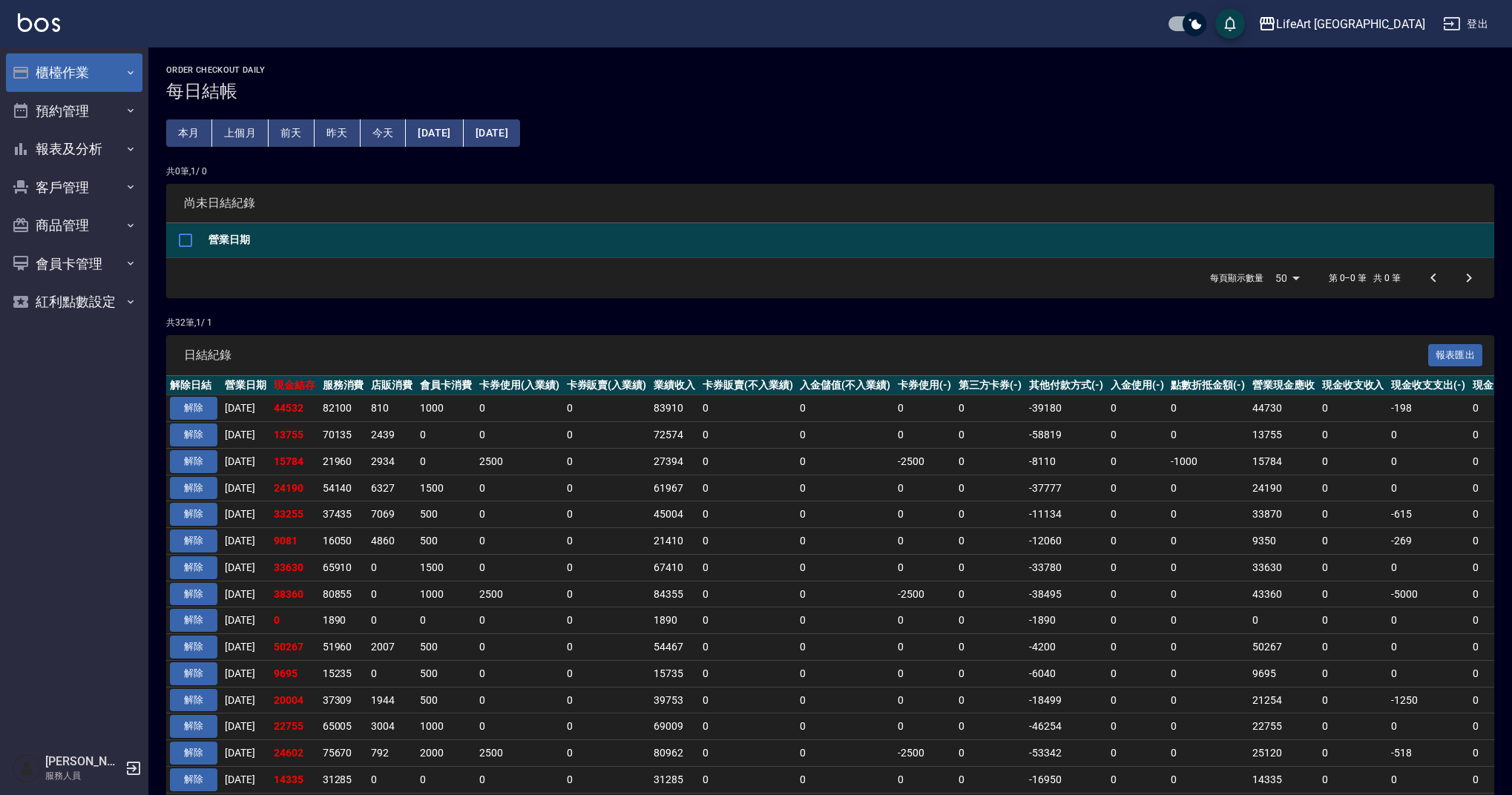
click at [88, 73] on button "櫃檯作業" at bounding box center [74, 73] width 136 height 39
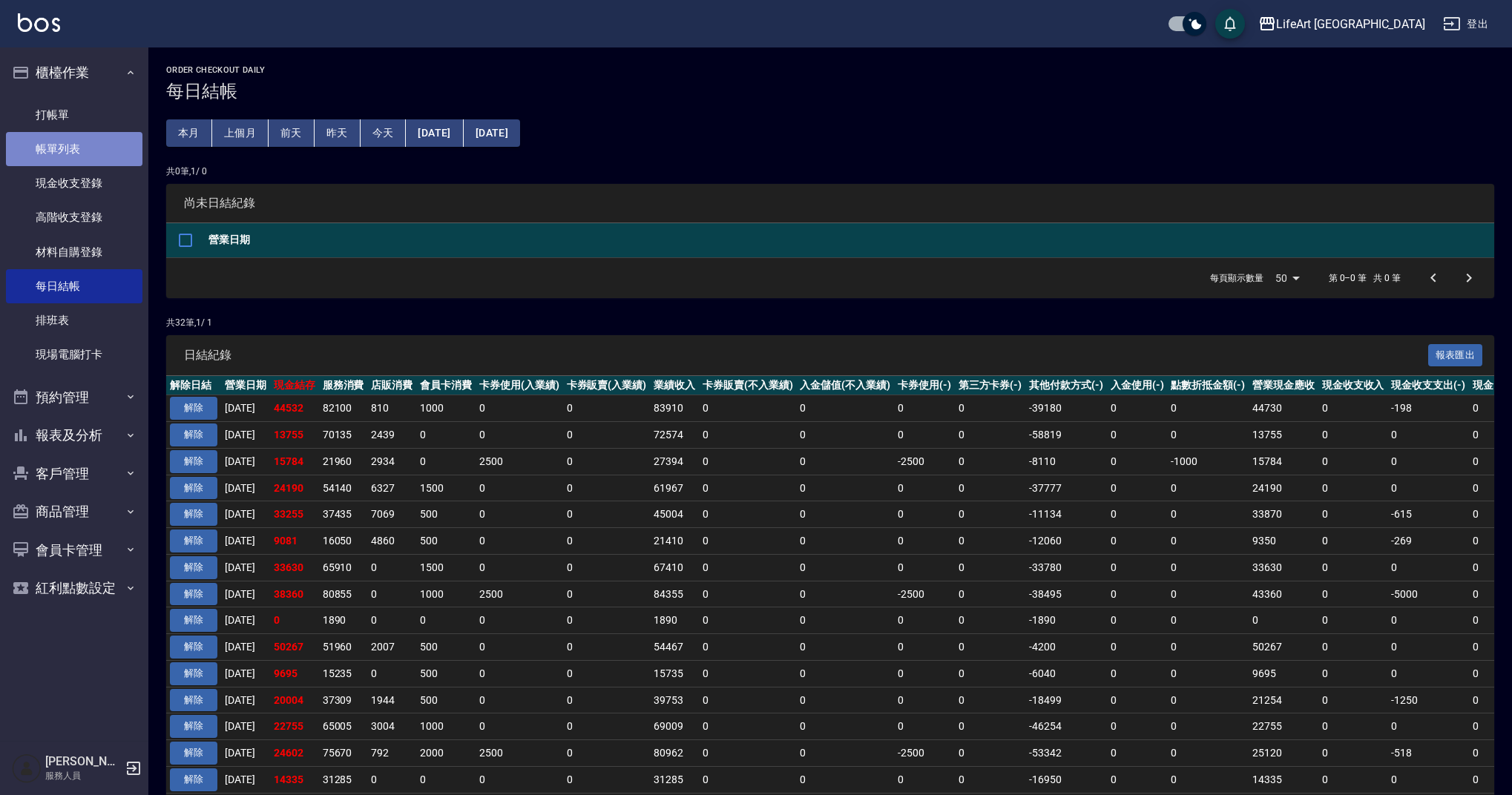
click at [87, 143] on link "帳單列表" at bounding box center [74, 149] width 136 height 34
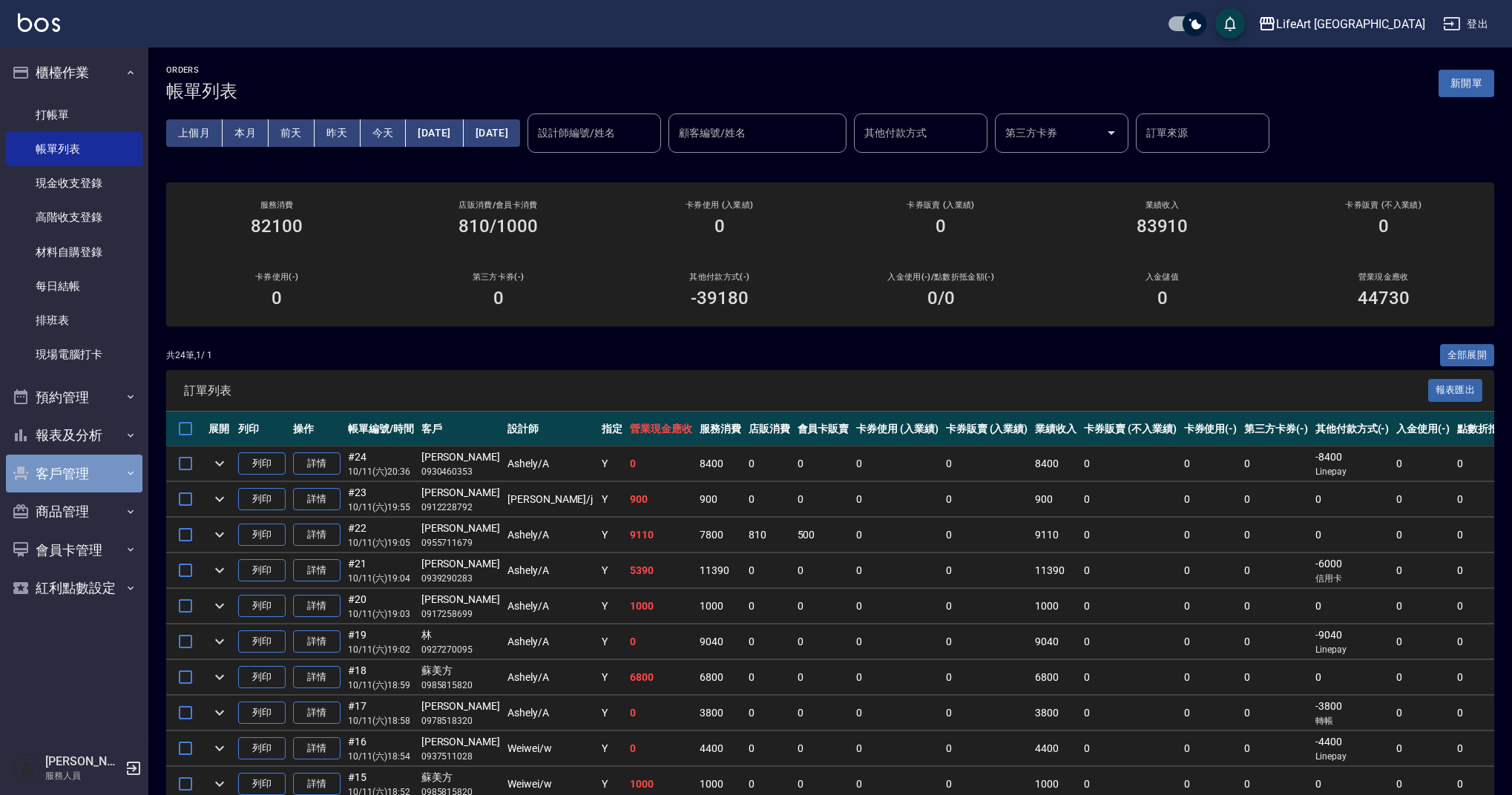
click at [110, 463] on button "客戶管理" at bounding box center [74, 474] width 136 height 39
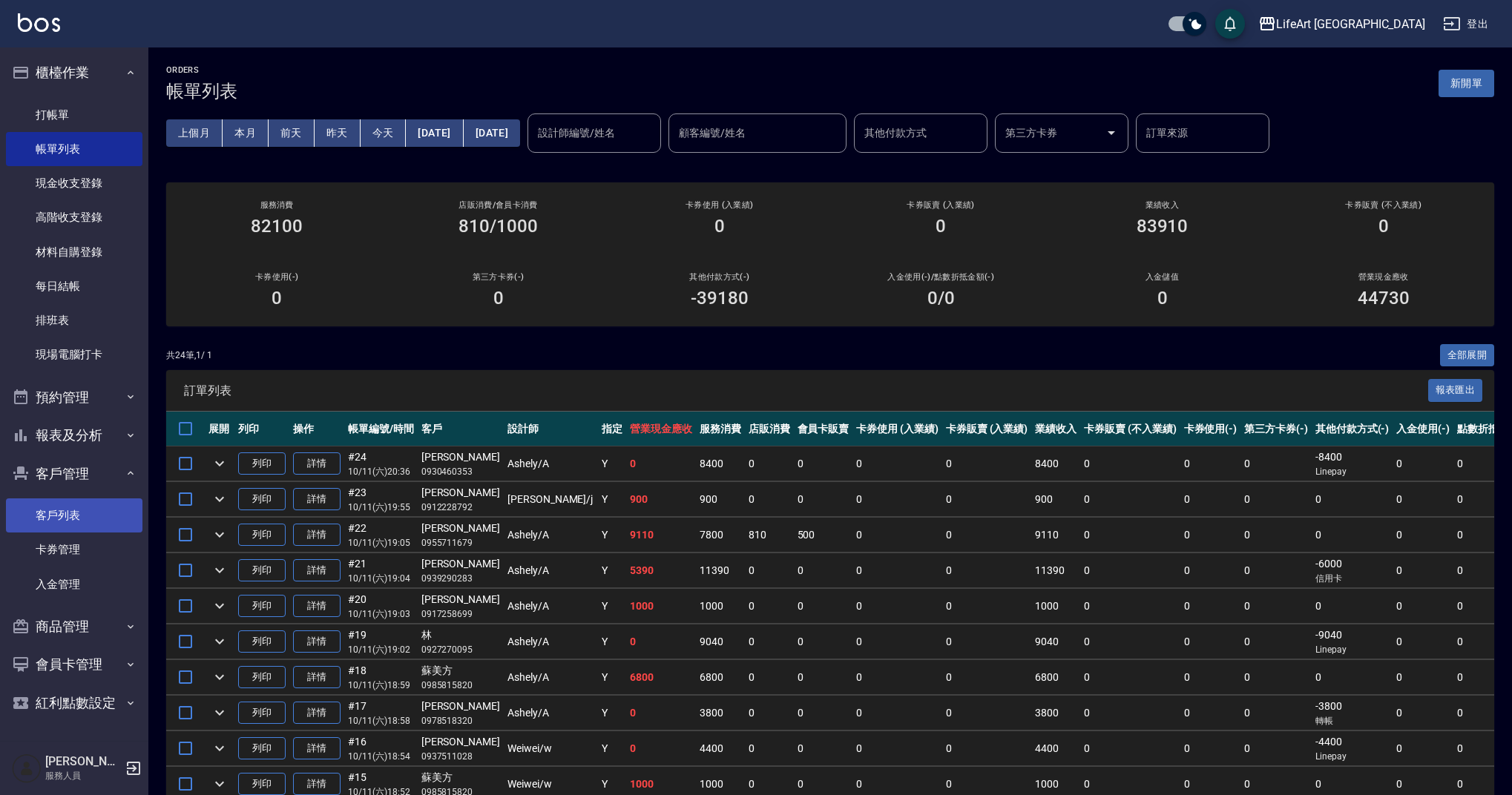
click at [112, 512] on link "客戶列表" at bounding box center [74, 516] width 136 height 34
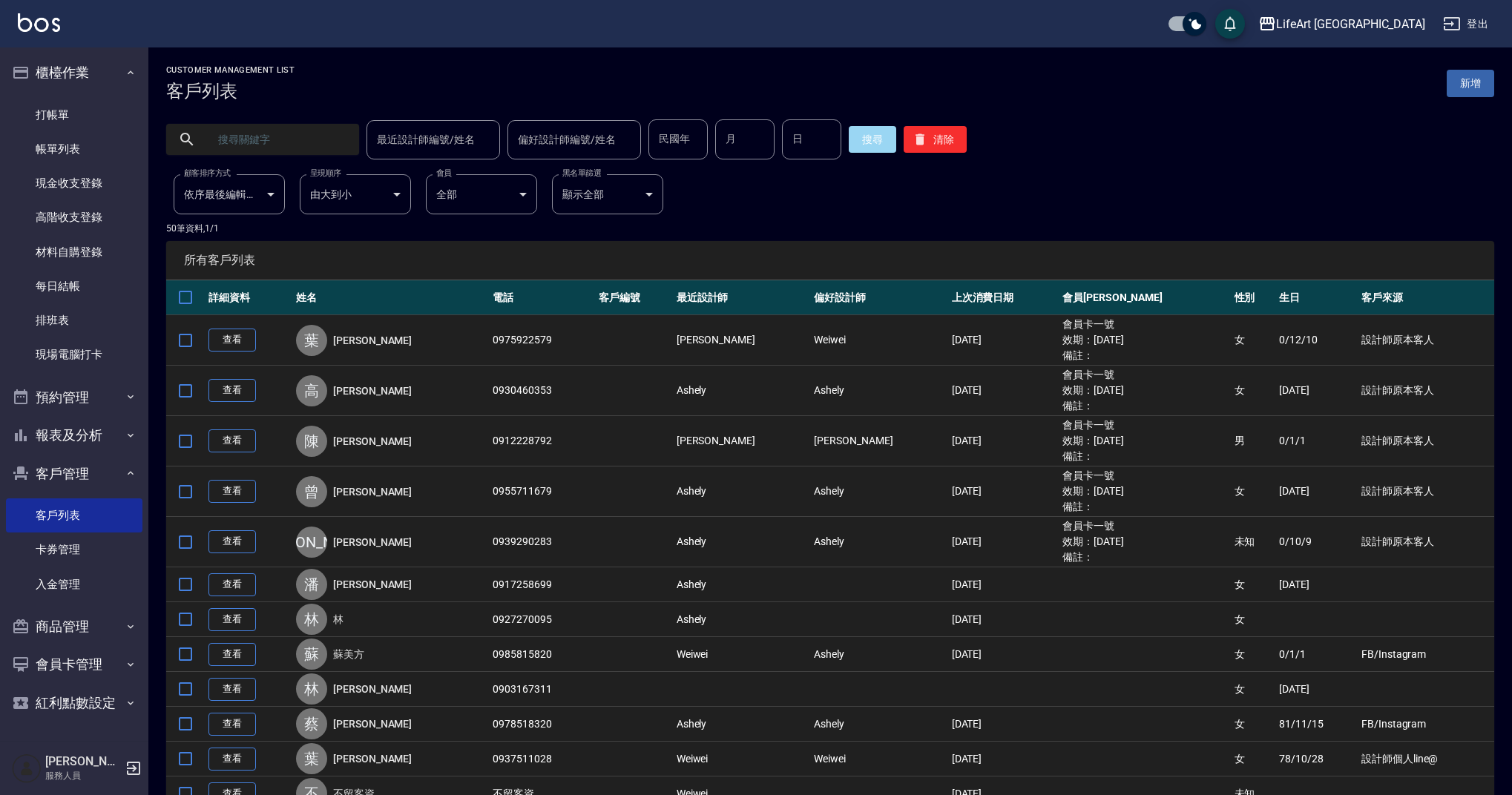
click at [282, 141] on input "text" at bounding box center [277, 140] width 139 height 40
type input "0917597761"
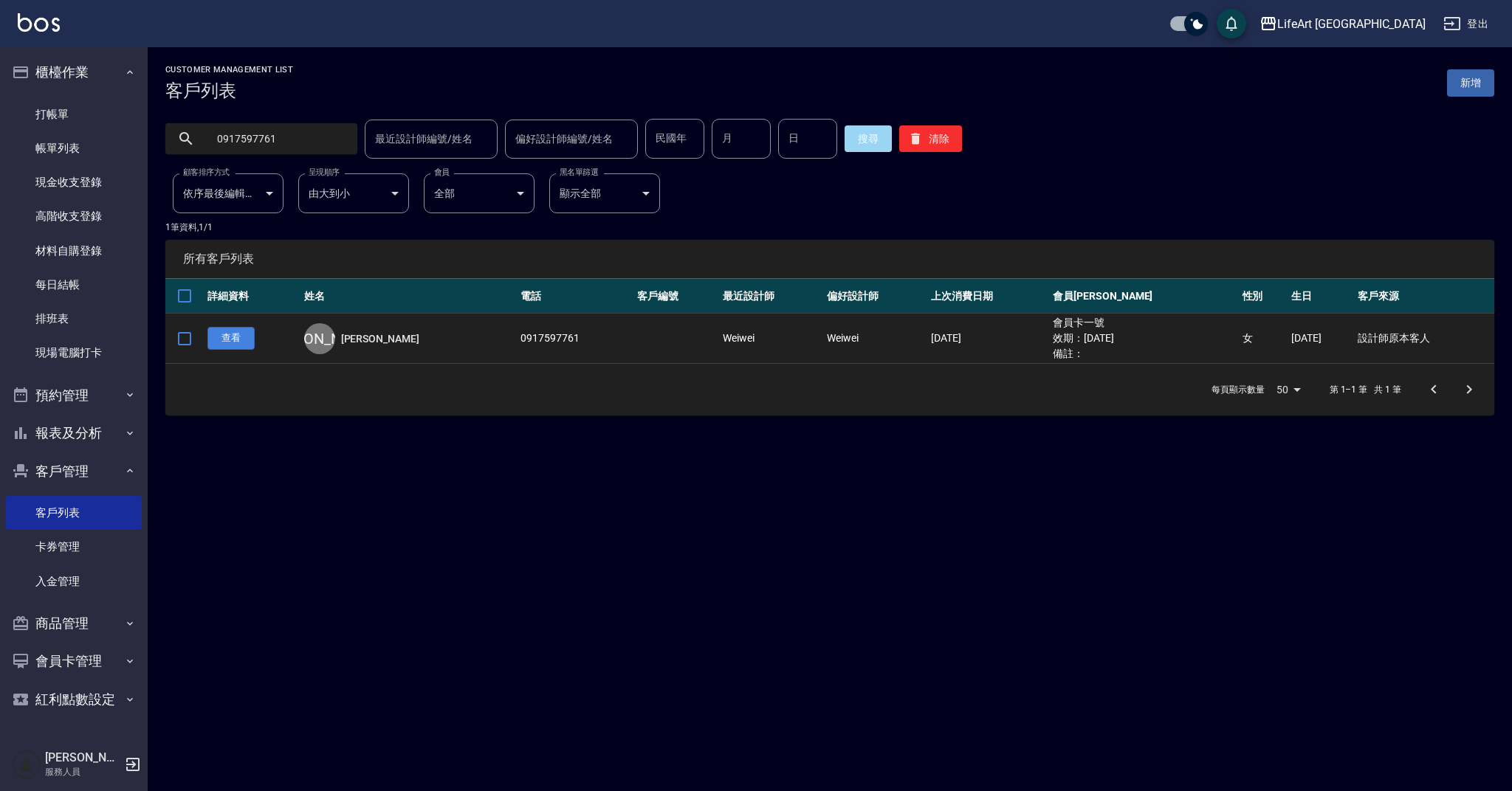
click at [240, 342] on link "查看" at bounding box center [230, 338] width 47 height 23
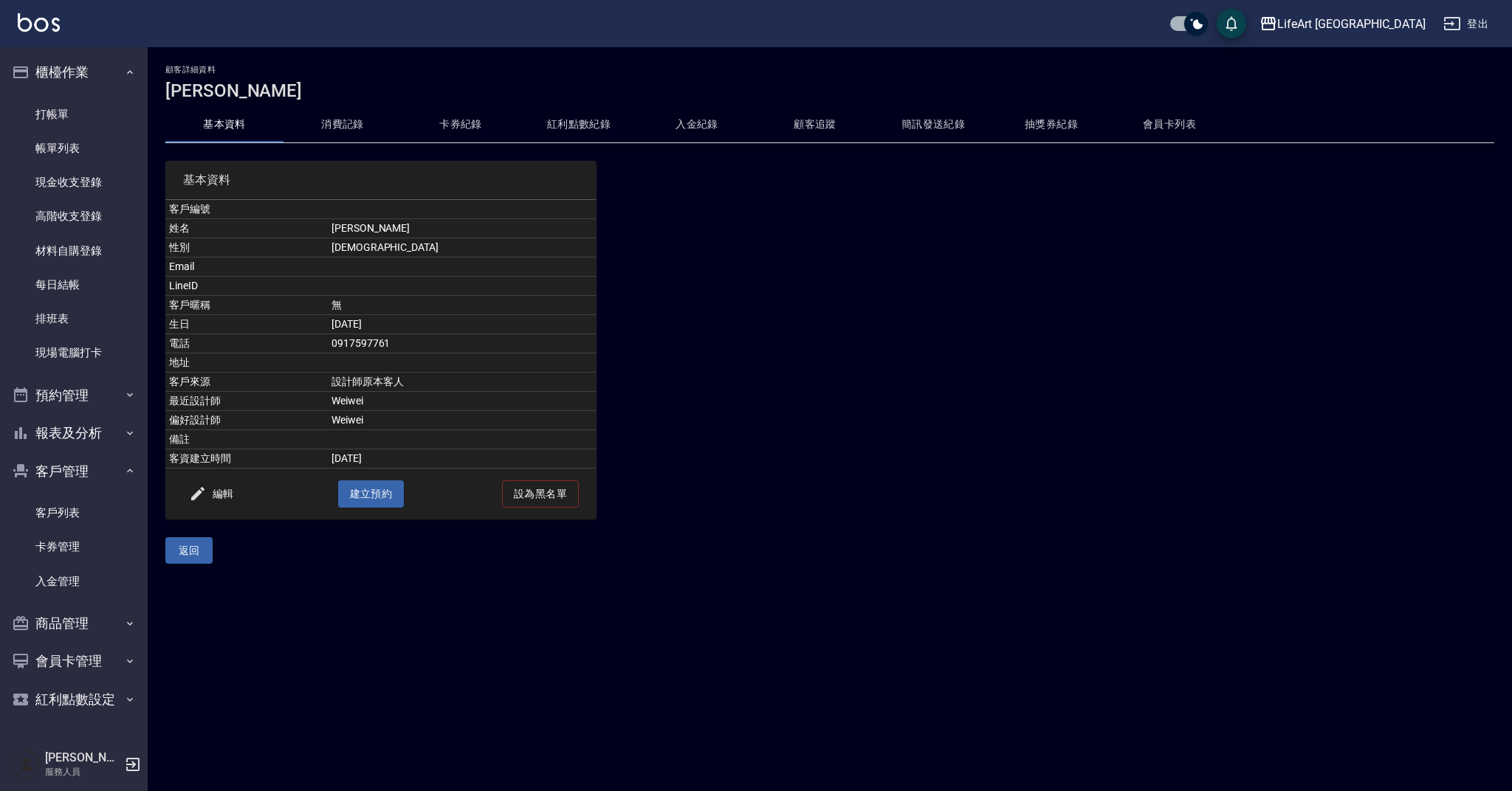
click at [343, 116] on button "消費記錄" at bounding box center [342, 125] width 118 height 36
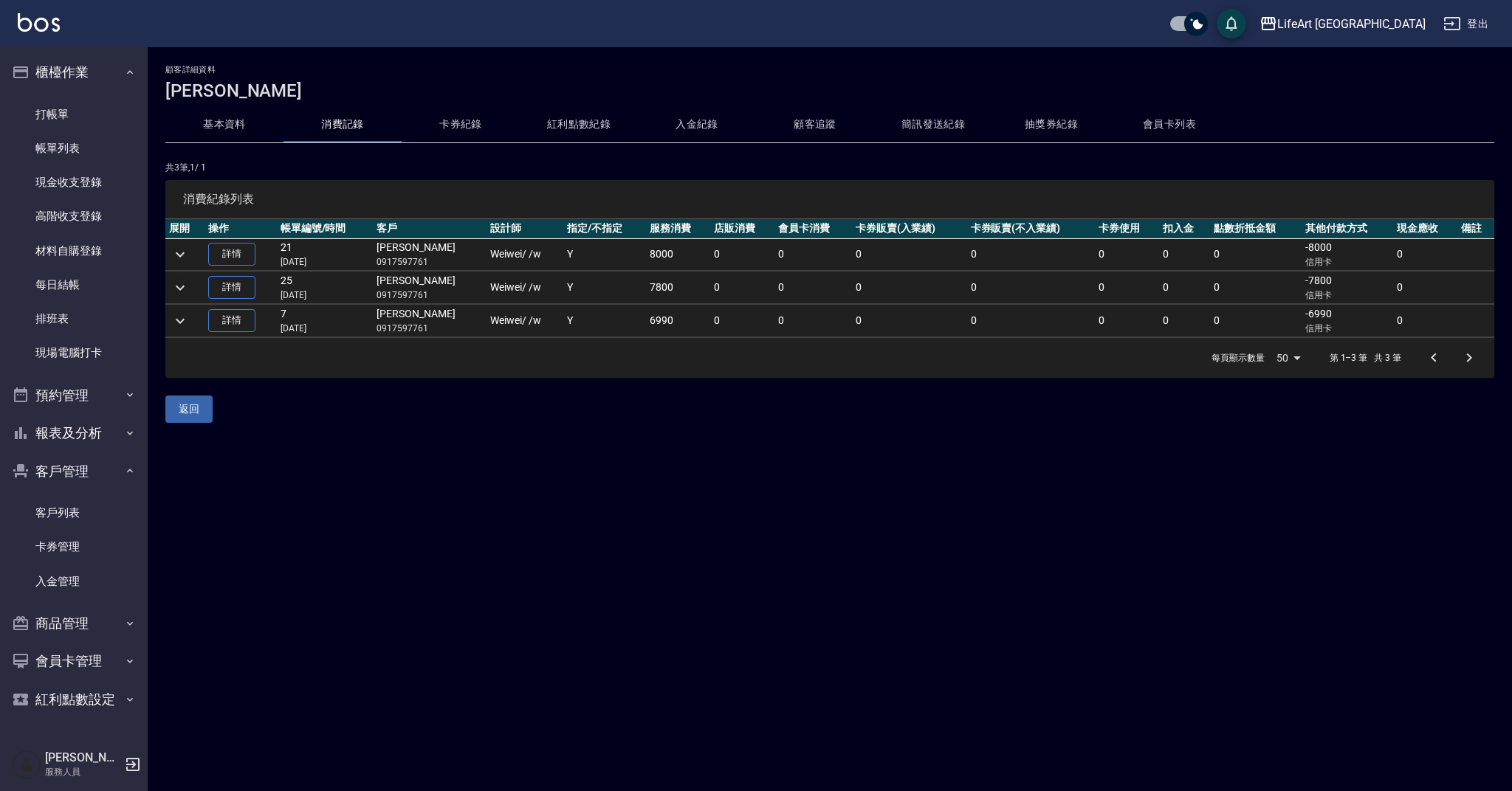
click at [183, 290] on icon "expand row" at bounding box center [180, 288] width 18 height 18
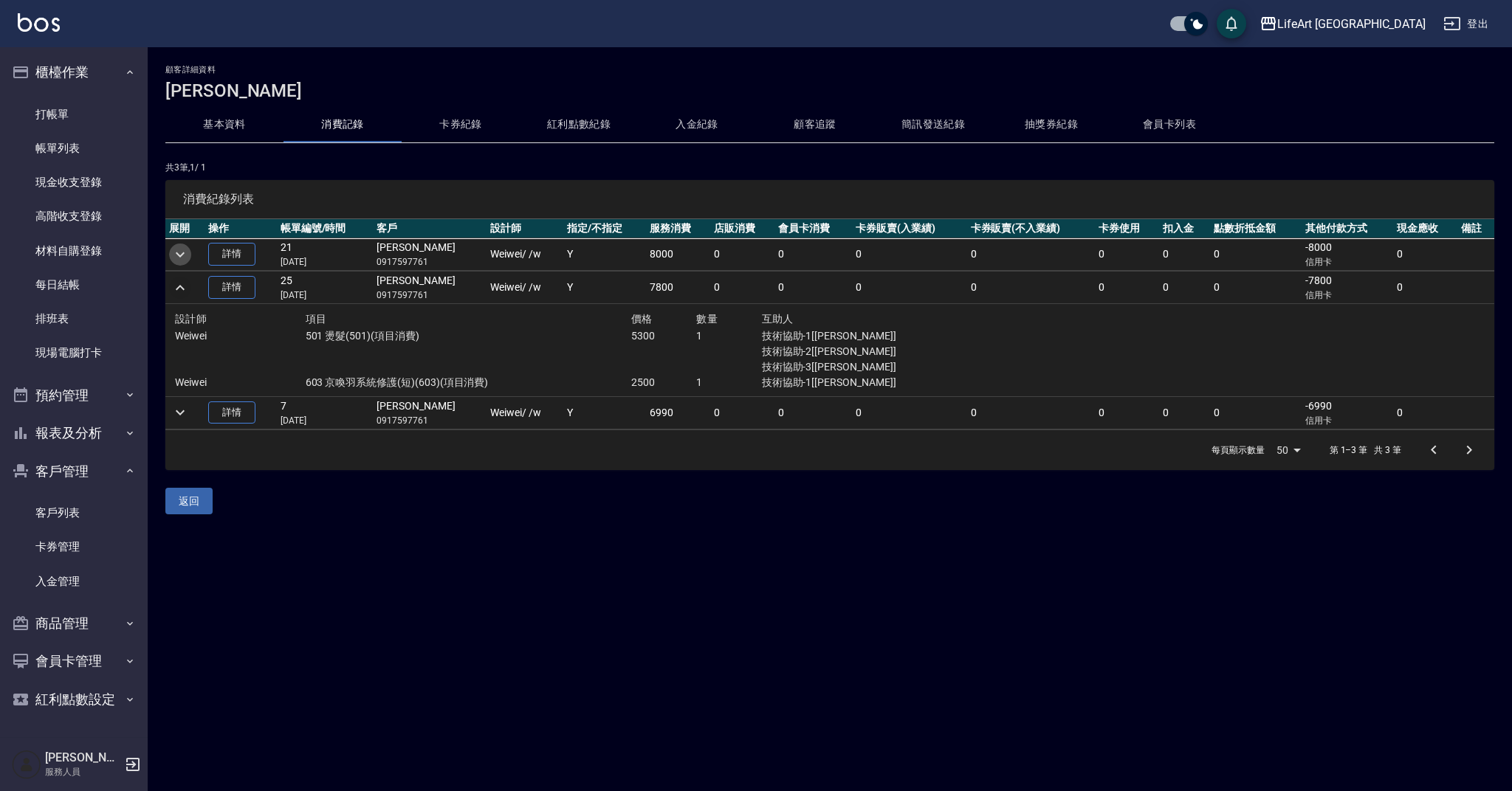
click at [180, 257] on icon "expand row" at bounding box center [180, 254] width 9 height 5
